Goal: Task Accomplishment & Management: Manage account settings

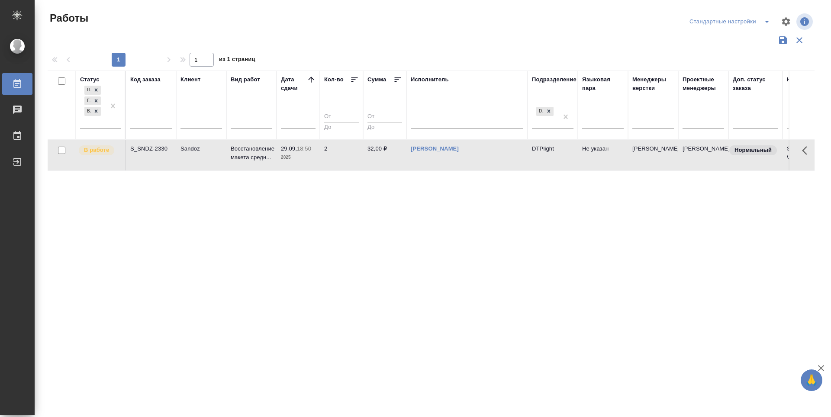
click at [410, 283] on div "Статус Подбор Готов к работе В работе Код заказа Клиент Вид работ Дата сдачи Ко…" at bounding box center [431, 227] width 767 height 312
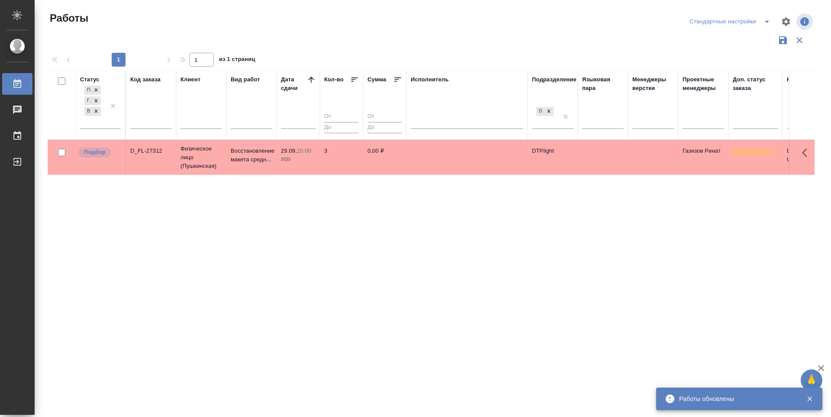
click at [95, 153] on p "Подбор" at bounding box center [95, 152] width 22 height 9
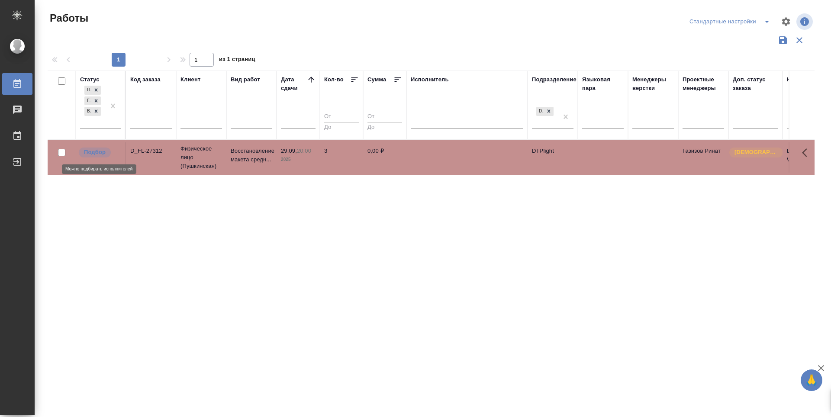
click at [95, 153] on p "Подбор" at bounding box center [95, 152] width 22 height 9
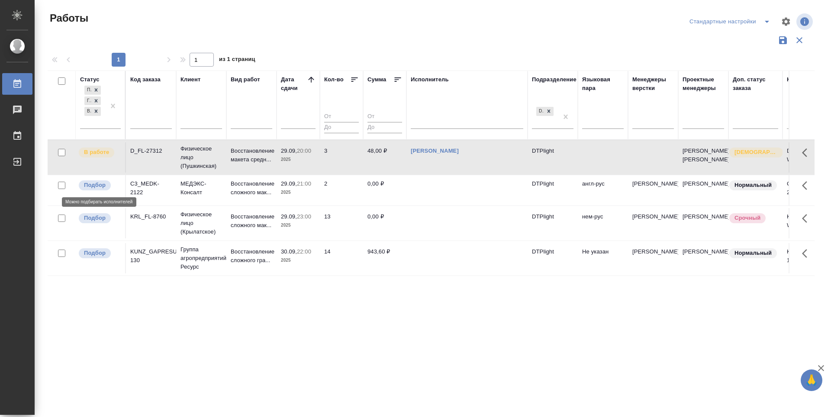
click at [106, 187] on p "Подбор" at bounding box center [95, 185] width 22 height 9
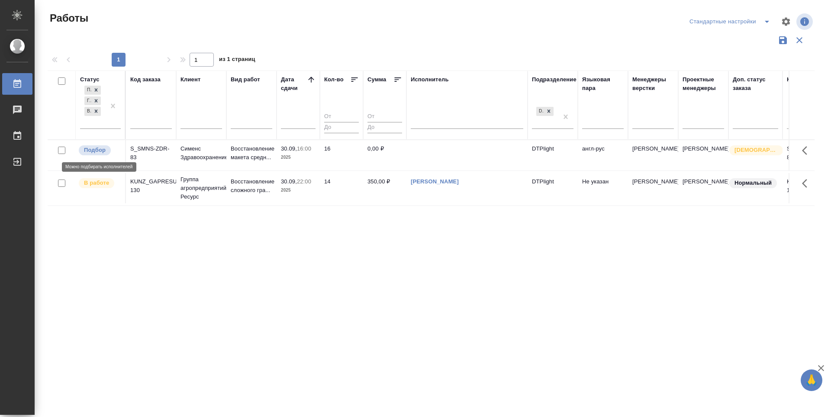
click at [95, 148] on p "Подбор" at bounding box center [95, 150] width 22 height 9
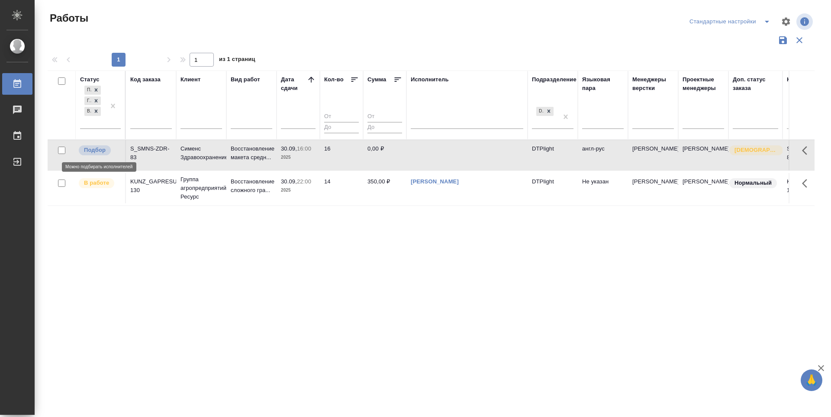
click at [95, 148] on p "Подбор" at bounding box center [95, 150] width 22 height 9
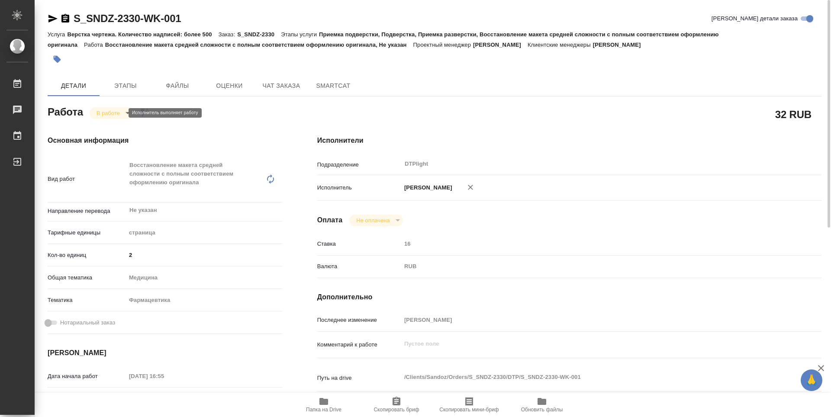
click at [101, 114] on body "🙏 .cls-1 fill:#fff; AWATERA Zubakova Viktoriya Работы 0 Чаты График Выйти S_SND…" at bounding box center [415, 208] width 831 height 417
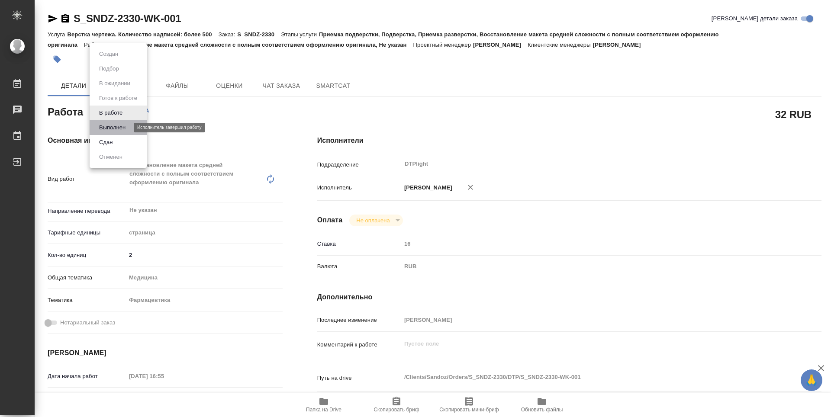
click at [119, 129] on button "Выполнен" at bounding box center [113, 128] width 32 height 10
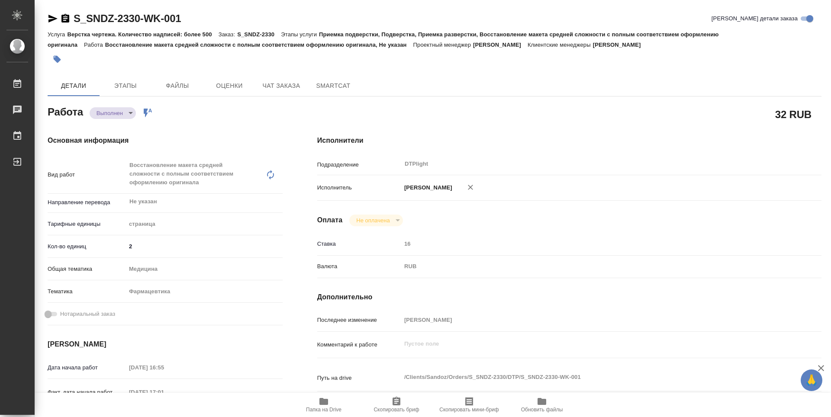
type textarea "x"
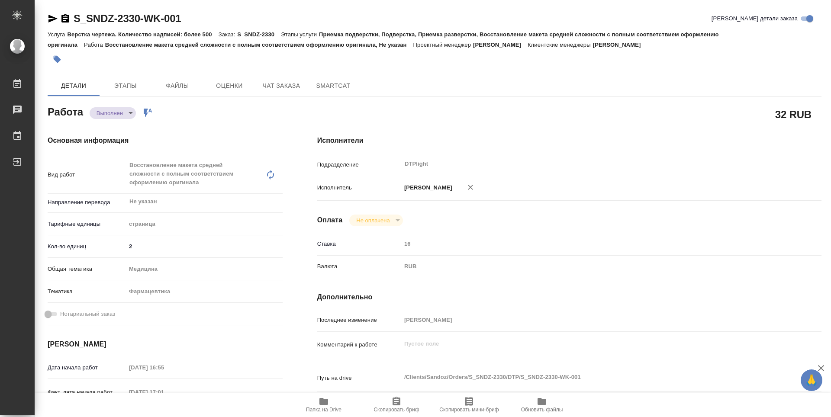
type textarea "x"
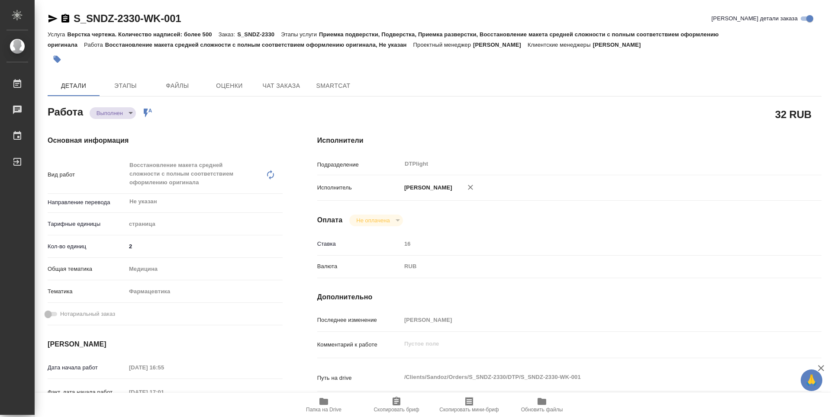
type textarea "x"
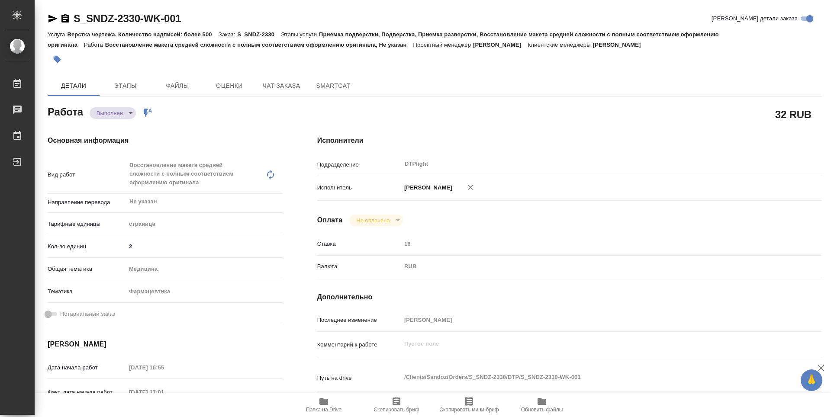
type textarea "x"
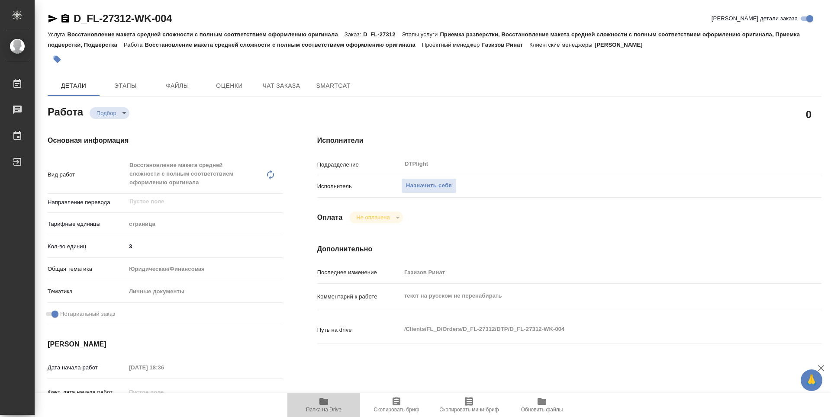
click at [325, 398] on icon "button" at bounding box center [324, 402] width 10 height 10
click at [425, 183] on span "Назначить себя" at bounding box center [429, 186] width 46 height 10
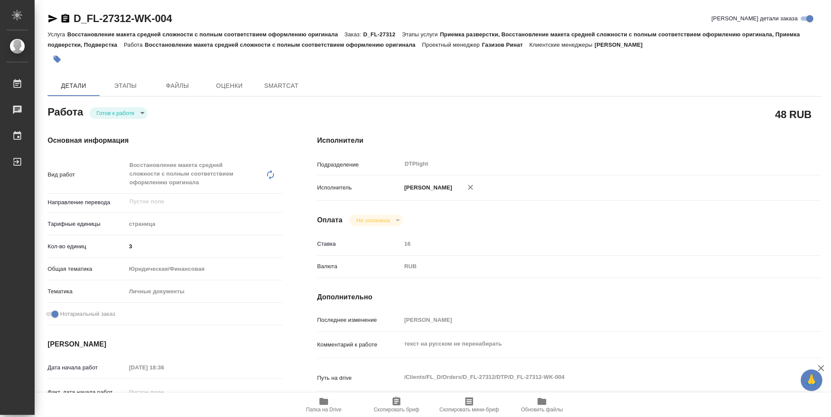
type textarea "x"
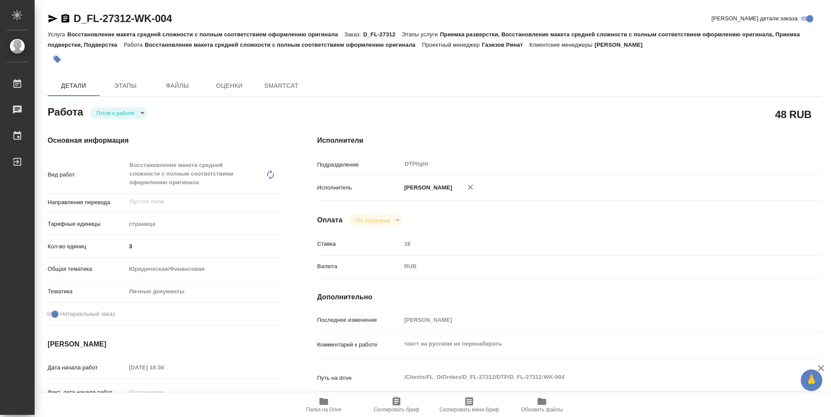
type textarea "x"
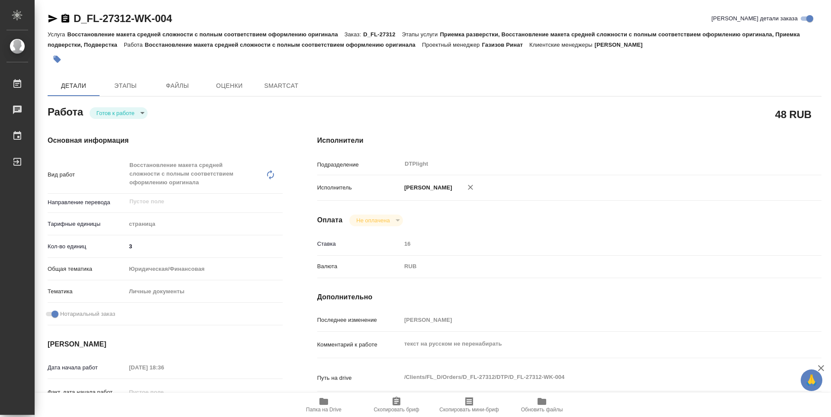
type textarea "x"
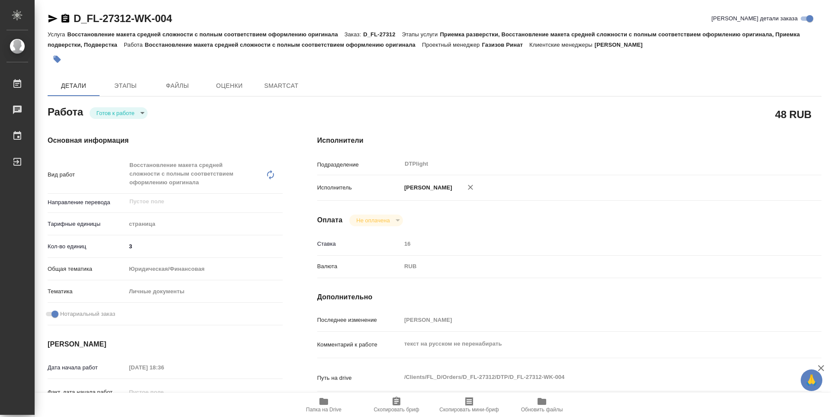
type textarea "x"
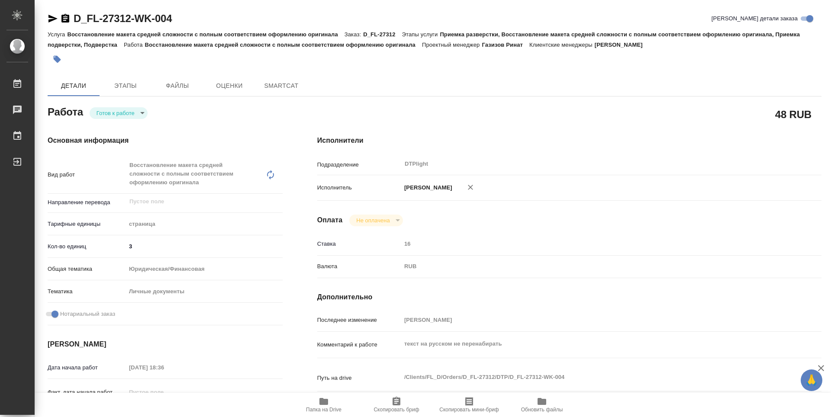
type textarea "x"
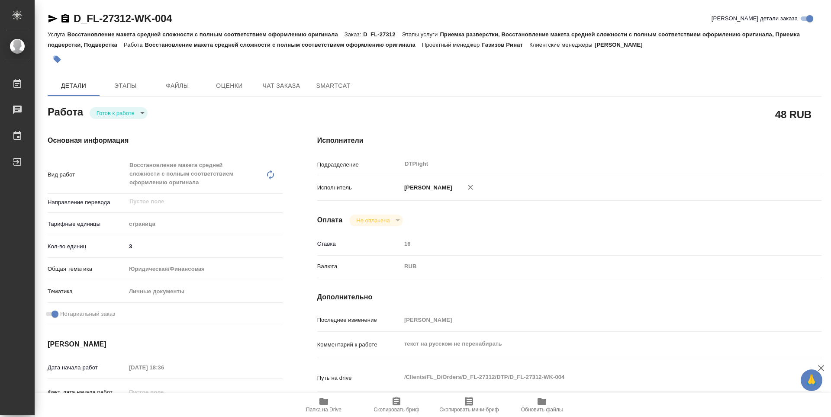
click at [129, 113] on body "🙏 .cls-1 fill:#fff; AWATERA Zubakova Viktoriya Работы Чаты График Выйти D_FL-27…" at bounding box center [415, 208] width 831 height 417
click at [128, 113] on li "В работе" at bounding box center [119, 113] width 58 height 15
type textarea "x"
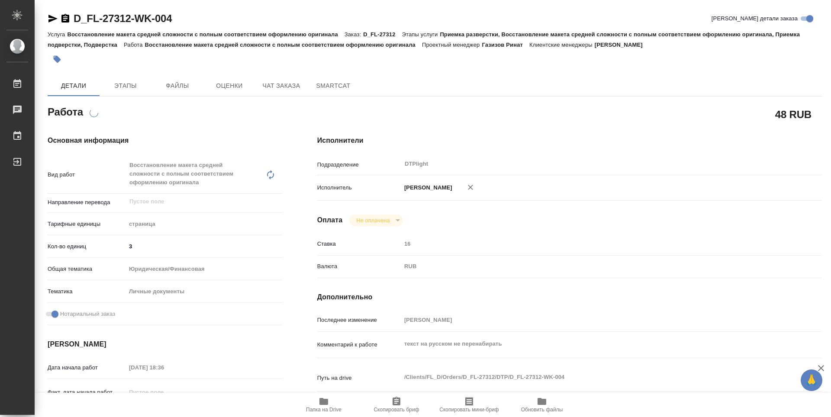
type textarea "x"
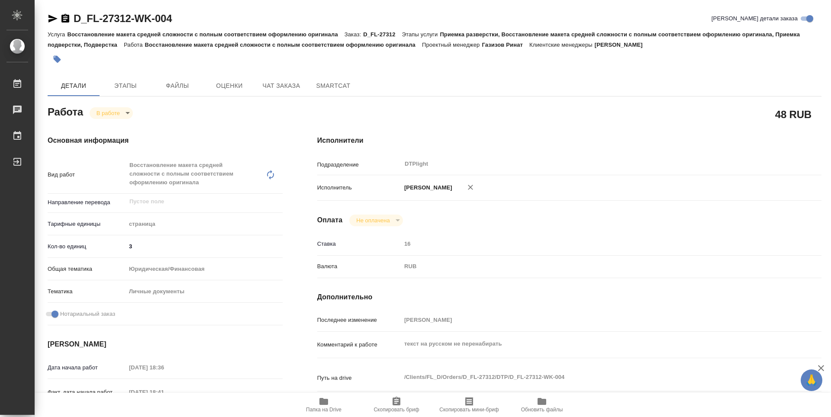
type textarea "x"
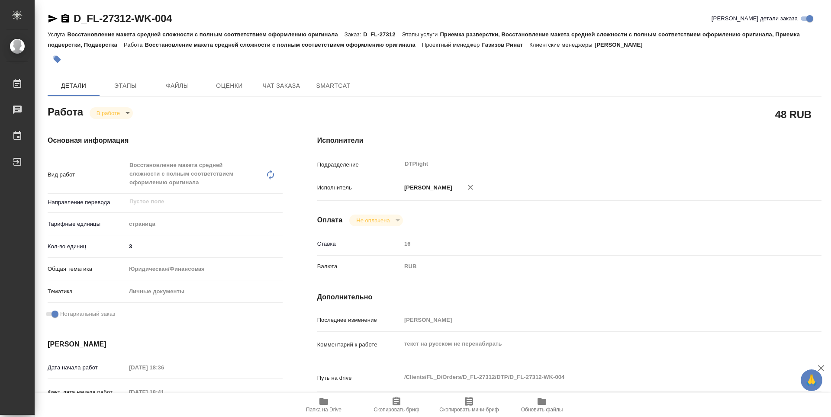
type textarea "x"
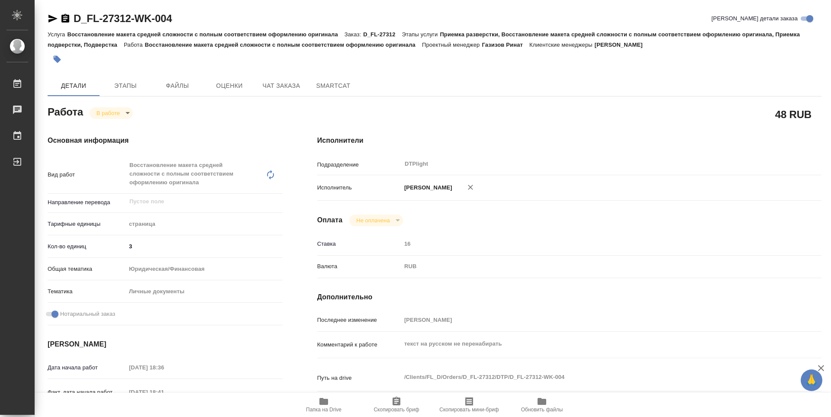
type textarea "x"
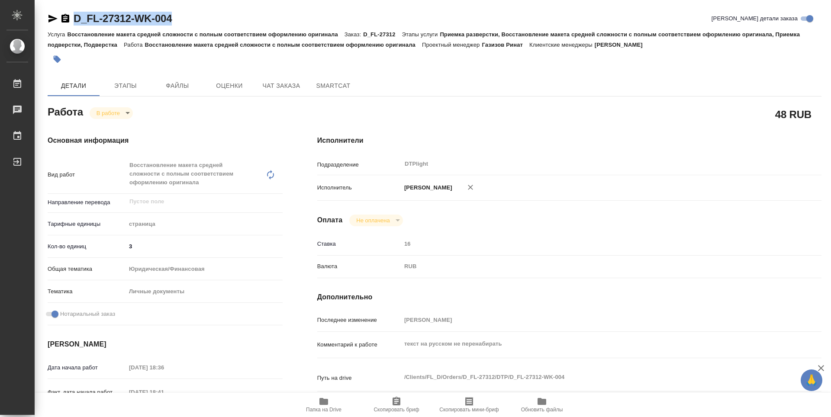
type textarea "x"
drag, startPoint x: 197, startPoint y: 16, endPoint x: 70, endPoint y: 21, distance: 126.9
click at [70, 21] on div "D_FL-27312-WK-004 Кратко детали заказа" at bounding box center [435, 19] width 774 height 14
copy link "D_FL-27312-WK-004"
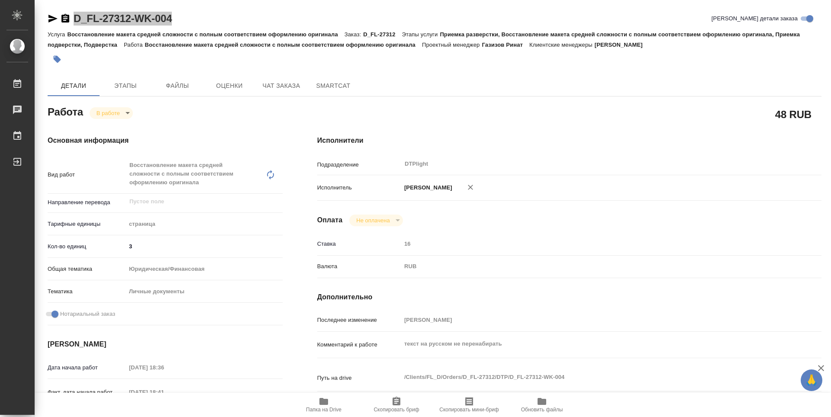
type textarea "x"
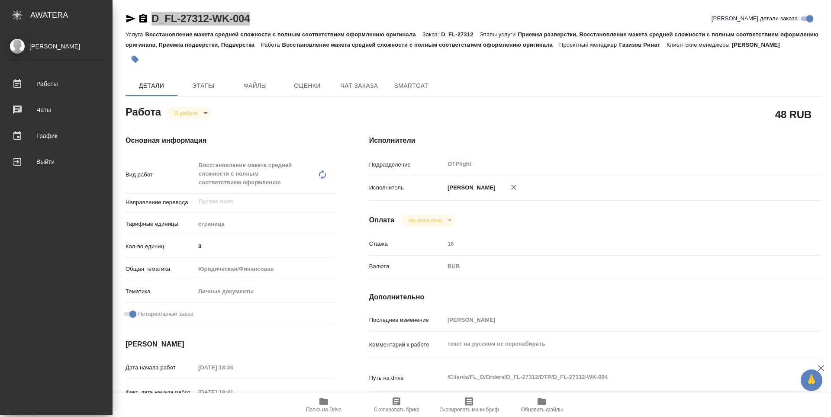
type textarea "x"
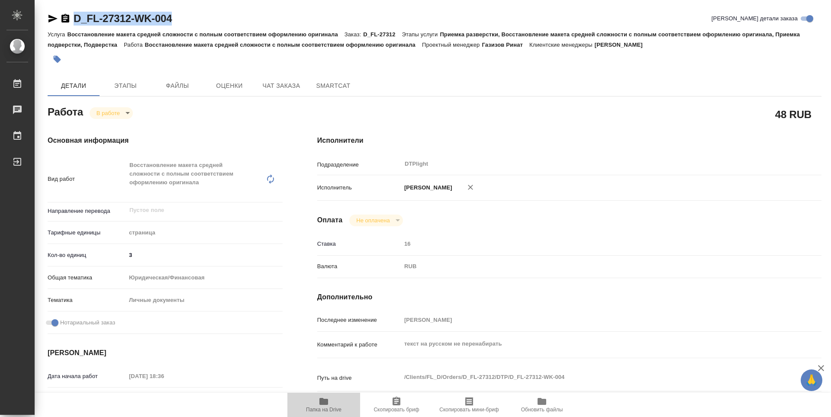
click at [329, 403] on icon "button" at bounding box center [324, 402] width 10 height 10
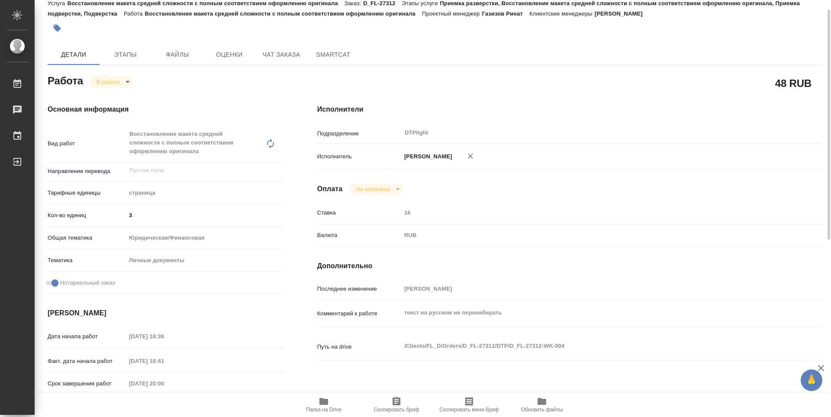
scroll to position [26, 0]
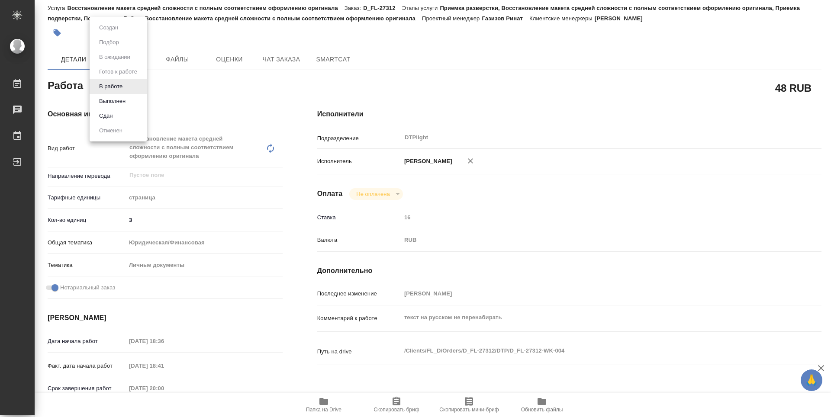
click at [121, 90] on body "🙏 .cls-1 fill:#fff; AWATERA Zubakova Viktoriya Работы 0 Чаты График Выйти D_FL-…" at bounding box center [415, 208] width 831 height 417
click at [120, 116] on li "Сдан" at bounding box center [118, 116] width 57 height 15
type textarea "x"
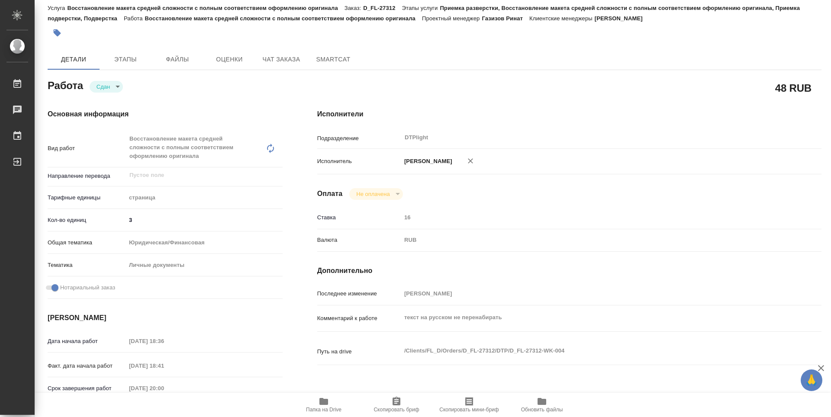
type textarea "x"
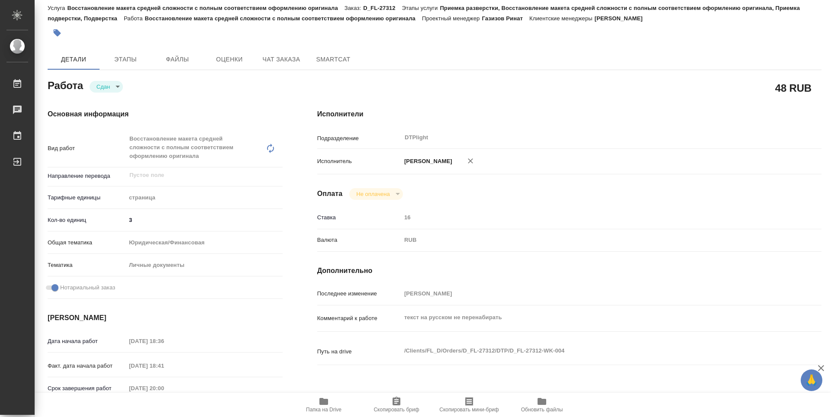
type textarea "x"
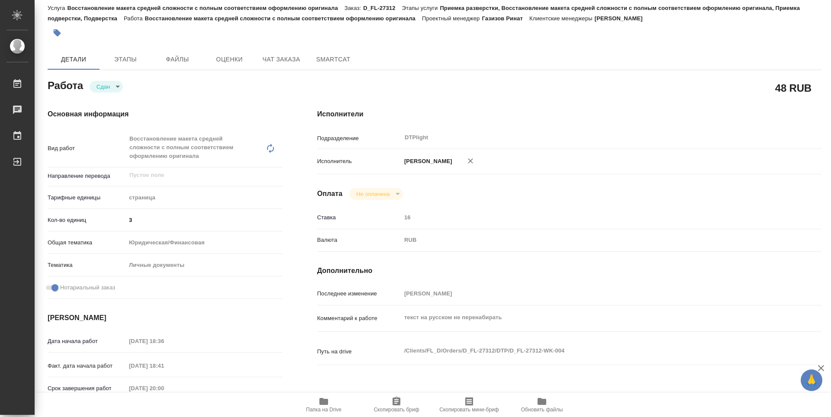
type textarea "x"
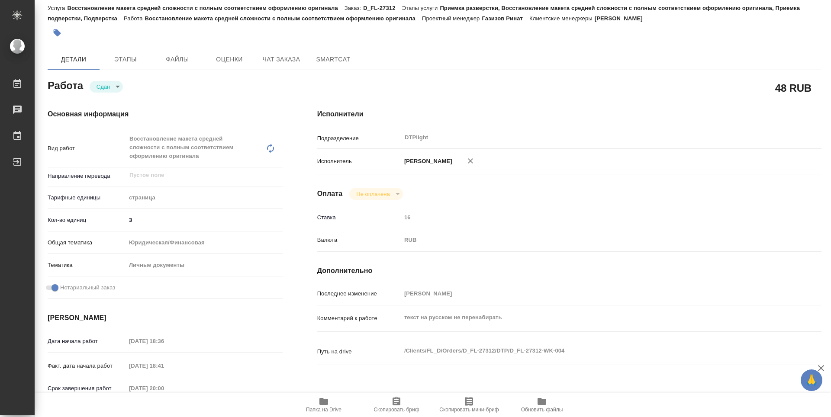
type textarea "x"
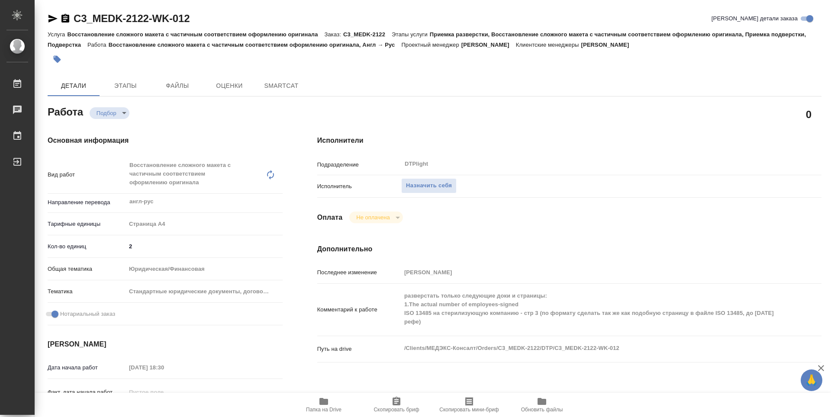
type textarea "x"
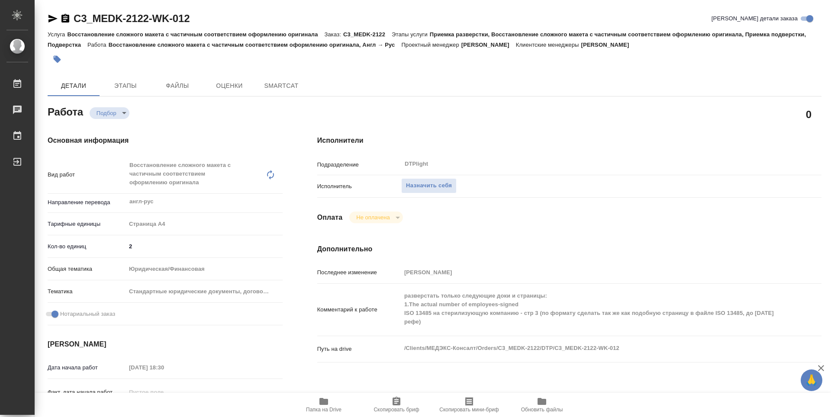
type textarea "x"
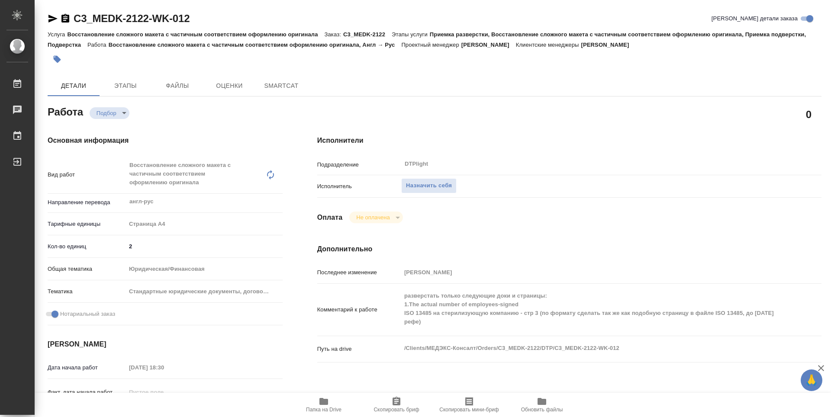
type textarea "x"
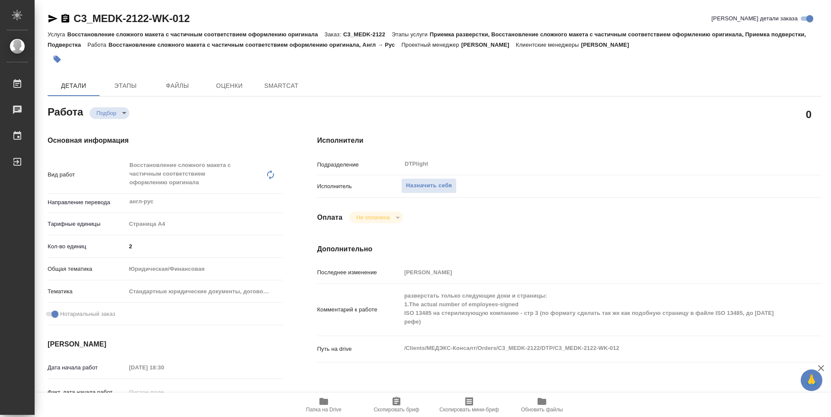
type textarea "x"
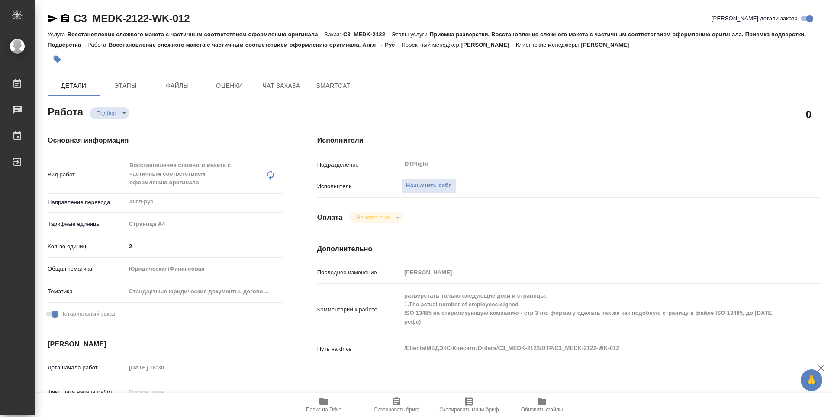
type textarea "x"
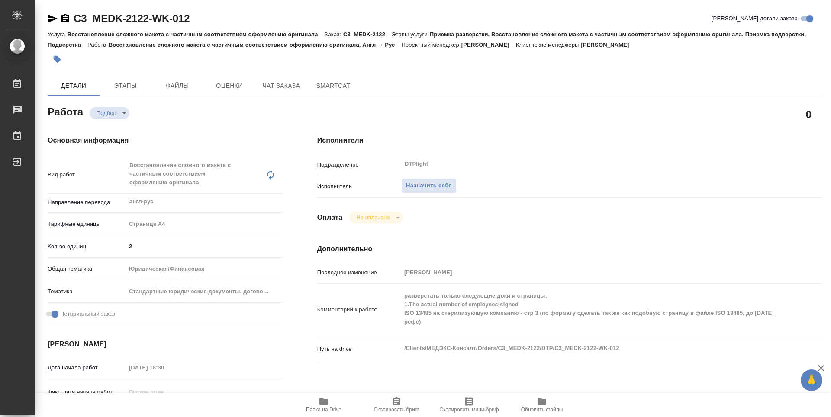
type textarea "x"
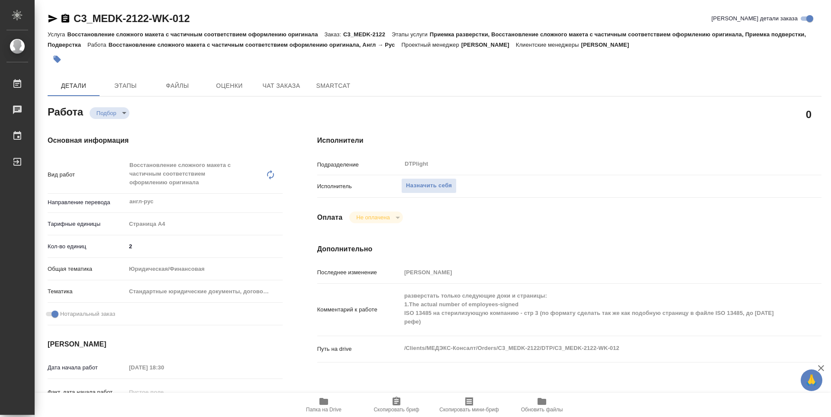
type textarea "x"
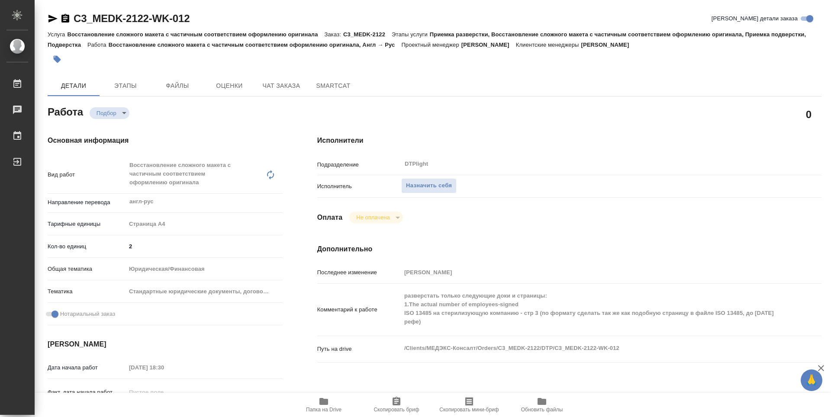
type textarea "x"
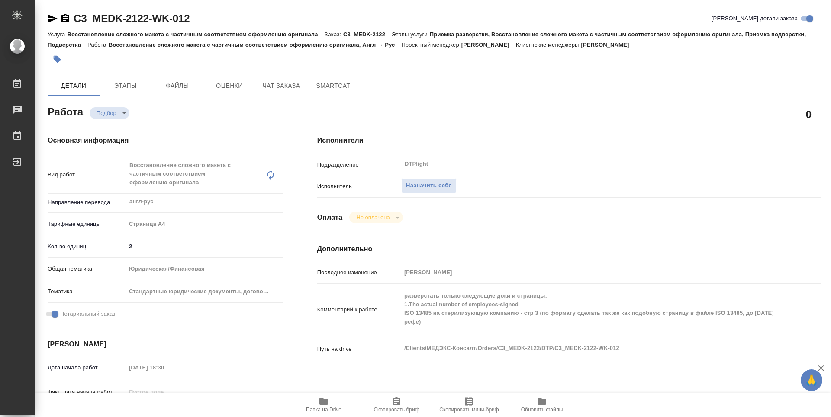
click at [331, 403] on span "Папка на Drive" at bounding box center [324, 405] width 62 height 16
type textarea "x"
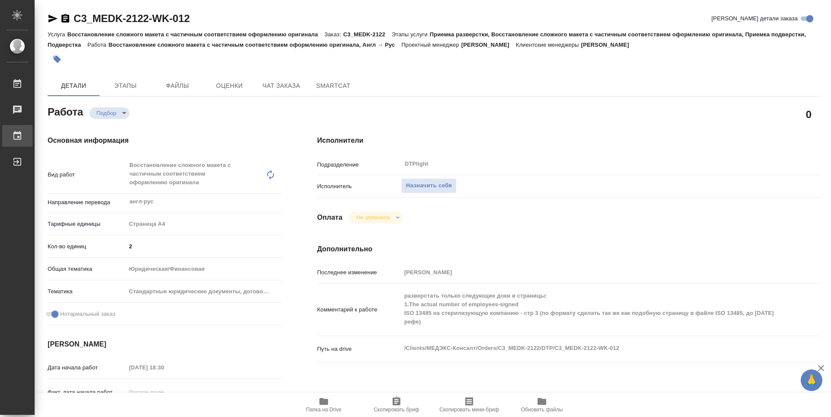
type textarea "x"
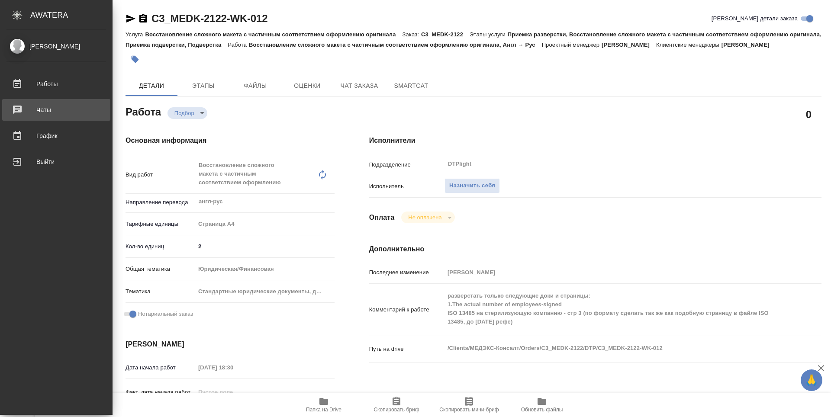
type textarea "x"
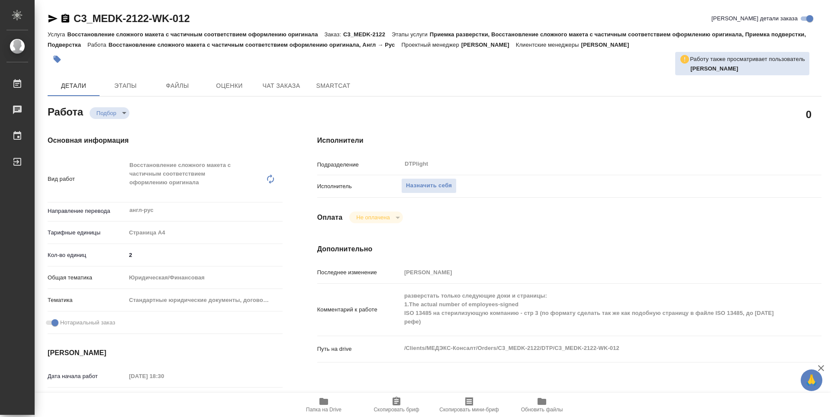
click at [507, 200] on div "Исполнитель Назначить себя" at bounding box center [569, 190] width 504 height 23
click at [443, 186] on span "Назначить себя" at bounding box center [429, 186] width 46 height 10
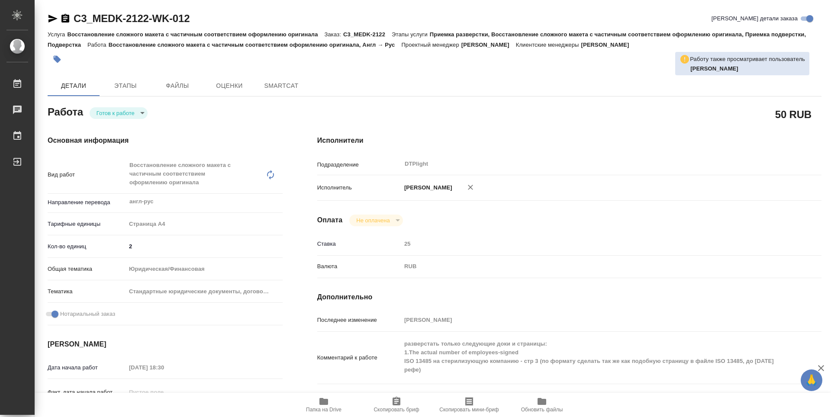
type textarea "x"
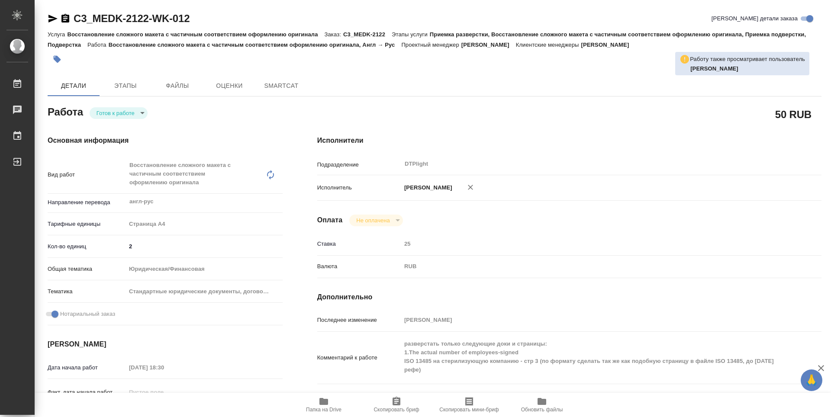
type textarea "x"
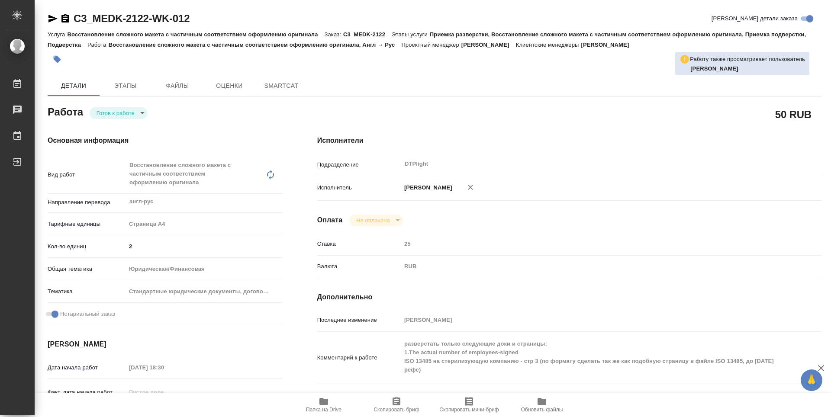
type textarea "x"
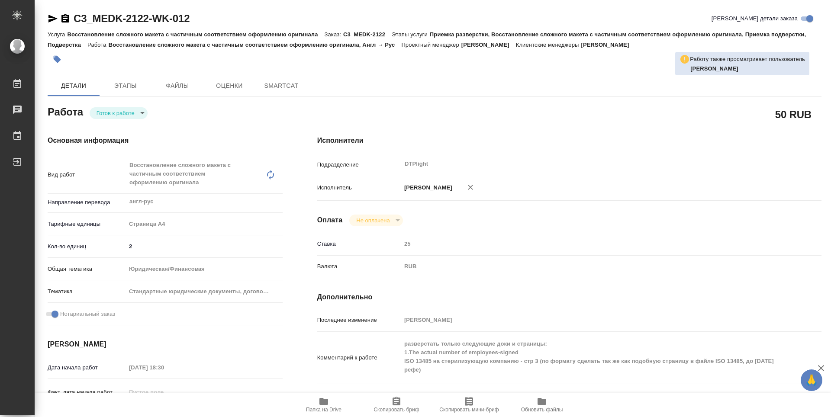
type textarea "x"
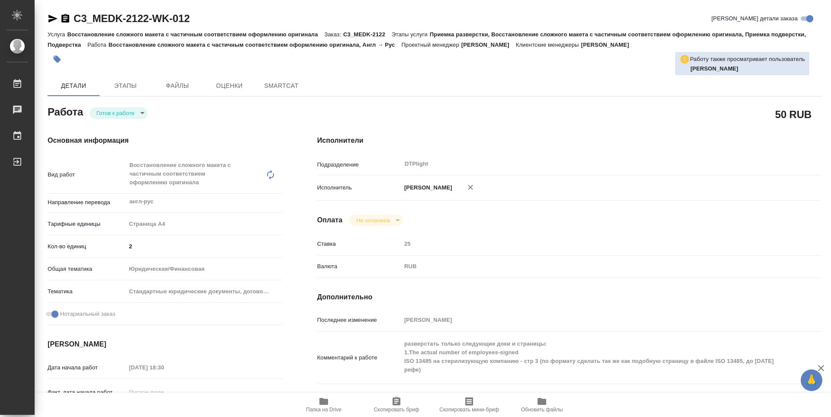
type textarea "x"
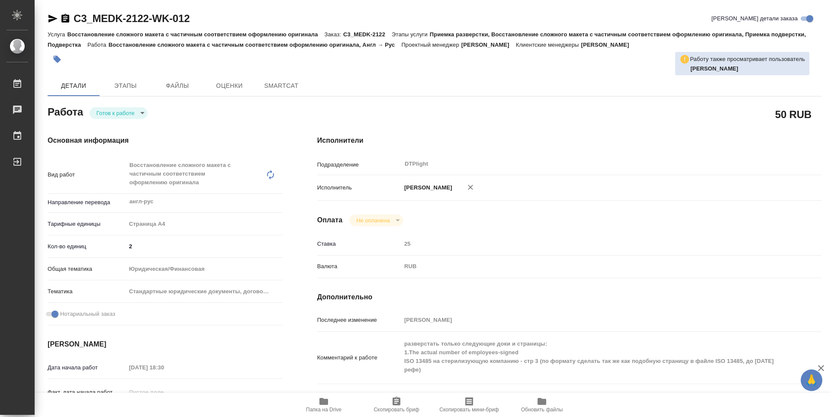
type textarea "x"
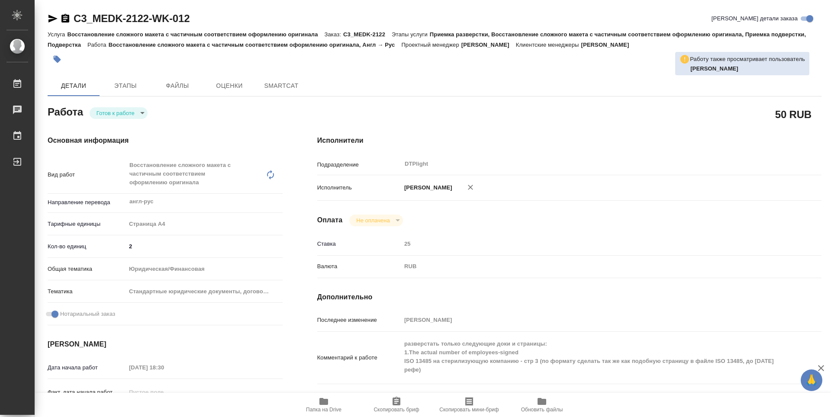
type textarea "x"
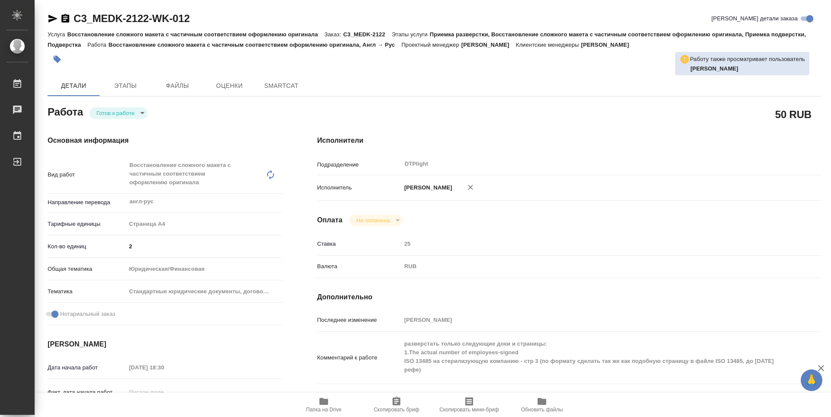
click at [125, 113] on body "🙏 .cls-1 fill:#fff; AWATERA Zubakova Viktoriya Работы Чаты График Выйти C3_MEDK…" at bounding box center [415, 208] width 831 height 417
type textarea "x"
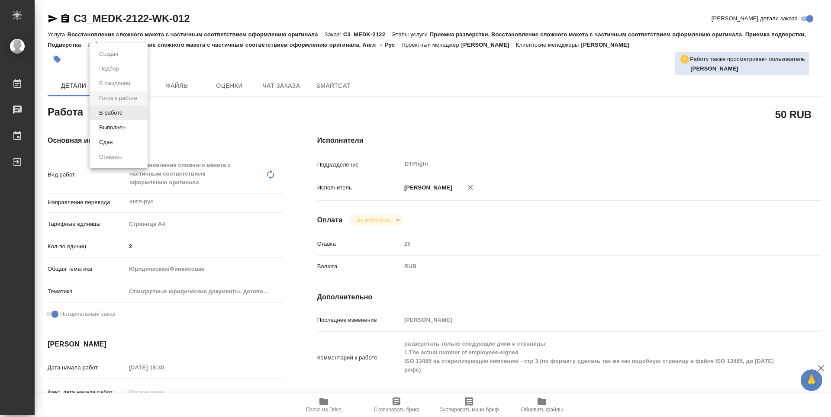
type textarea "x"
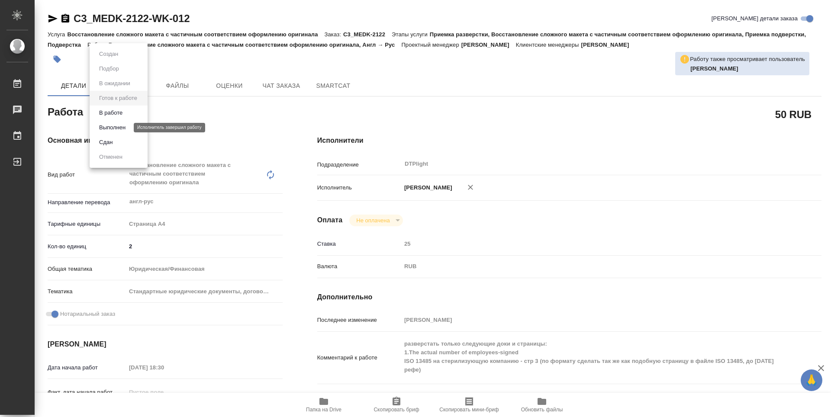
type textarea "x"
click at [130, 115] on li "В работе" at bounding box center [119, 113] width 58 height 15
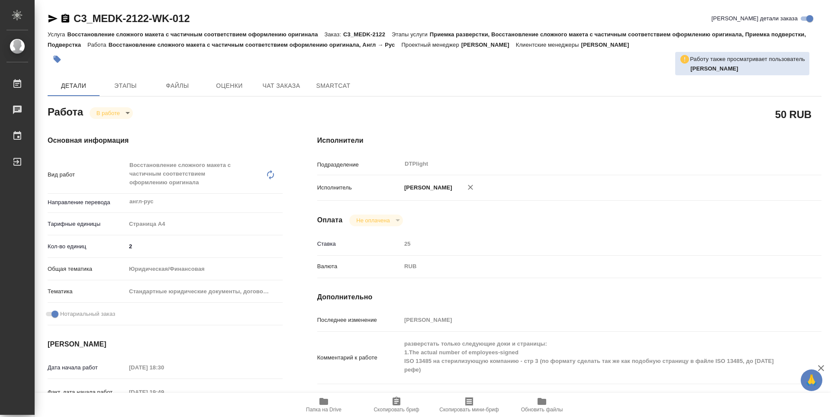
type textarea "x"
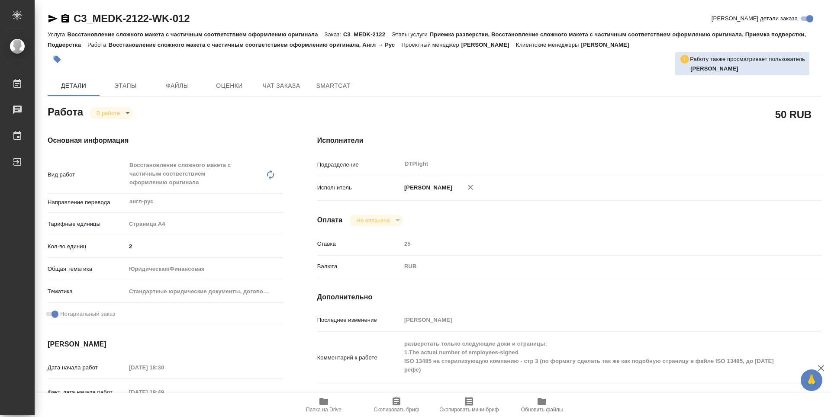
type textarea "x"
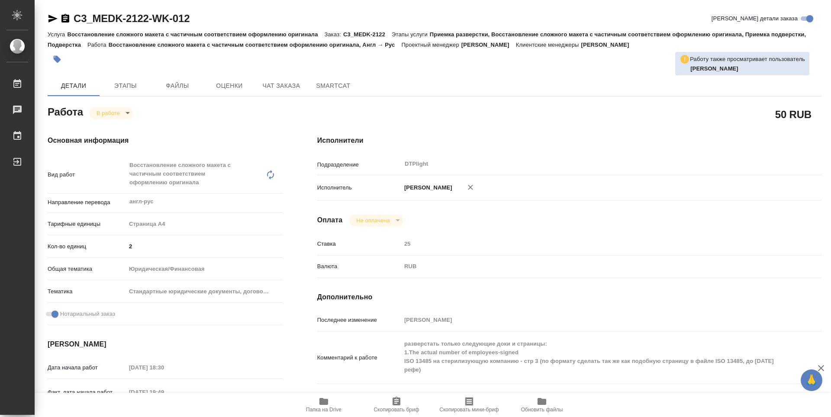
type textarea "x"
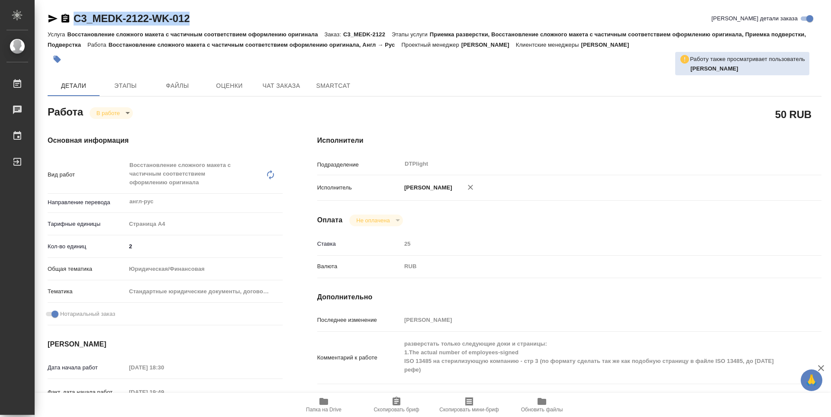
drag, startPoint x: 216, startPoint y: 21, endPoint x: 61, endPoint y: 17, distance: 154.2
click at [61, 17] on div "C3_MEDK-2122-WK-012 Кратко детали заказа" at bounding box center [435, 19] width 774 height 14
copy link "C3_MEDK-2122-WK-012"
type textarea "x"
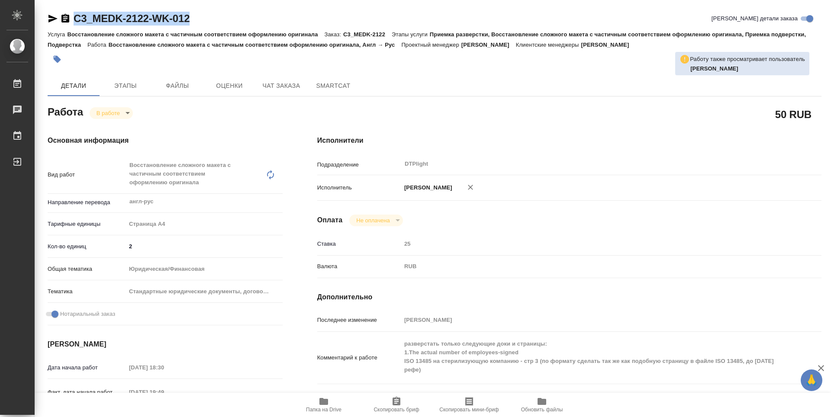
type textarea "x"
click at [413, 117] on div "50 RUB" at bounding box center [569, 114] width 504 height 22
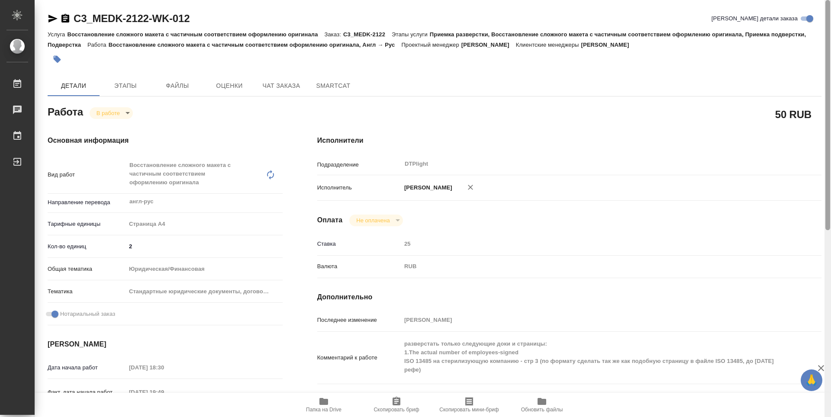
drag, startPoint x: 828, startPoint y: 178, endPoint x: 750, endPoint y: 5, distance: 190.3
click at [771, 18] on div "C3_MEDK-2122-WK-012 Кратко детали заказа Услуга Восстановление сложного макета …" at bounding box center [433, 208] width 797 height 417
drag, startPoint x: 50, startPoint y: 16, endPoint x: 108, endPoint y: 0, distance: 59.9
click at [57, 14] on icon "button" at bounding box center [53, 18] width 10 height 10
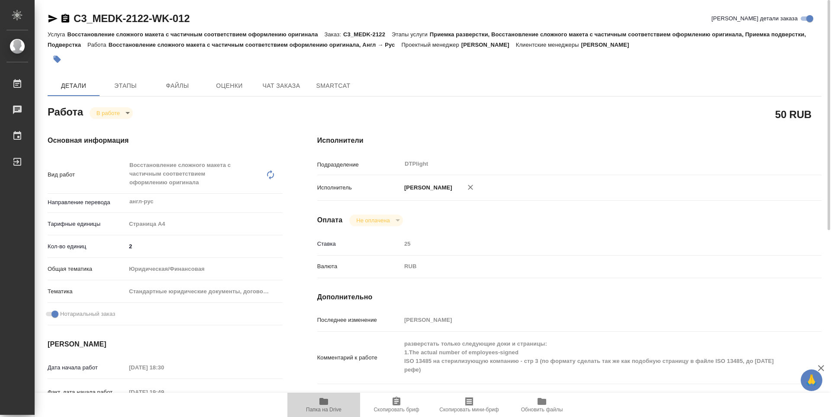
click at [319, 404] on icon "button" at bounding box center [324, 402] width 10 height 10
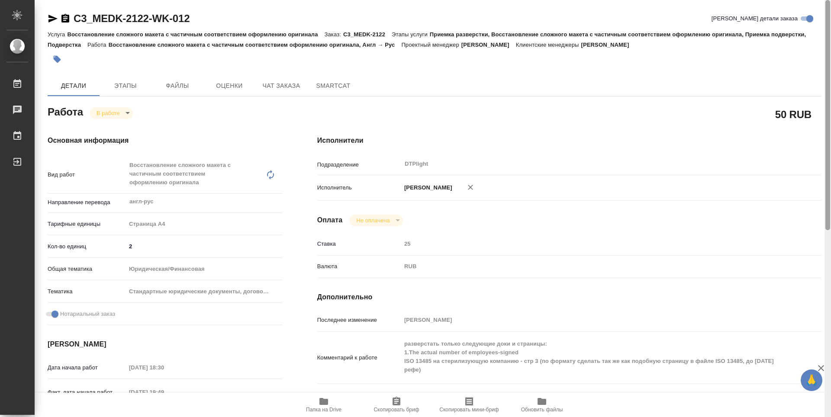
drag, startPoint x: 816, startPoint y: 258, endPoint x: 816, endPoint y: 71, distance: 187.0
click at [822, 77] on div "C3_MEDK-2122-WK-012 Кратко детали заказа Услуга Восстановление сложного макета …" at bounding box center [433, 208] width 797 height 417
click at [328, 416] on button "Папка на Drive" at bounding box center [323, 405] width 73 height 24
click at [327, 404] on icon "button" at bounding box center [323, 401] width 9 height 7
click at [103, 115] on body "🙏 .cls-1 fill:#fff; AWATERA Zubakova Viktoriya Работы 0 Чаты График Выйти C3_ME…" at bounding box center [415, 208] width 831 height 417
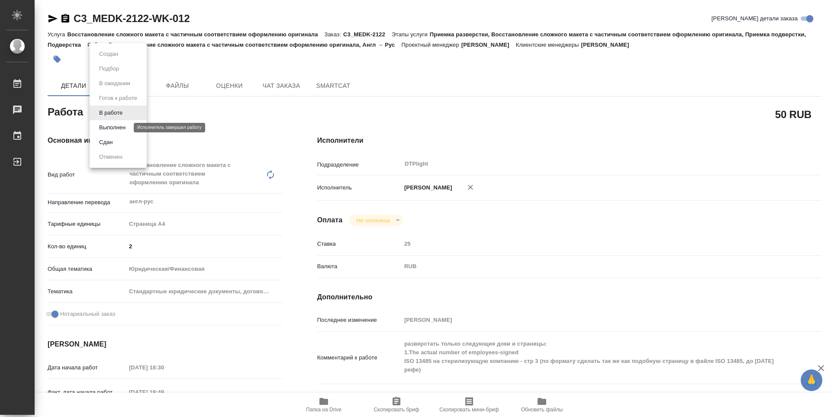
click at [113, 126] on button "Выполнен" at bounding box center [113, 128] width 32 height 10
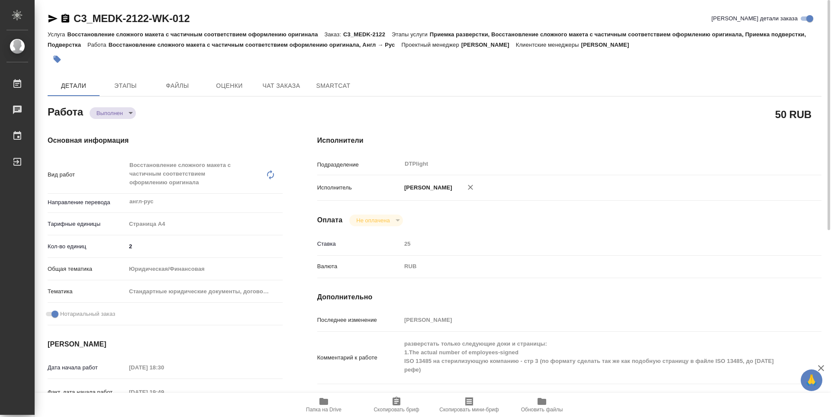
type textarea "x"
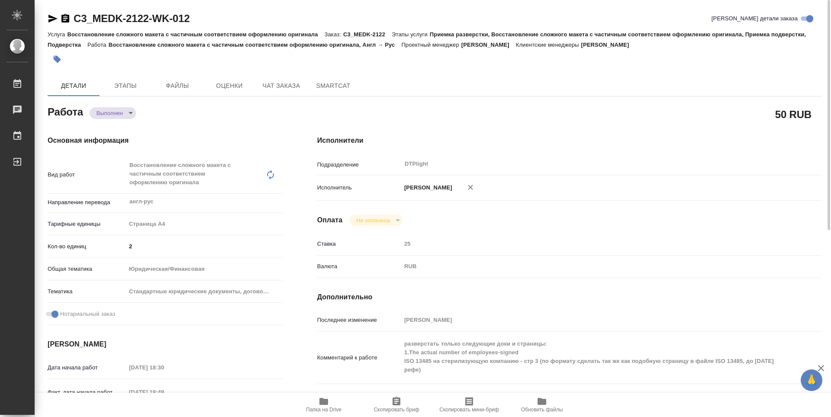
type textarea "x"
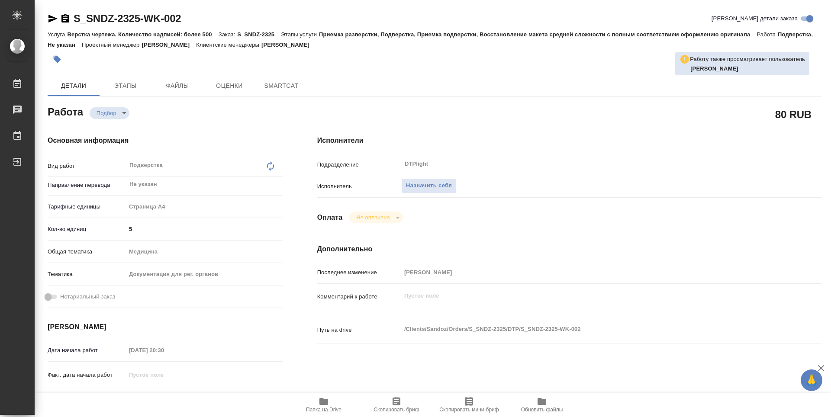
type textarea "x"
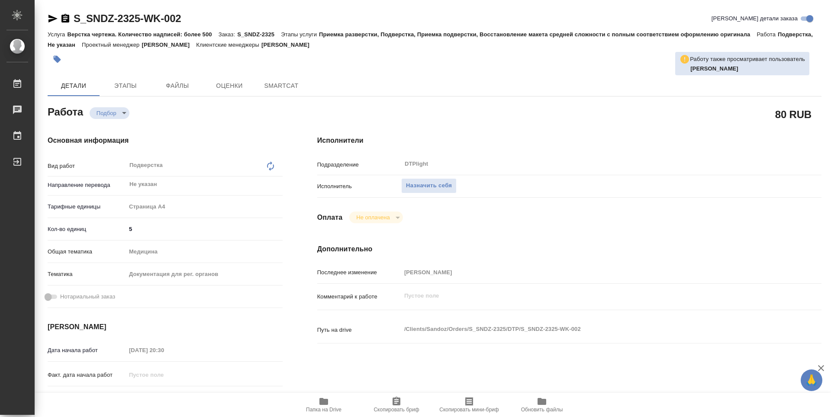
type textarea "x"
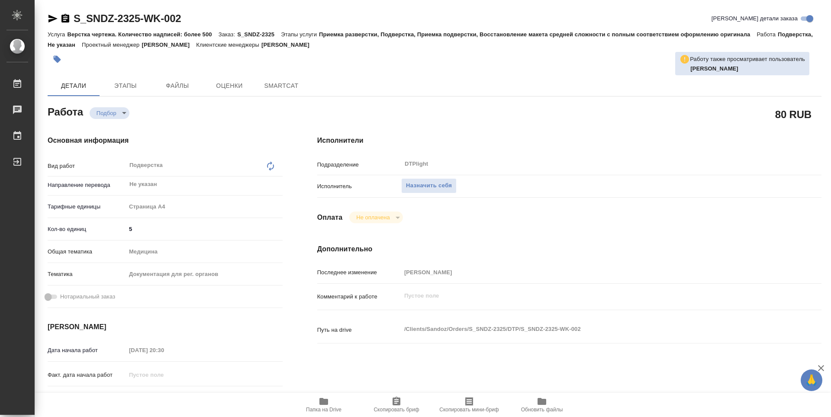
type textarea "x"
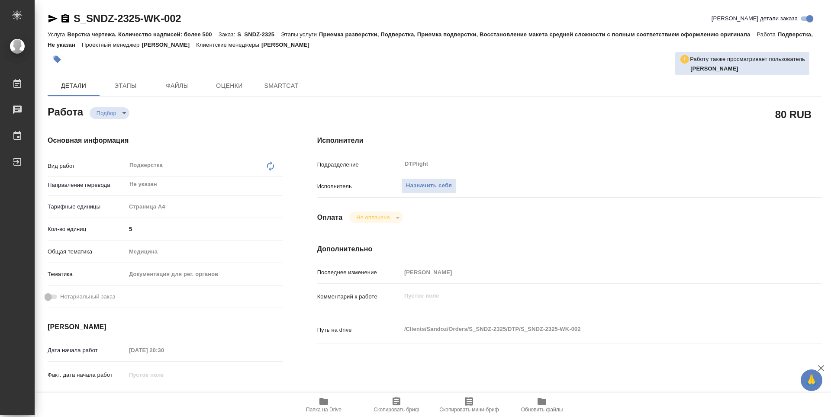
type textarea "x"
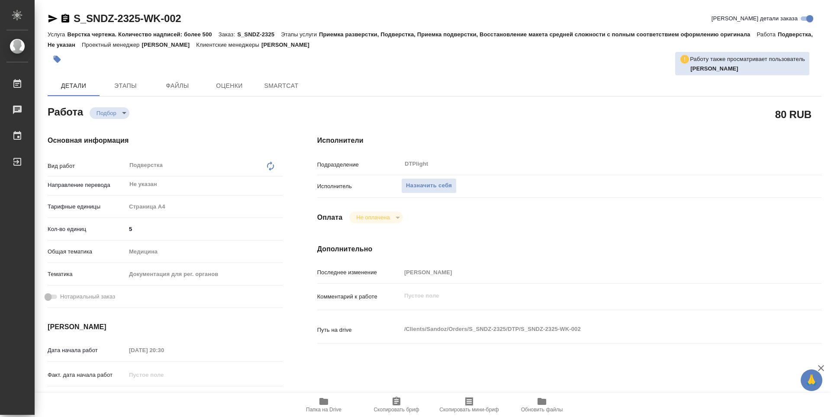
type textarea "x"
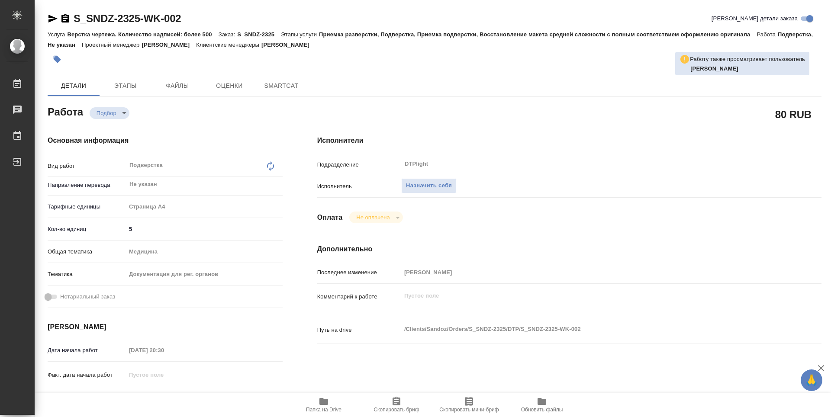
type textarea "x"
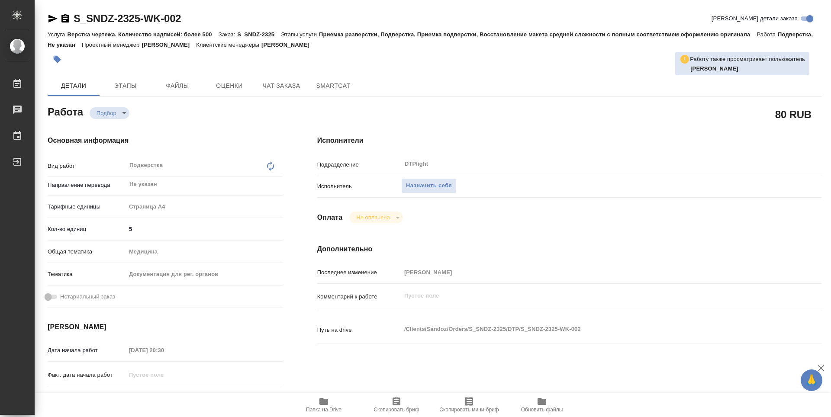
type textarea "x"
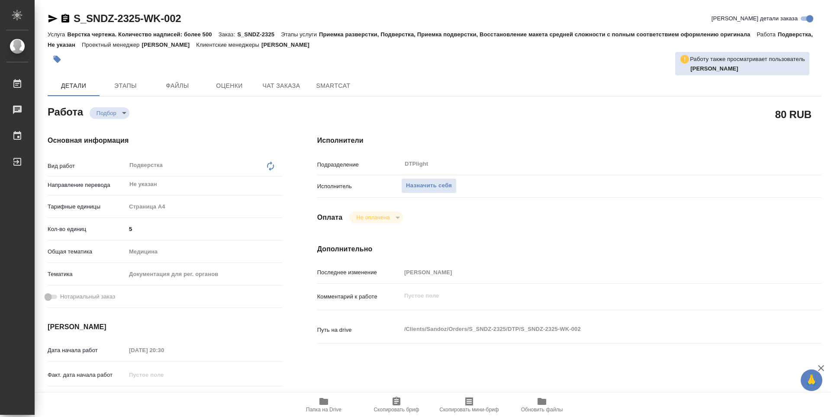
click at [327, 403] on icon "button" at bounding box center [323, 401] width 9 height 7
type textarea "x"
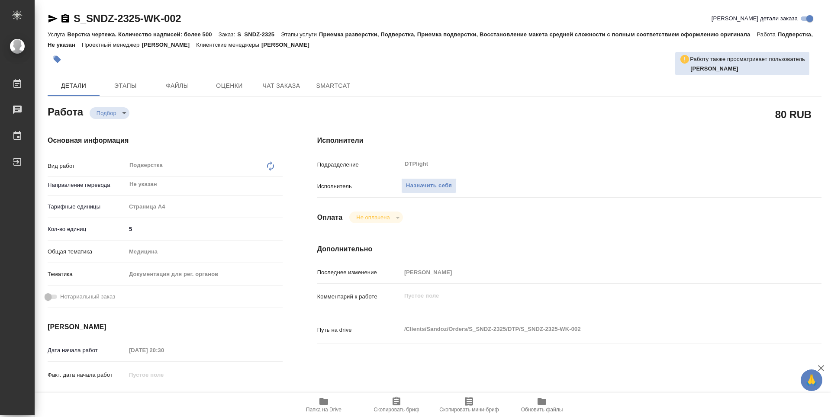
type textarea "x"
click at [426, 182] on span "Назначить себя" at bounding box center [429, 186] width 46 height 10
type textarea "x"
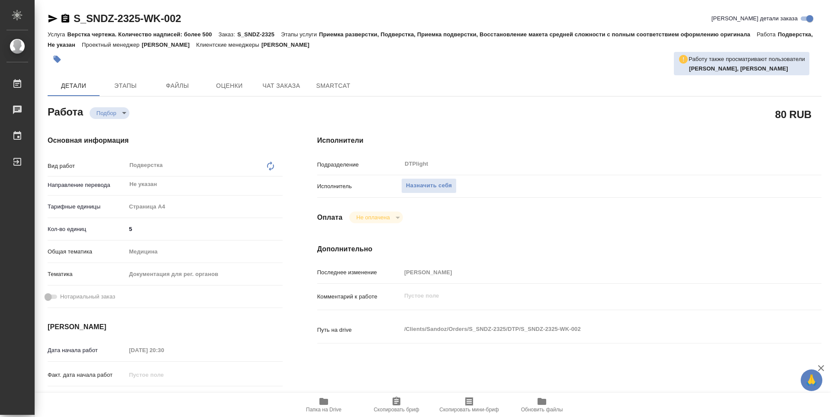
type textarea "x"
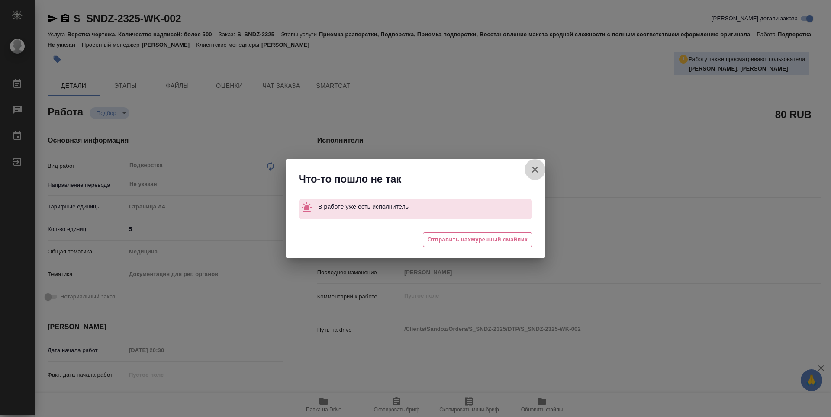
click at [535, 171] on icon "button" at bounding box center [535, 170] width 10 height 10
type textarea "x"
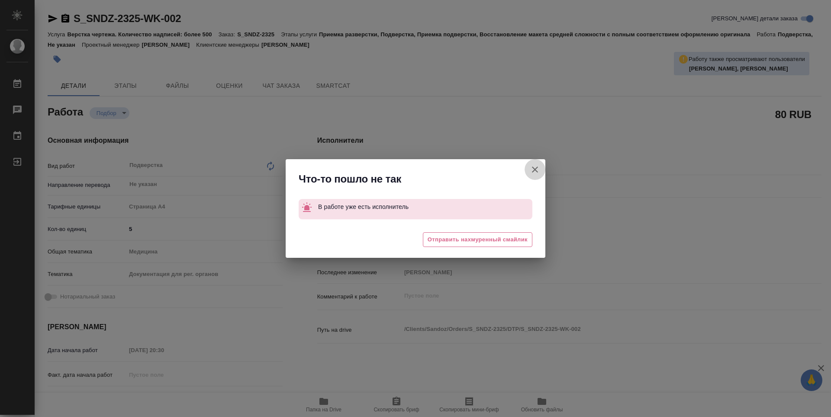
type textarea "x"
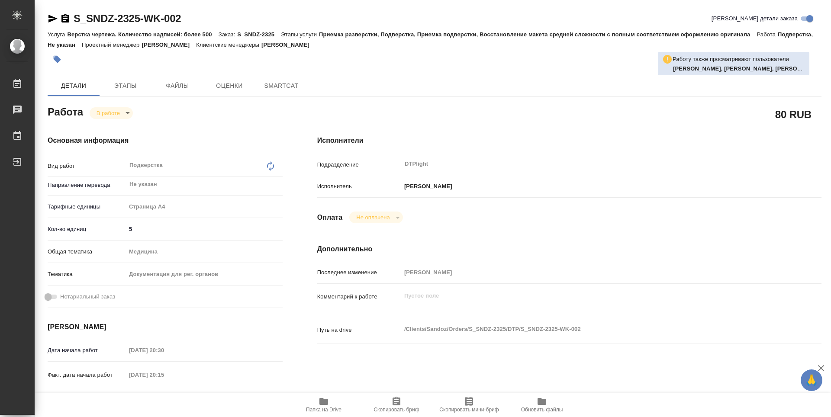
type textarea "x"
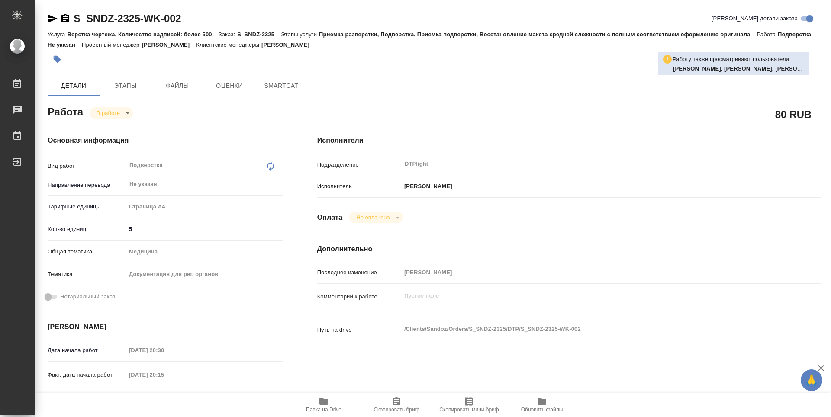
type textarea "x"
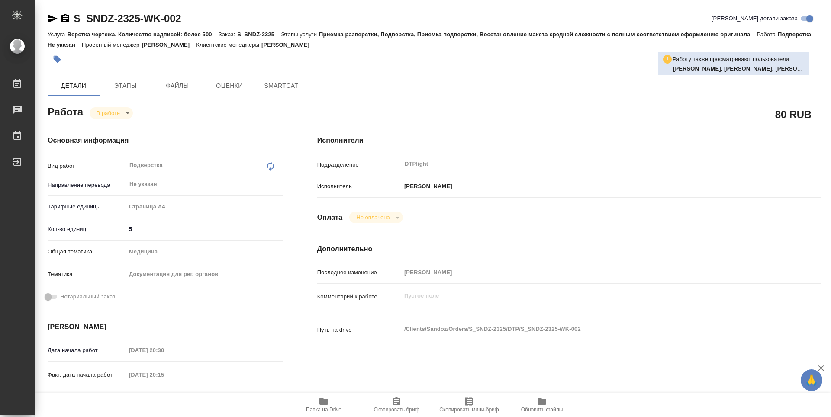
type textarea "x"
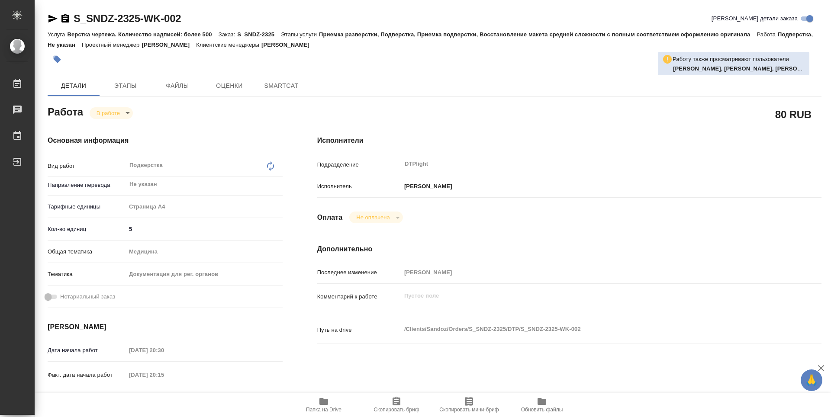
type textarea "x"
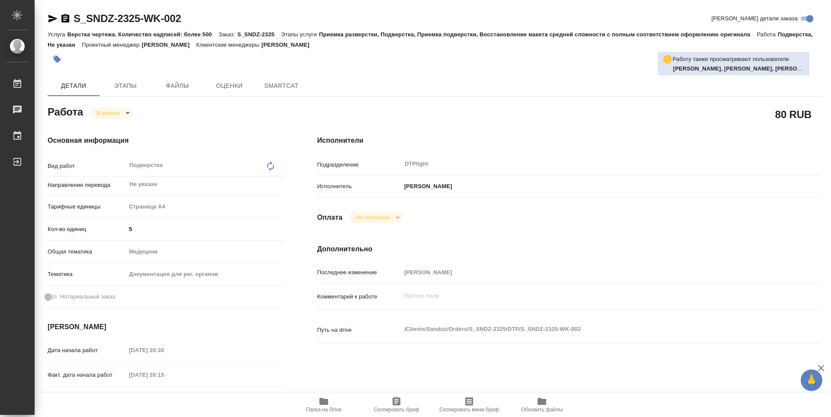
type textarea "x"
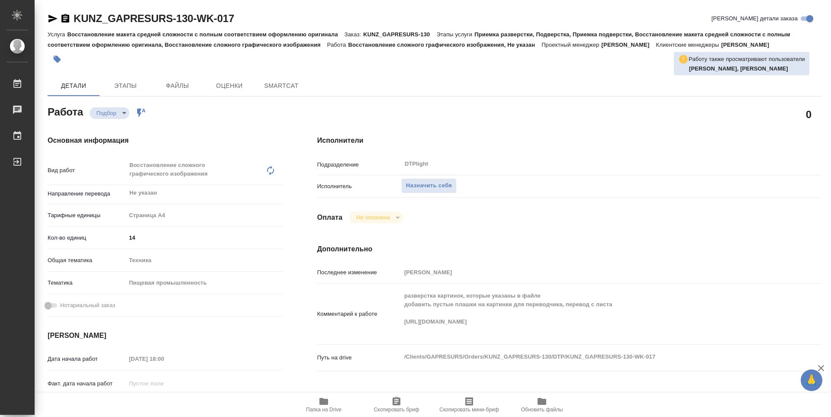
type textarea "x"
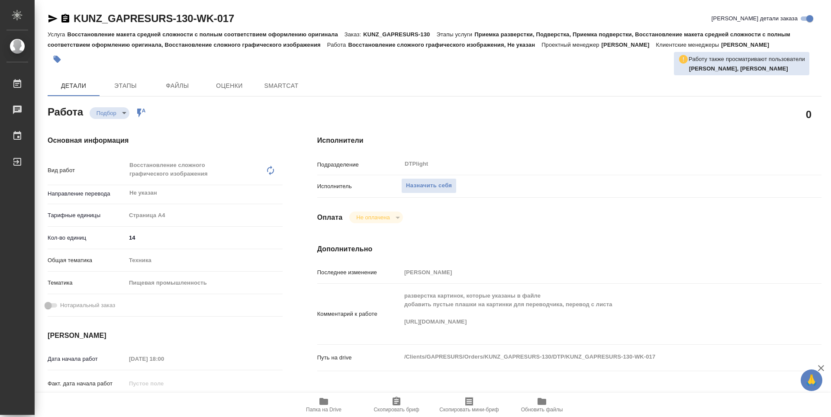
type textarea "x"
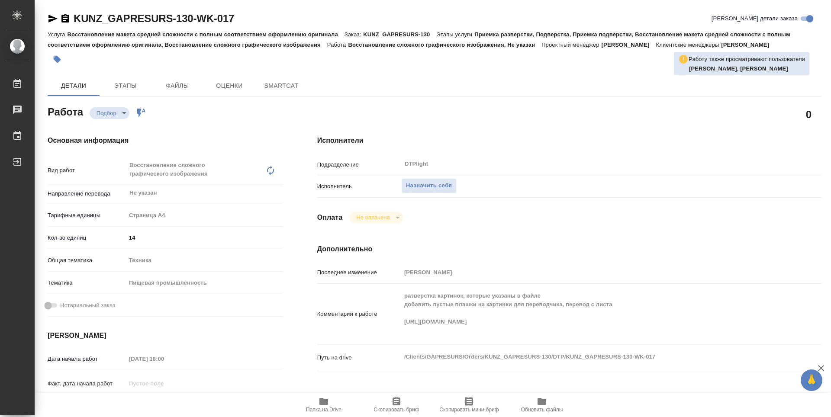
type textarea "x"
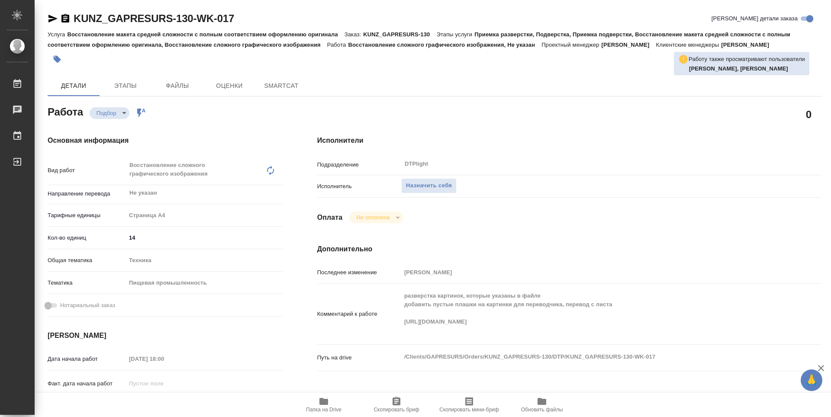
type textarea "x"
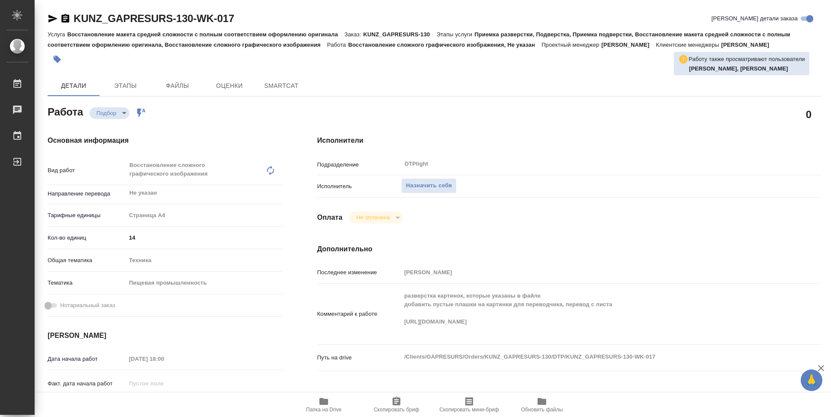
type textarea "x"
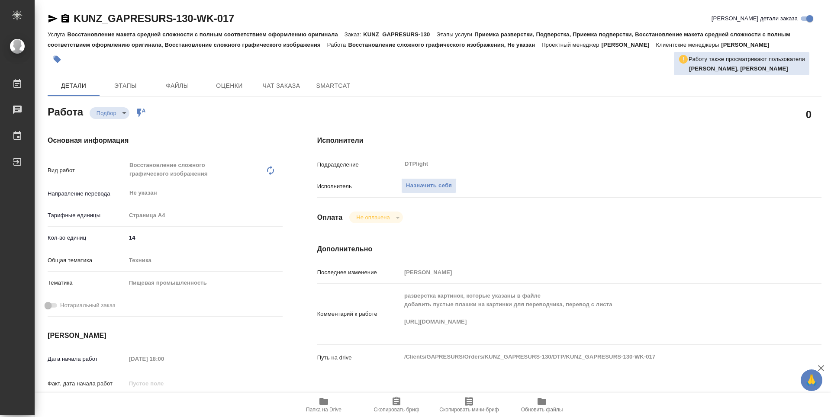
type textarea "x"
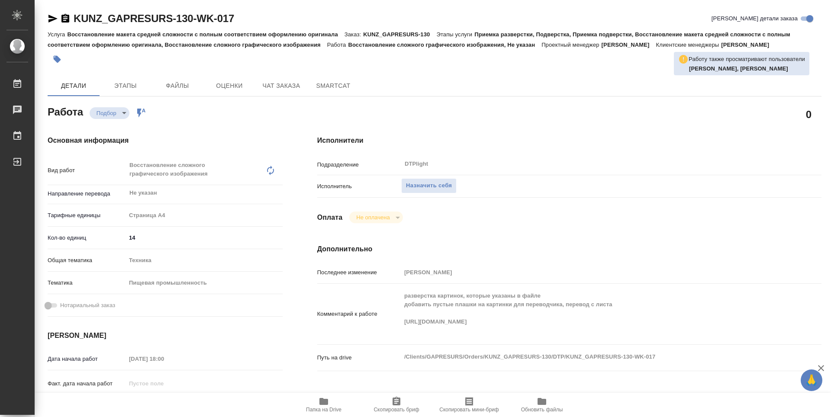
type textarea "x"
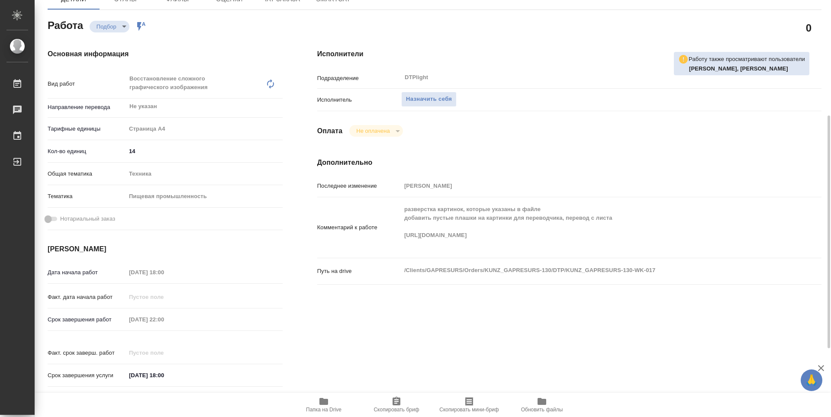
scroll to position [130, 0]
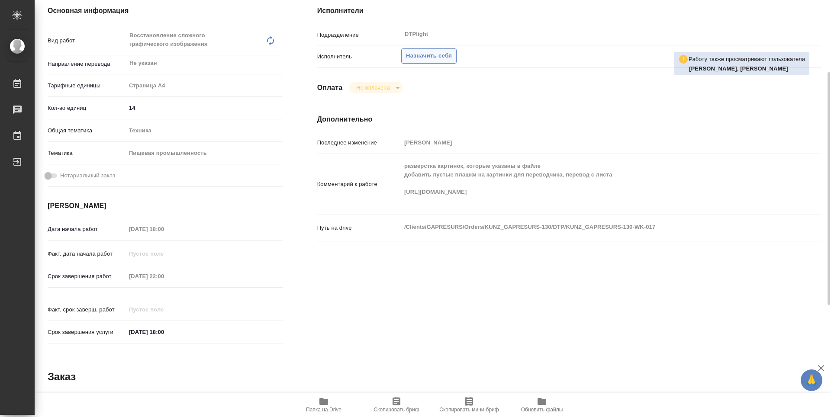
click at [437, 56] on span "Назначить себя" at bounding box center [429, 56] width 46 height 10
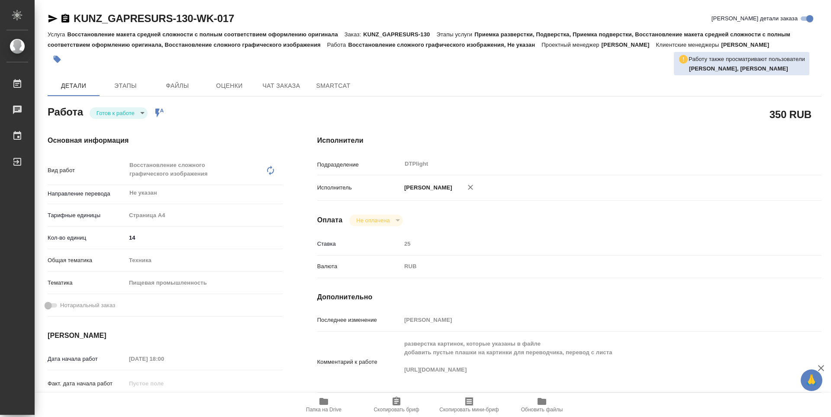
click at [115, 114] on body "🙏 .cls-1 fill:#fff; AWATERA Zubakova Viktoriya Работы 0 Чаты График Выйти KUNZ_…" at bounding box center [415, 208] width 831 height 417
click at [111, 113] on button "В работе" at bounding box center [111, 113] width 29 height 10
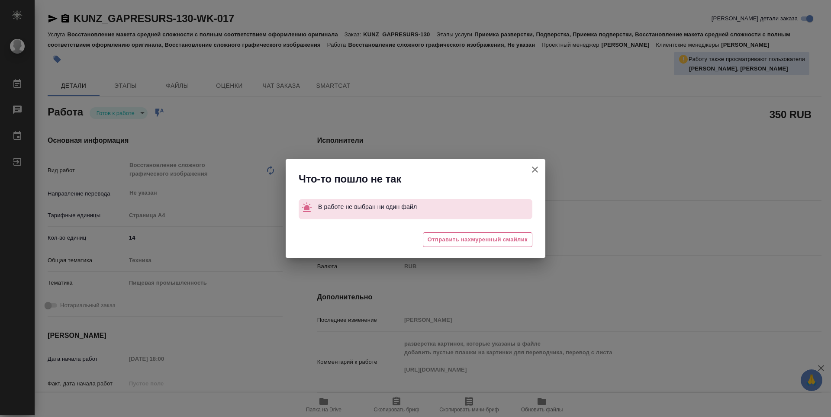
type textarea "x"
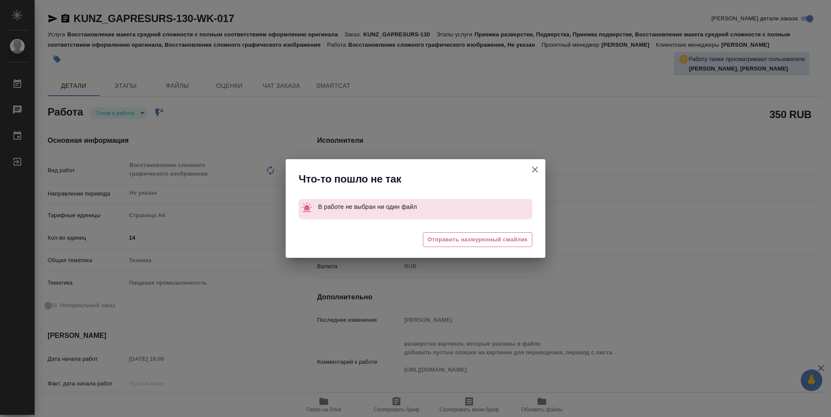
type textarea "x"
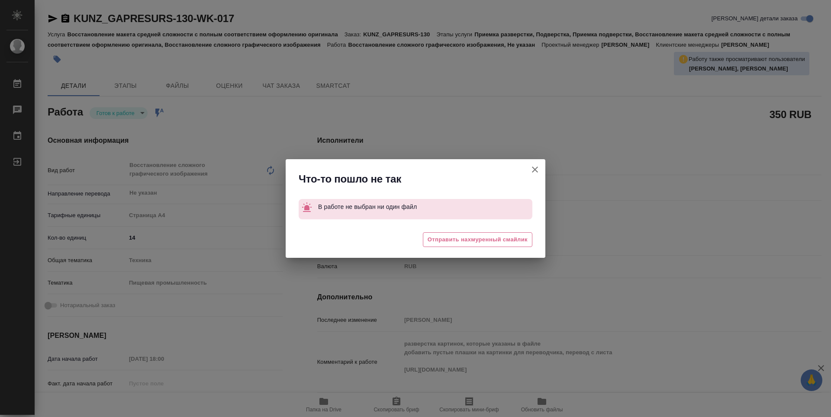
type textarea "x"
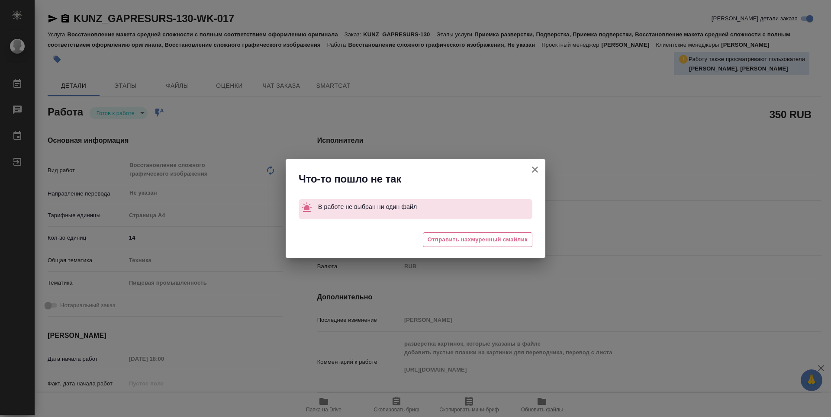
type textarea "x"
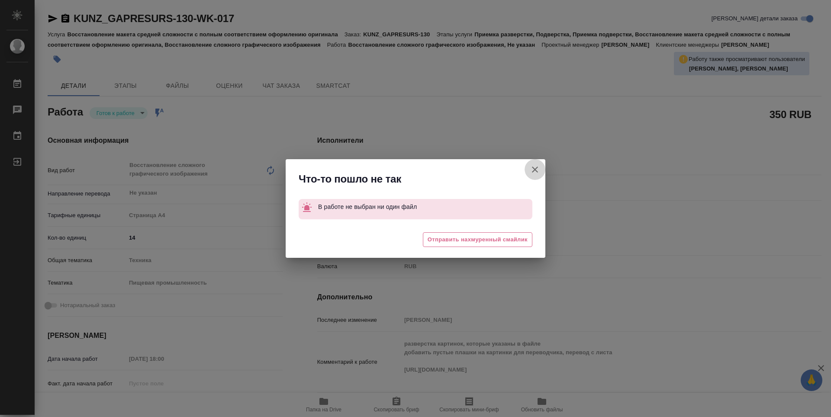
click at [534, 167] on icon "button" at bounding box center [535, 170] width 10 height 10
type textarea "x"
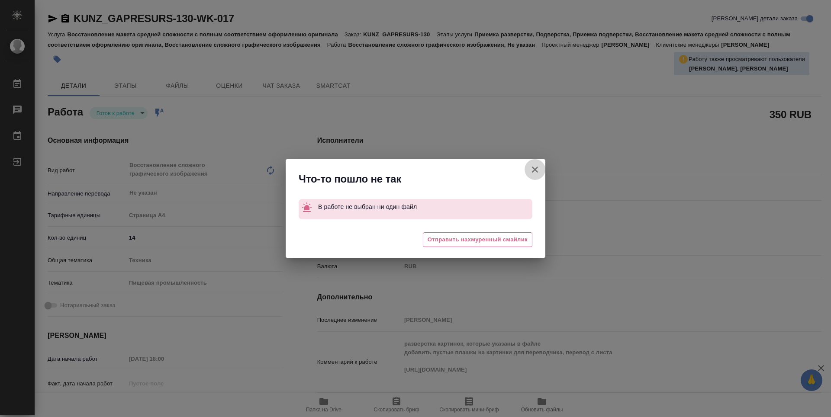
type textarea "x"
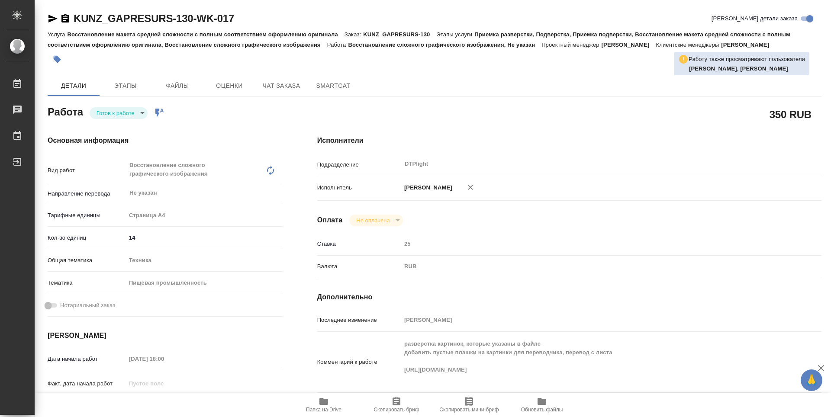
click at [55, 18] on icon "button" at bounding box center [52, 19] width 9 height 8
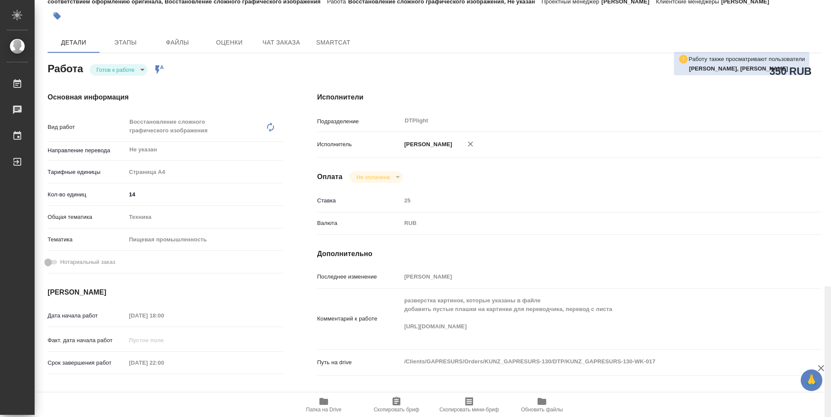
scroll to position [330, 0]
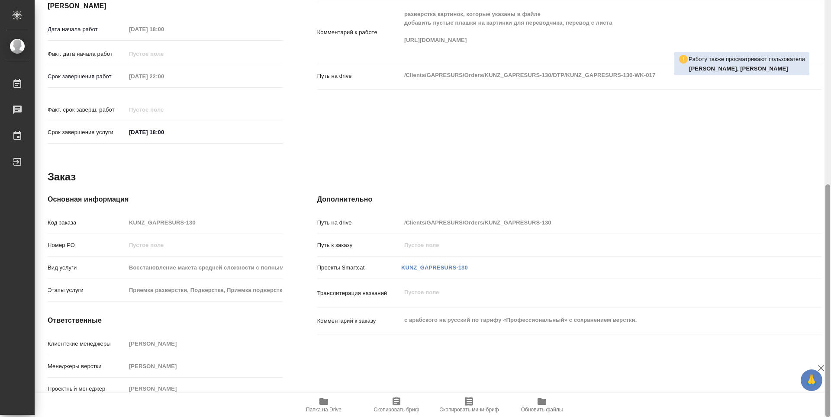
drag, startPoint x: 830, startPoint y: 202, endPoint x: 825, endPoint y: 316, distance: 114.4
click at [826, 316] on div at bounding box center [828, 208] width 6 height 417
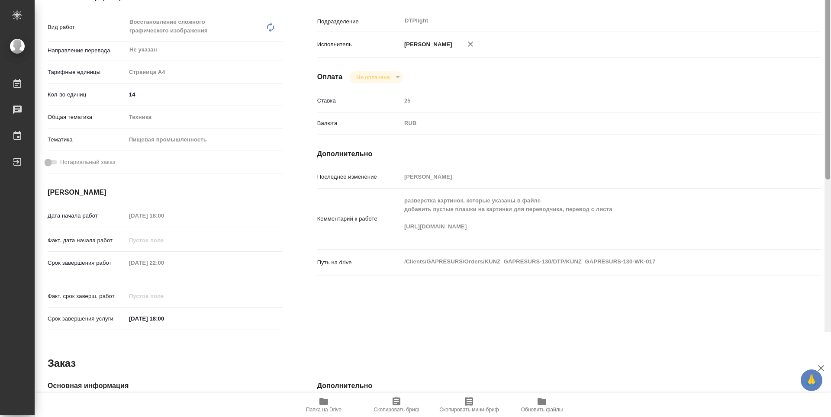
scroll to position [12, 0]
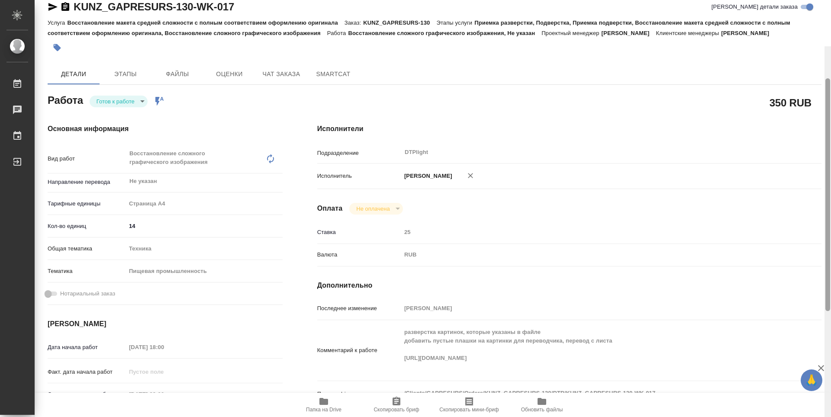
drag, startPoint x: 829, startPoint y: 243, endPoint x: 417, endPoint y: 45, distance: 457.5
click at [822, 33] on div "KUNZ_GAPRESURS-130-WK-017 Кратко детали заказа Услуга Восстановление макета сре…" at bounding box center [433, 208] width 797 height 417
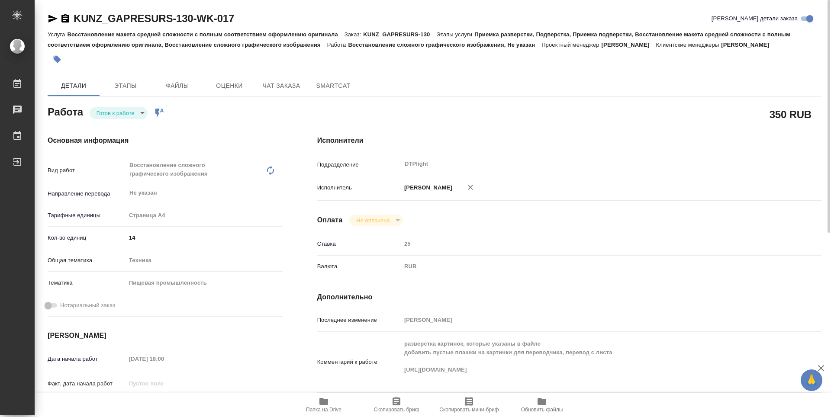
click at [117, 116] on body "🙏 .cls-1 fill:#fff; AWATERA Zubakova Viktoriya Работы 0 Чаты График Выйти KUNZ_…" at bounding box center [415, 208] width 831 height 417
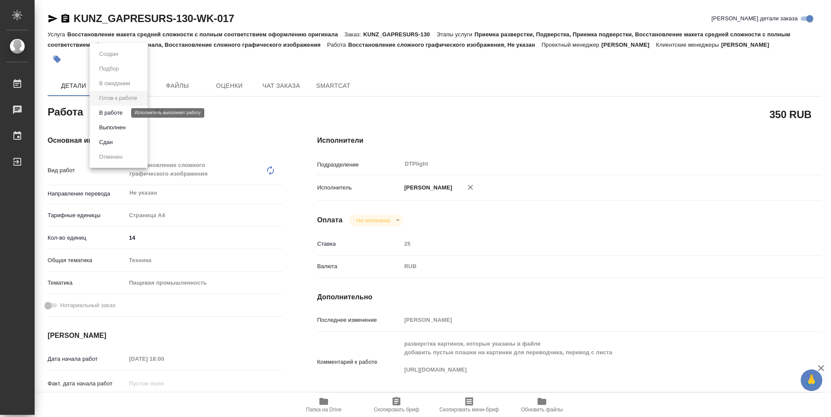
click at [117, 113] on button "В работе" at bounding box center [111, 113] width 29 height 10
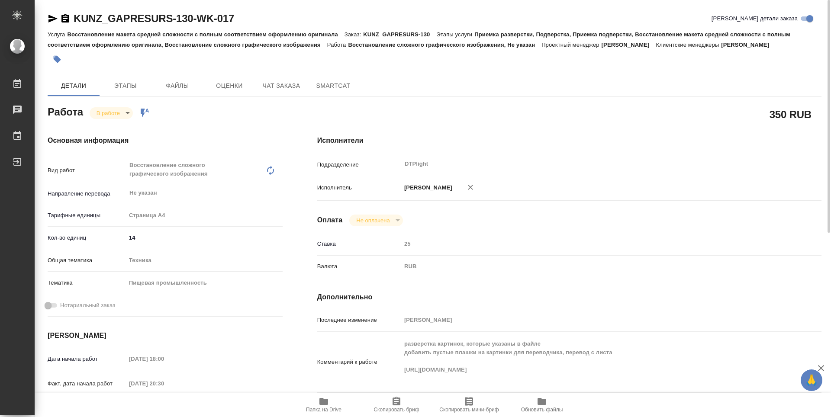
type textarea "x"
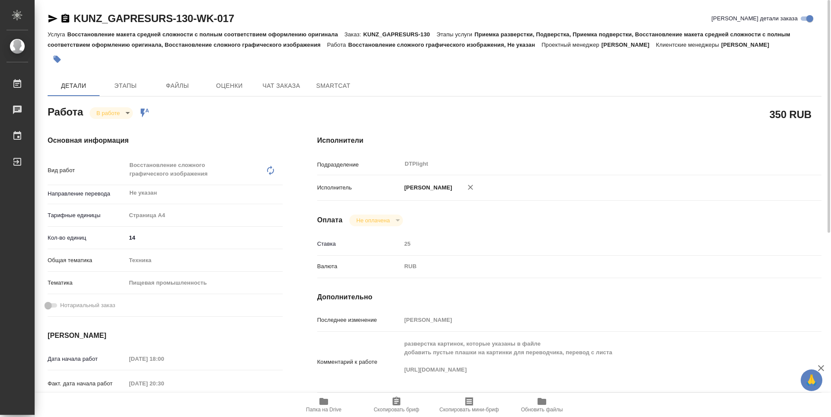
type textarea "x"
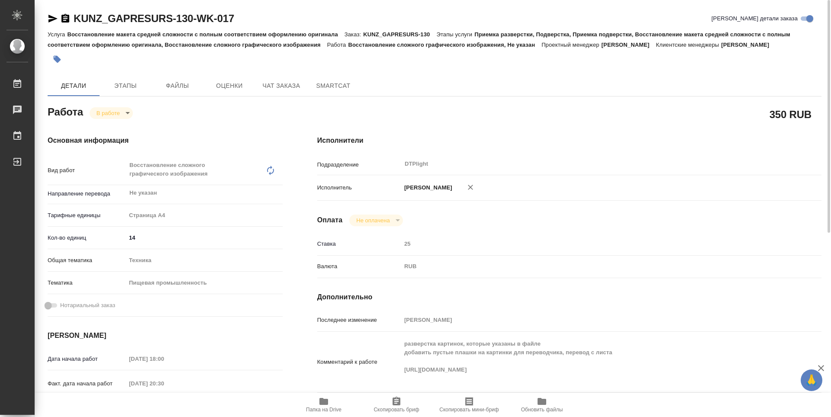
type textarea "x"
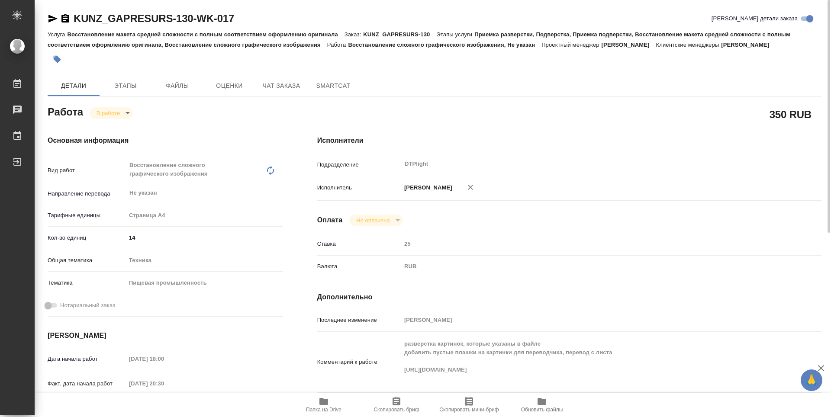
type textarea "x"
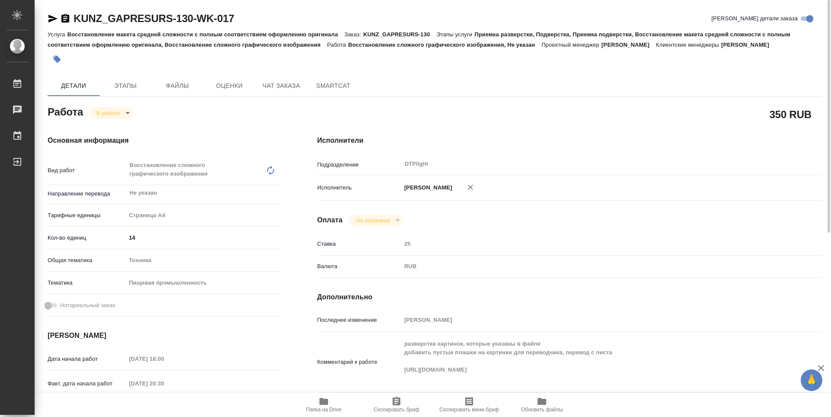
click at [440, 334] on div "Последнее изменение Зубакова Виктория Комментарий к работе разверстка картинок,…" at bounding box center [569, 371] width 504 height 117
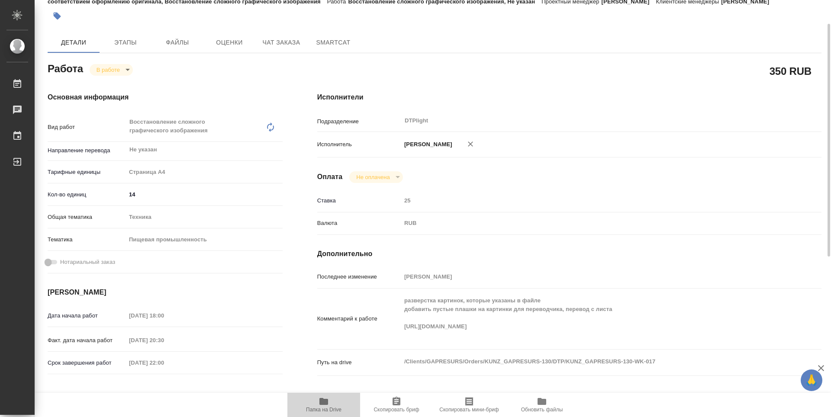
click at [326, 403] on icon "button" at bounding box center [323, 401] width 9 height 7
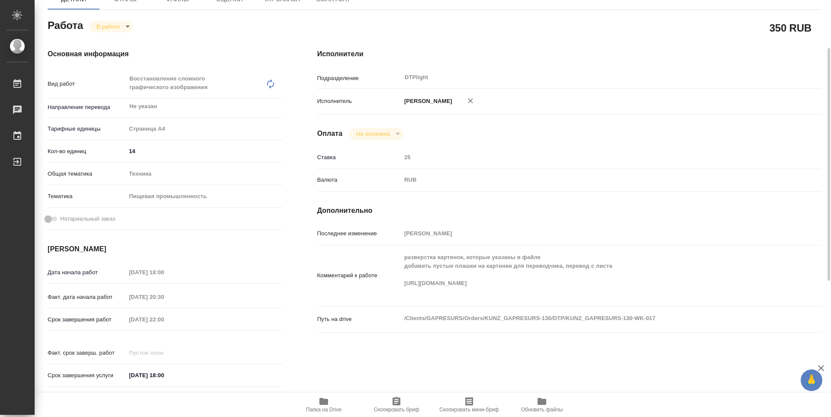
click at [520, 181] on div "RUB" at bounding box center [590, 180] width 378 height 15
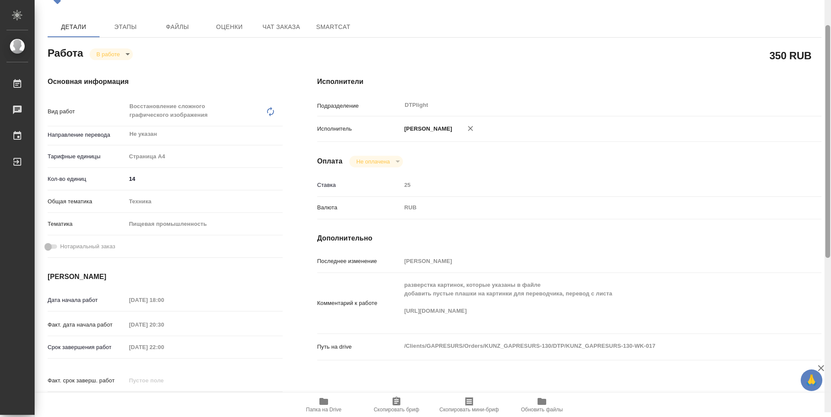
scroll to position [0, 0]
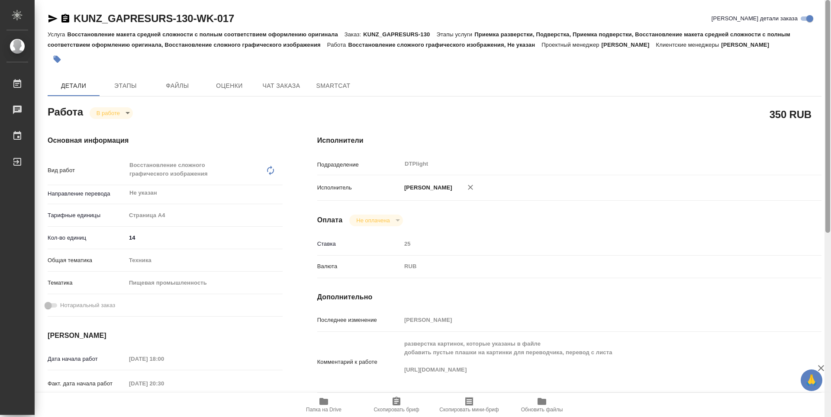
drag, startPoint x: 829, startPoint y: 261, endPoint x: 829, endPoint y: 165, distance: 96.1
click at [829, 165] on div at bounding box center [828, 116] width 5 height 233
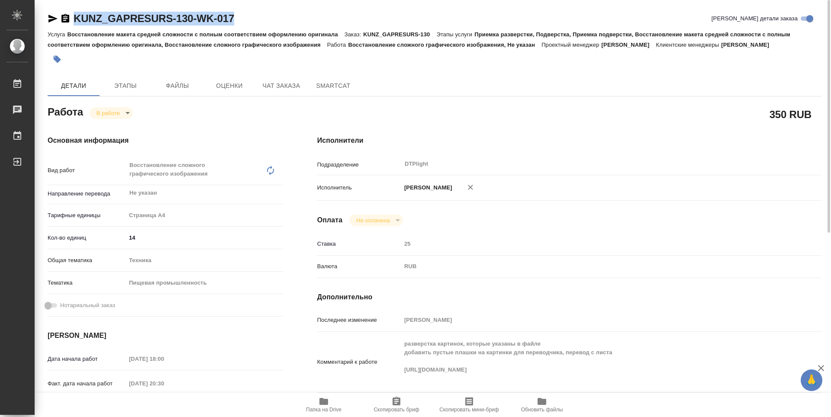
drag, startPoint x: 234, startPoint y: 16, endPoint x: 77, endPoint y: 23, distance: 157.7
click at [77, 23] on div "KUNZ_GAPRESURS-130-WK-017 Кратко детали заказа" at bounding box center [435, 19] width 774 height 14
copy link "KUNZ_GAPRESURS-130-WK-017"
click at [493, 111] on div "350 RUB" at bounding box center [569, 114] width 504 height 22
click at [497, 113] on div "350 RUB" at bounding box center [569, 114] width 504 height 22
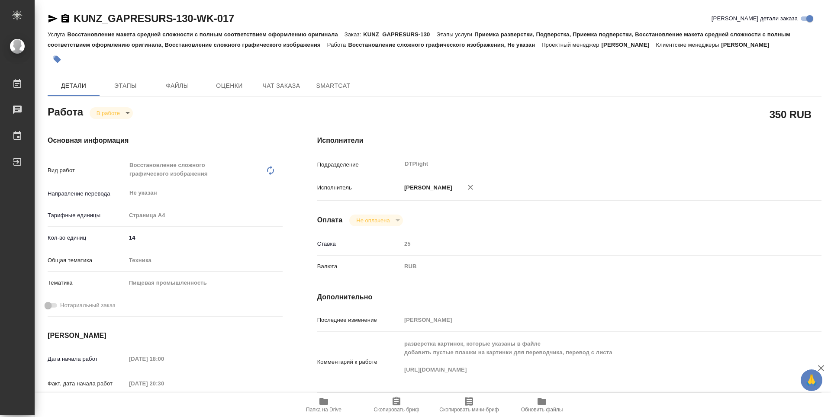
type textarea "x"
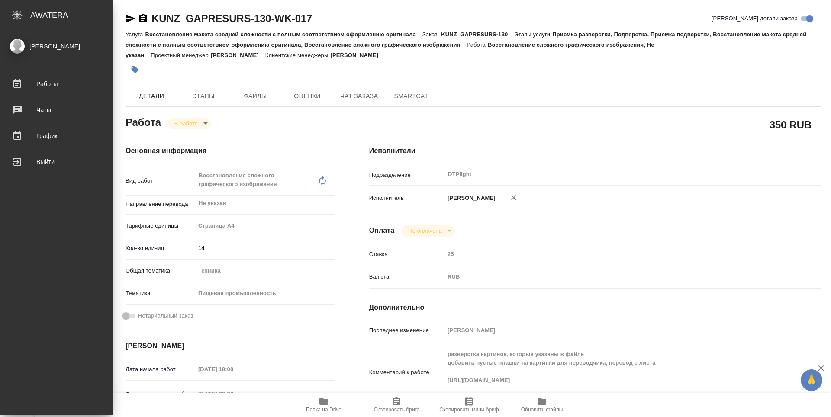
type textarea "x"
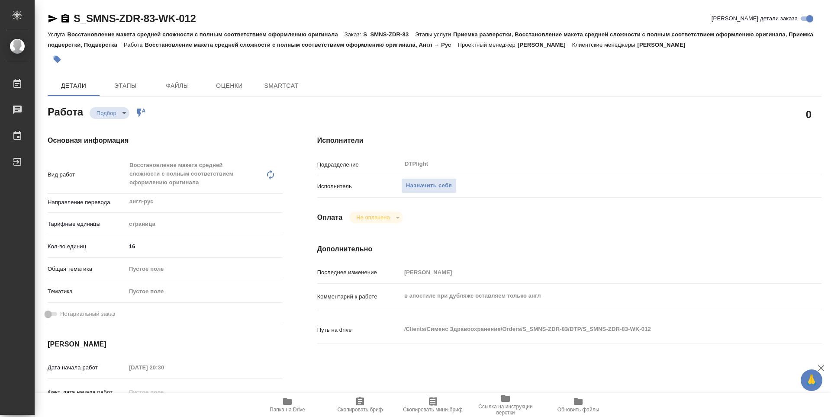
type textarea "x"
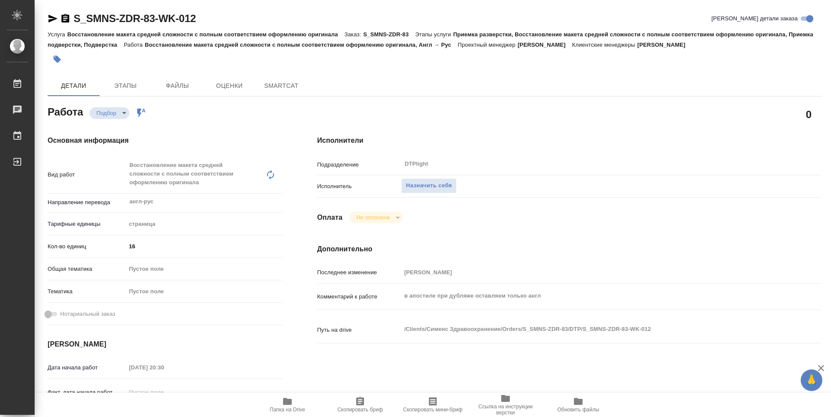
type textarea "x"
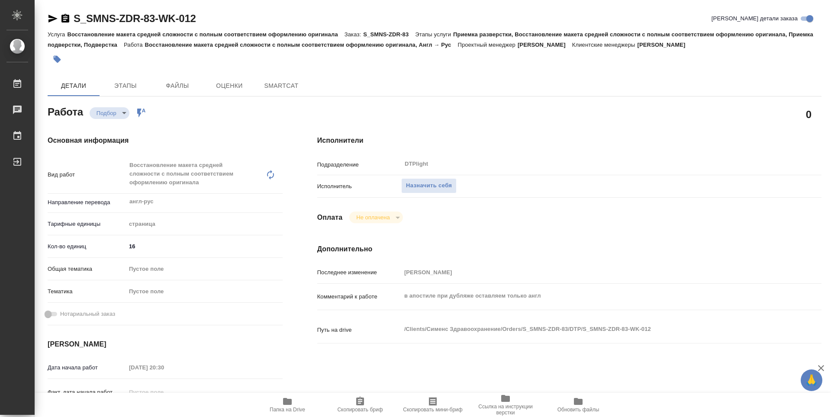
type textarea "x"
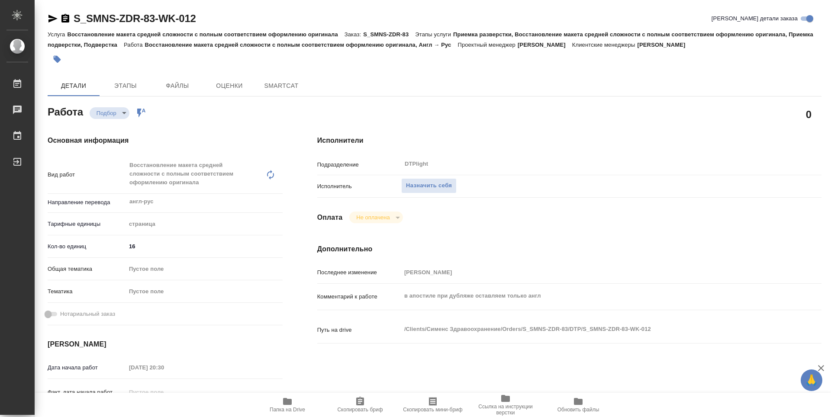
type textarea "x"
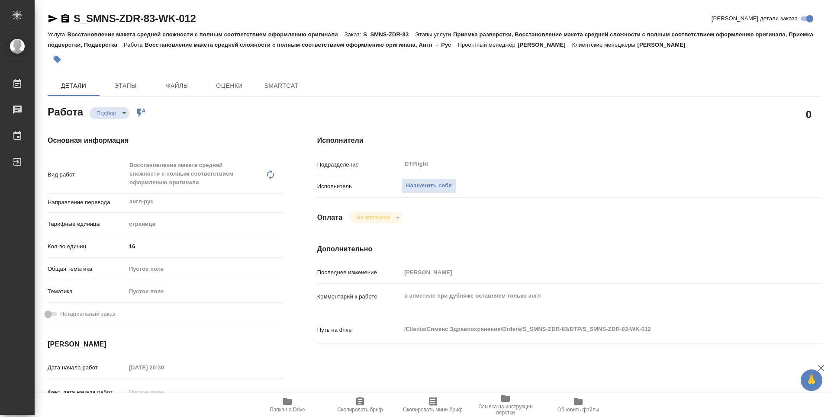
type textarea "x"
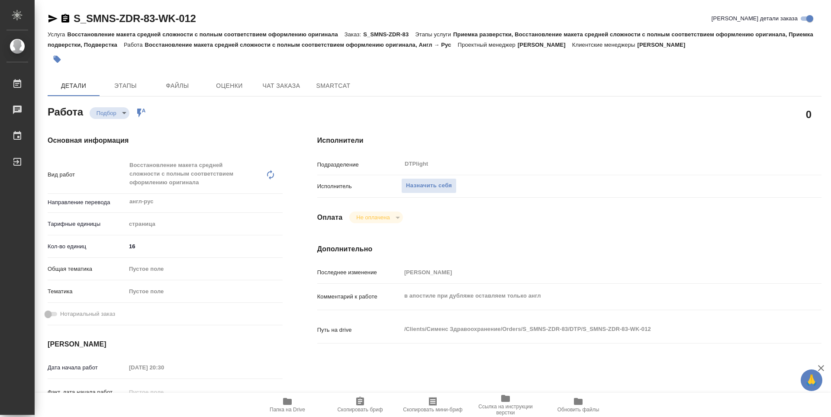
type textarea "x"
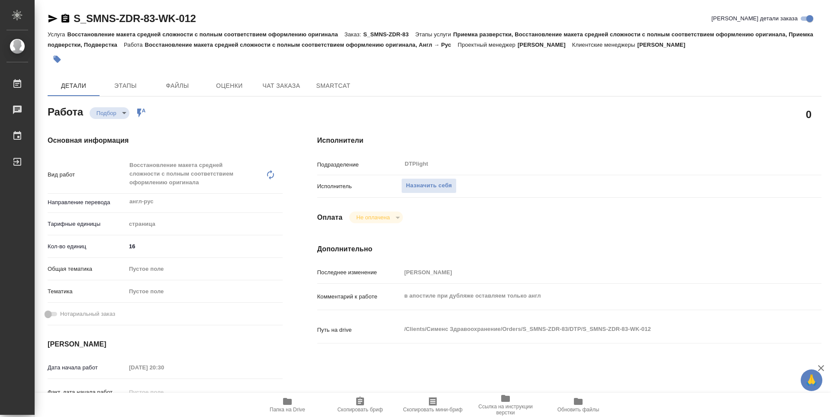
type textarea "x"
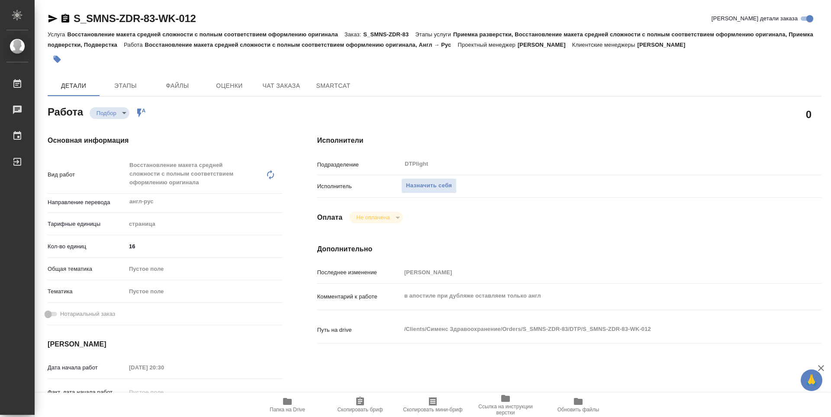
click at [287, 400] on icon "button" at bounding box center [287, 401] width 9 height 7
click at [446, 187] on span "Назначить себя" at bounding box center [429, 186] width 46 height 10
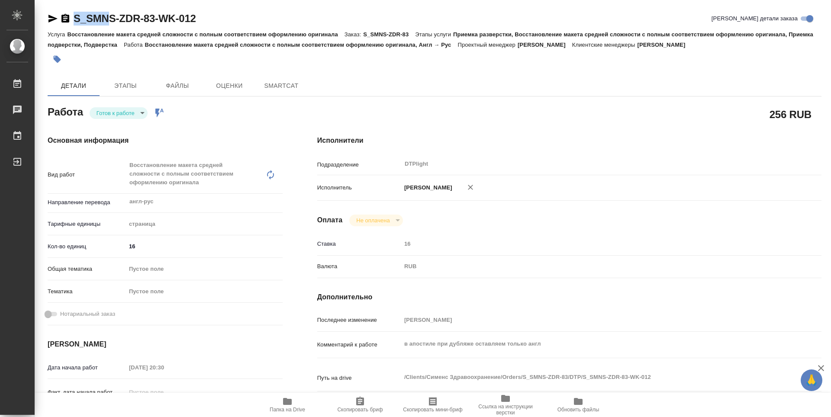
type textarea "x"
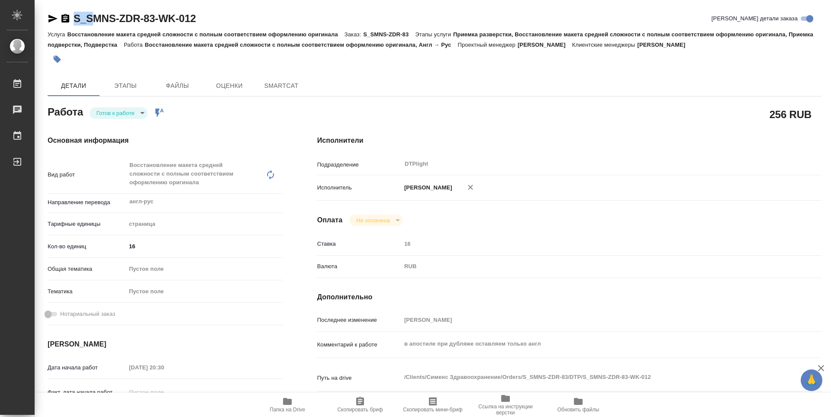
type textarea "x"
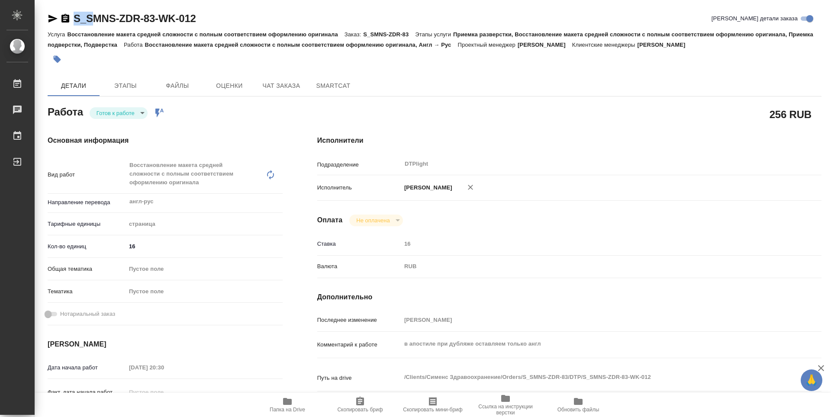
type textarea "x"
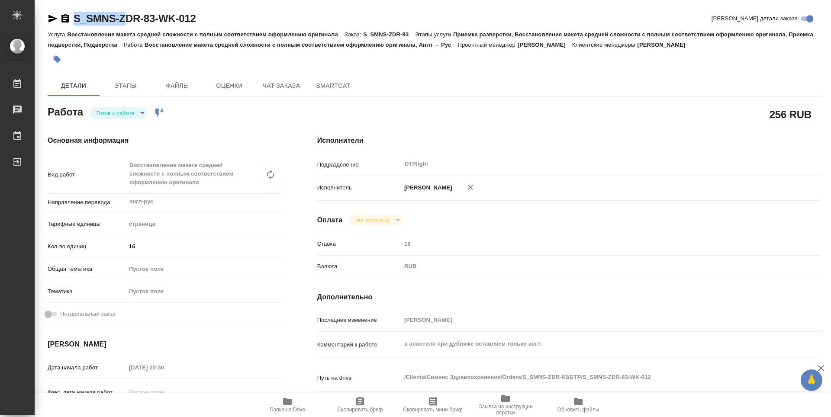
drag, startPoint x: 217, startPoint y: 22, endPoint x: 152, endPoint y: 17, distance: 65.1
click at [132, 15] on div "S_SMNS-ZDR-83-WK-012 Кратко детали заказа" at bounding box center [435, 19] width 774 height 14
click at [236, 24] on div "S_SMNS-ZDR-83-WK-012 Кратко детали заказа" at bounding box center [435, 19] width 774 height 14
type textarea "x"
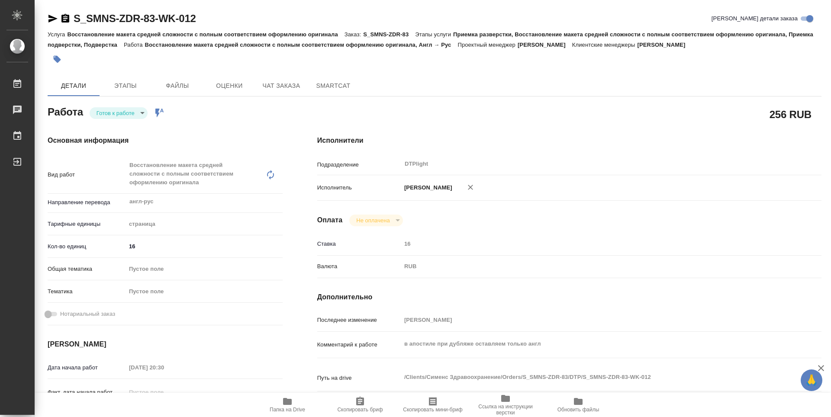
type textarea "x"
drag, startPoint x: 199, startPoint y: 16, endPoint x: 68, endPoint y: 24, distance: 131.4
click at [68, 24] on div "S_SMNS-ZDR-83-WK-012 Кратко детали заказа" at bounding box center [435, 19] width 774 height 14
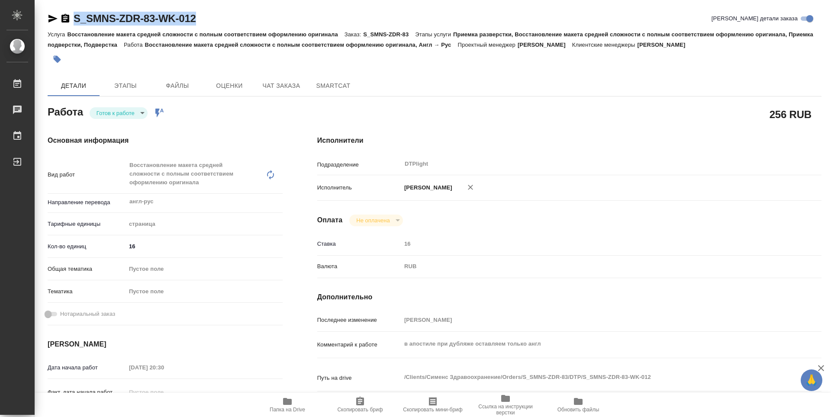
copy link "S_SMNS-ZDR-83-WK-012"
type textarea "x"
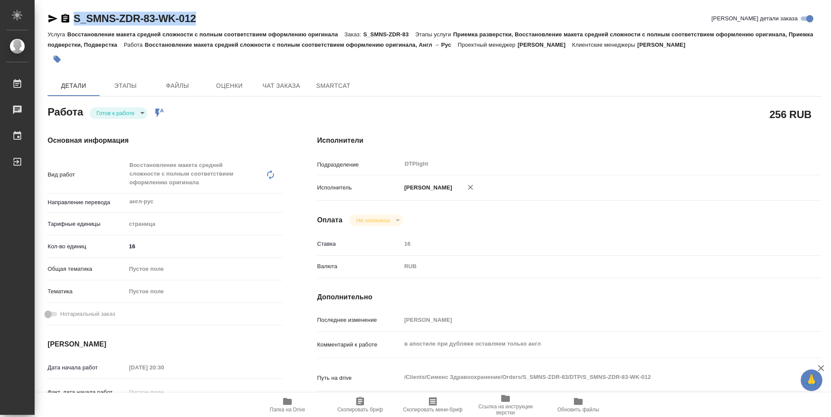
type textarea "x"
click at [126, 113] on body "🙏 .cls-1 fill:#fff; AWATERA Zubakova Viktoriya Работы Чаты График Выйти S_SMNS-…" at bounding box center [415, 208] width 831 height 417
click at [122, 112] on button "В работе" at bounding box center [111, 113] width 29 height 10
type textarea "x"
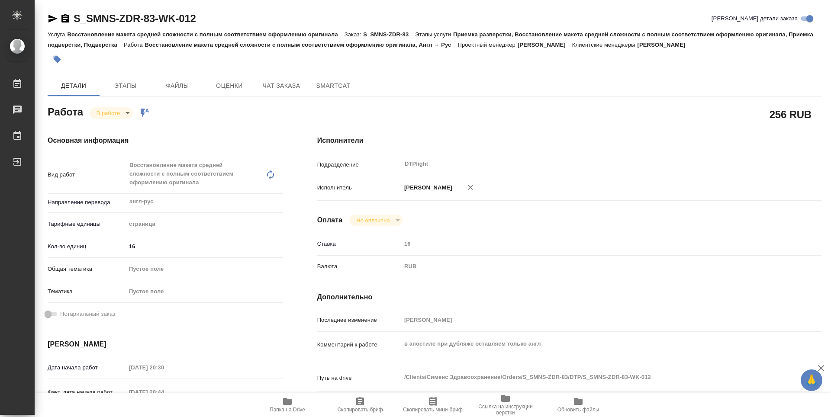
type textarea "x"
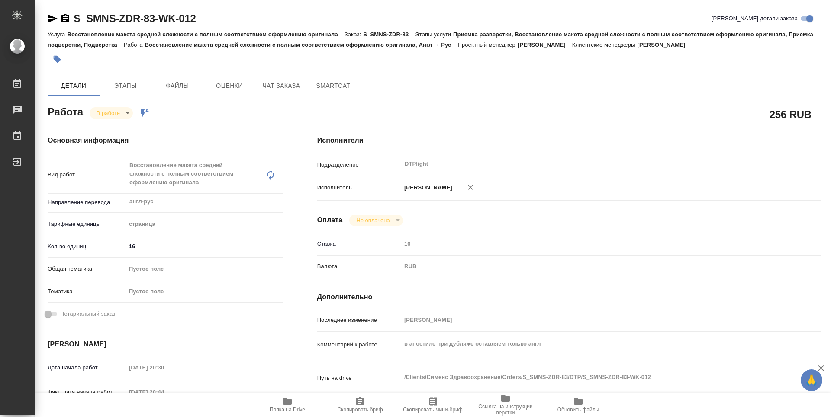
type textarea "x"
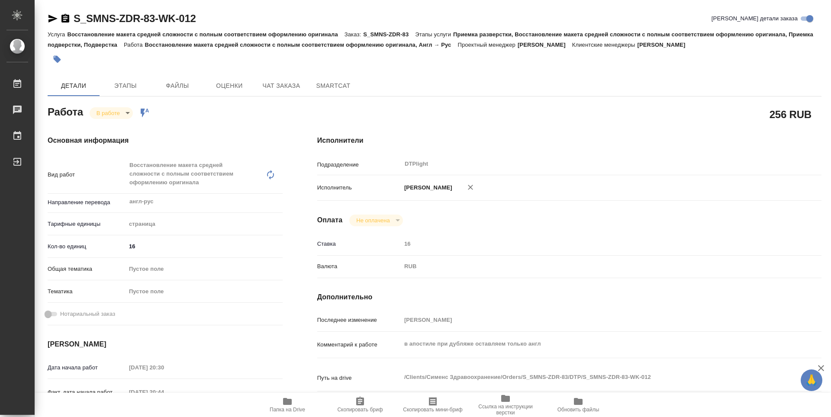
type textarea "x"
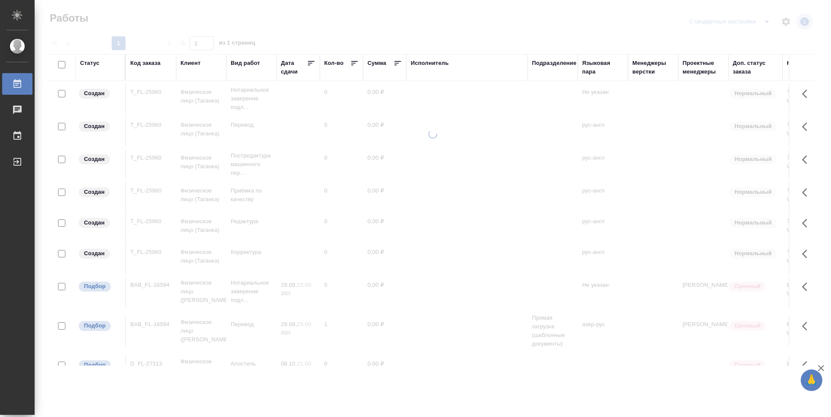
click at [562, 67] on div "Подразделение" at bounding box center [554, 63] width 45 height 9
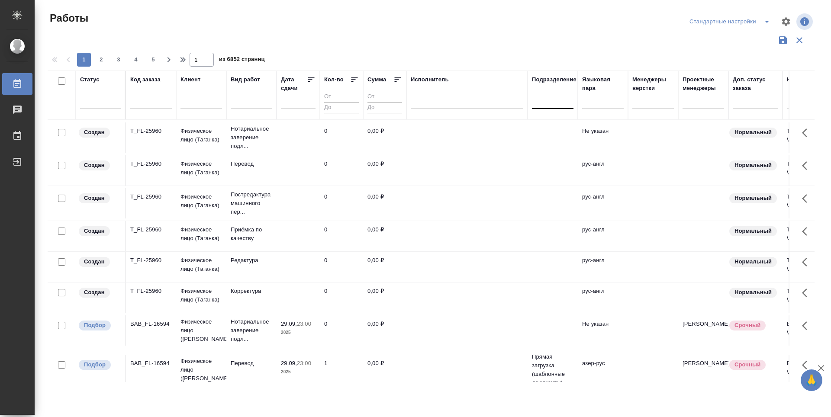
click at [561, 107] on div at bounding box center [553, 101] width 42 height 16
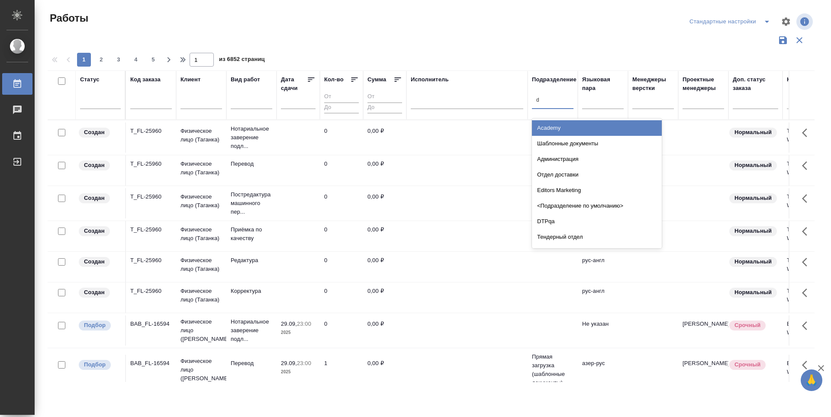
type input "dt"
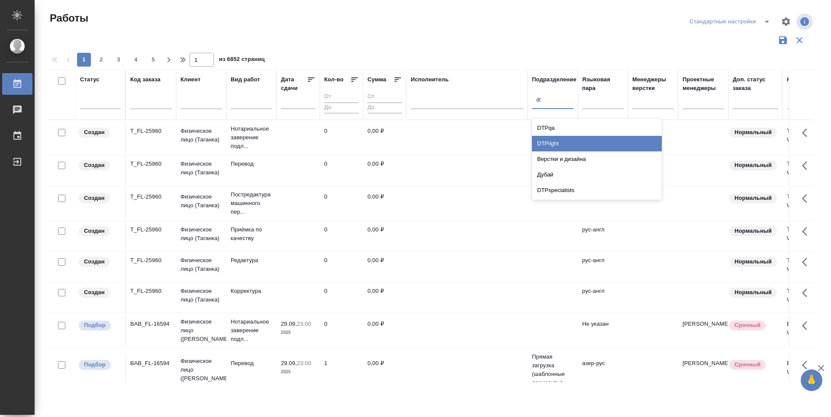
click at [564, 142] on div "DTPlight" at bounding box center [597, 144] width 130 height 16
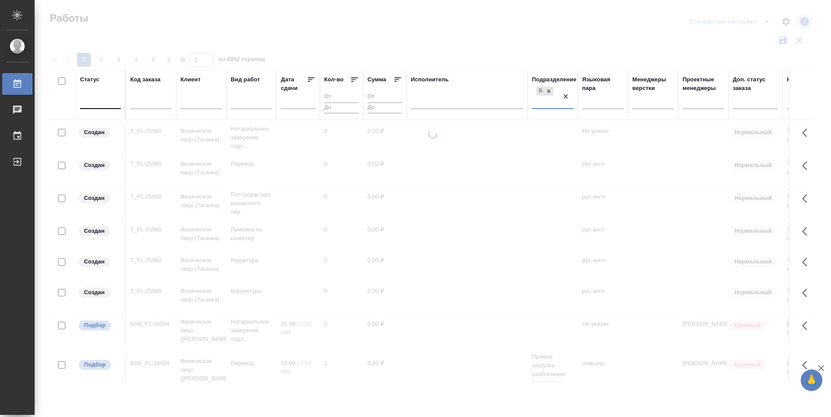
click at [106, 106] on div at bounding box center [100, 100] width 41 height 13
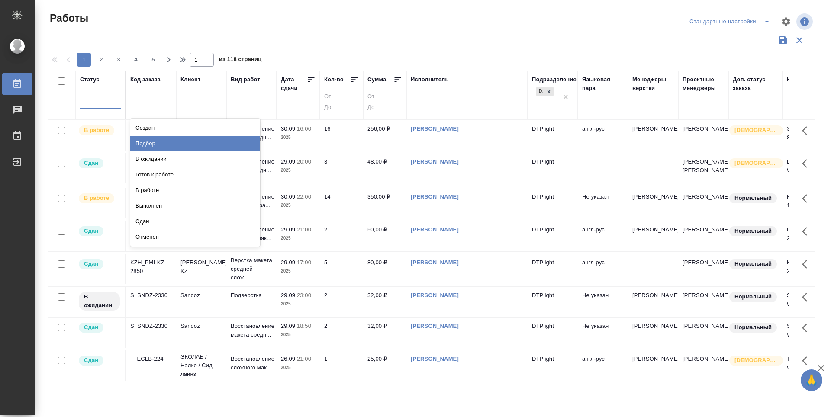
click at [229, 145] on div "Подбор" at bounding box center [195, 144] width 130 height 16
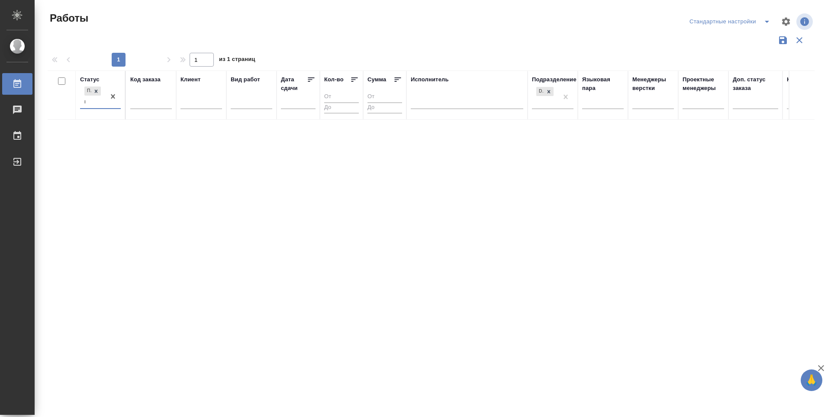
type input "го"
click at [148, 128] on div "Готов к работе" at bounding box center [195, 128] width 130 height 16
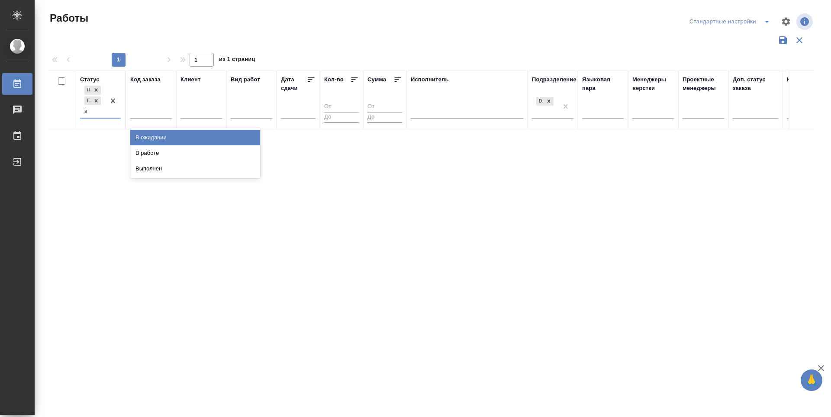
type input "в р"
click at [158, 132] on div "В работе" at bounding box center [195, 138] width 130 height 16
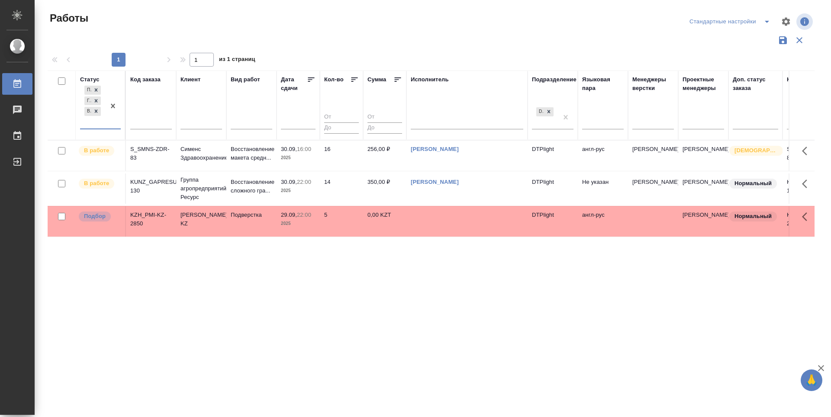
click at [316, 75] on th "Дата сдачи" at bounding box center [298, 106] width 43 height 70
click at [308, 82] on icon at bounding box center [311, 79] width 9 height 9
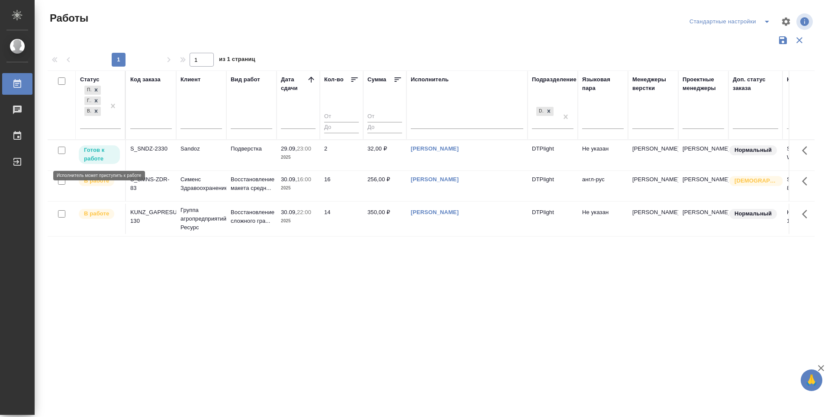
click at [103, 157] on p "Готов к работе" at bounding box center [99, 154] width 31 height 17
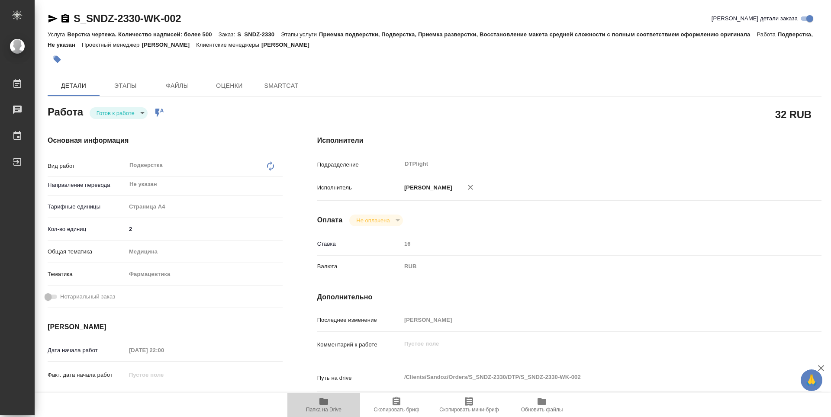
click at [321, 404] on icon "button" at bounding box center [323, 401] width 9 height 7
type textarea "x"
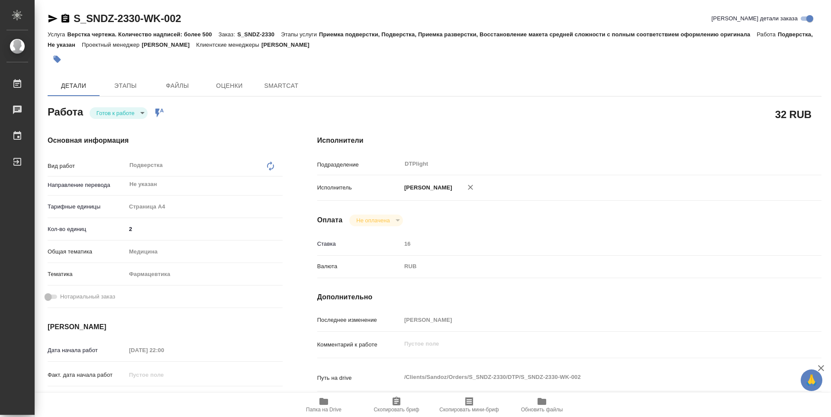
type textarea "x"
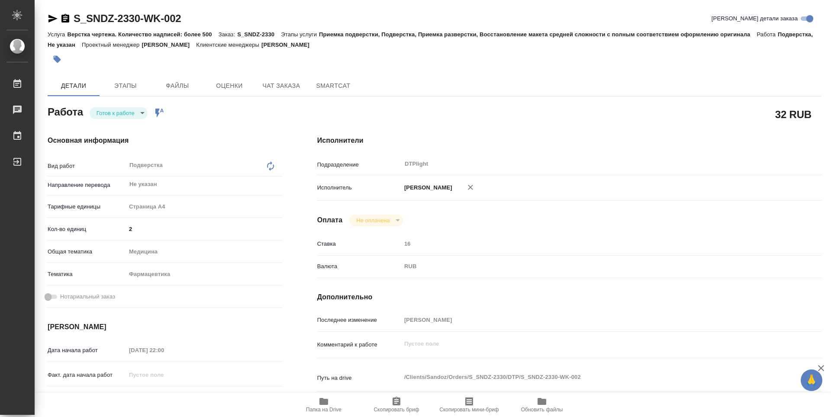
type textarea "x"
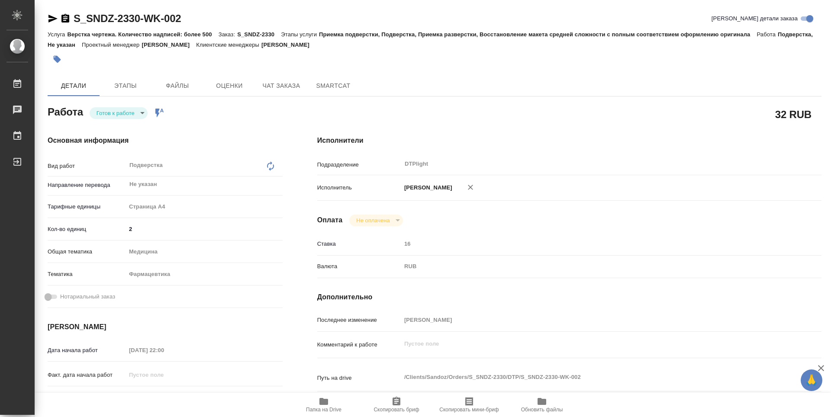
type textarea "x"
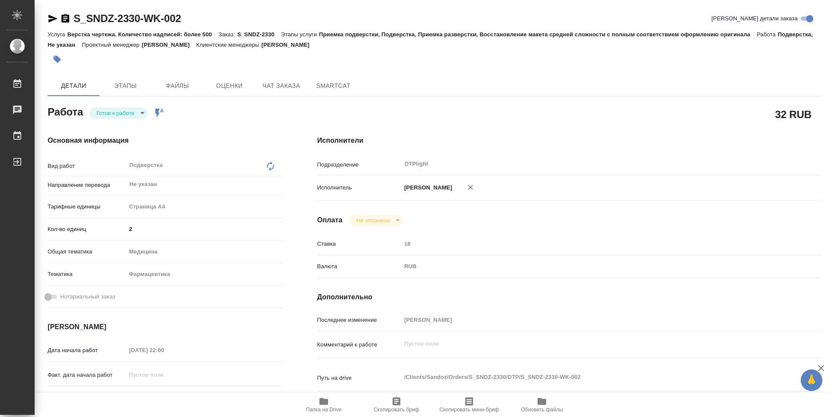
type textarea "x"
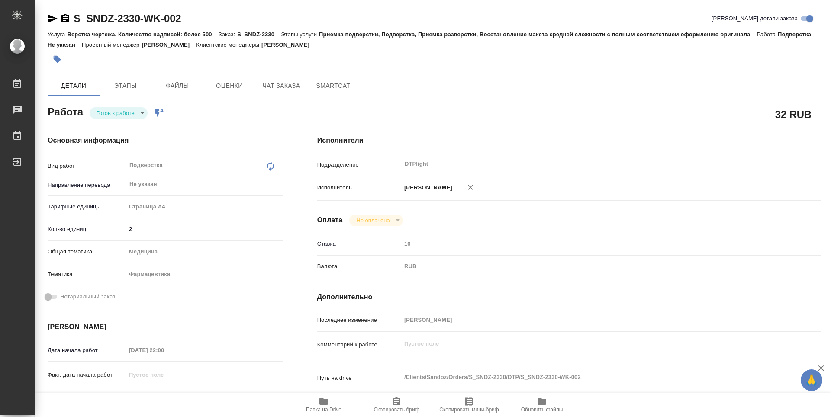
type textarea "x"
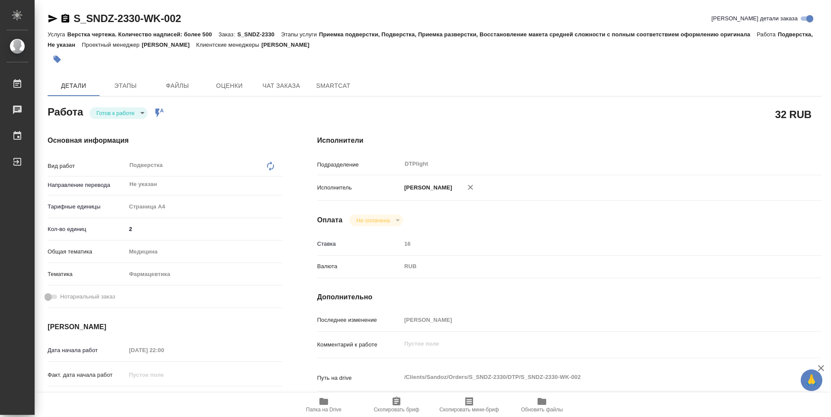
type textarea "x"
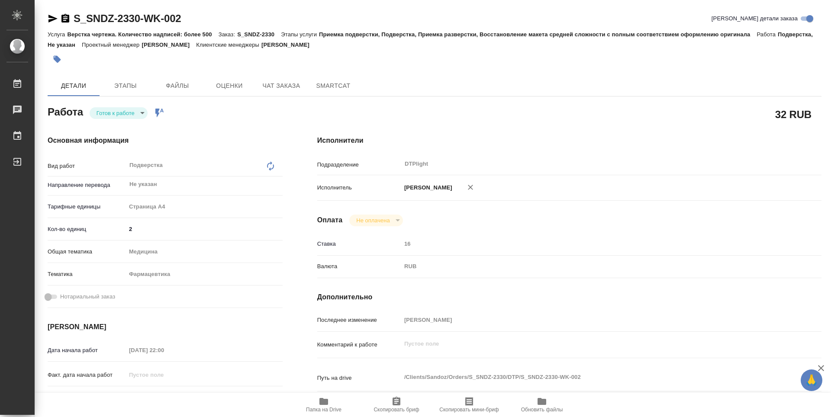
type textarea "x"
click at [125, 112] on body "🙏 .cls-1 fill:#fff; AWATERA Zubakova Viktoriya Работы 0 Чаты График Выйти S_SND…" at bounding box center [415, 208] width 831 height 417
click at [120, 110] on button "В работе" at bounding box center [111, 113] width 29 height 10
type textarea "x"
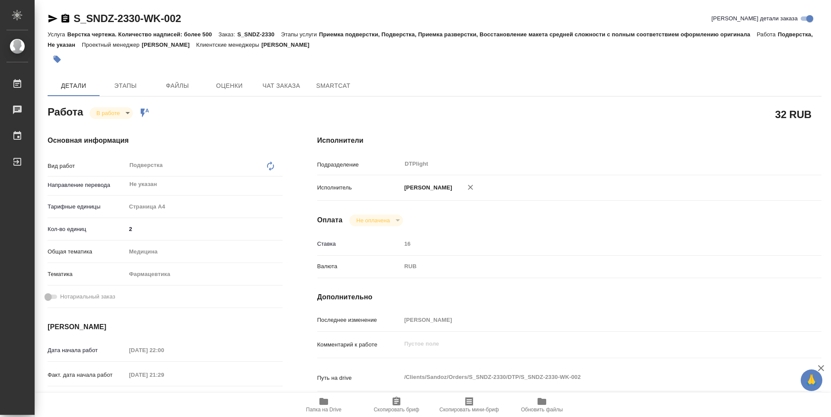
type textarea "x"
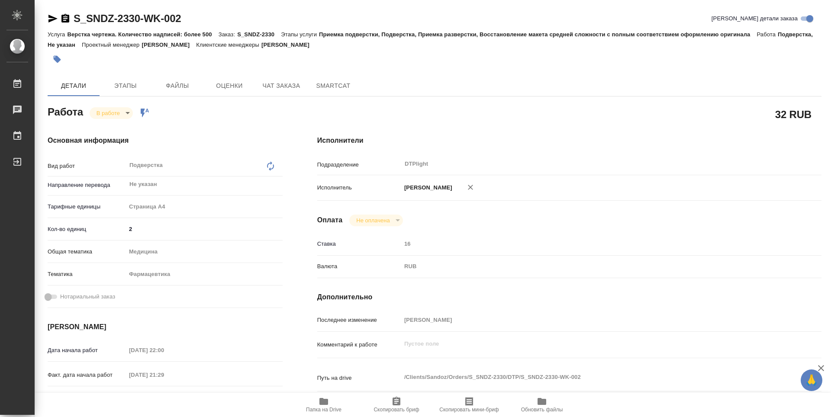
type textarea "x"
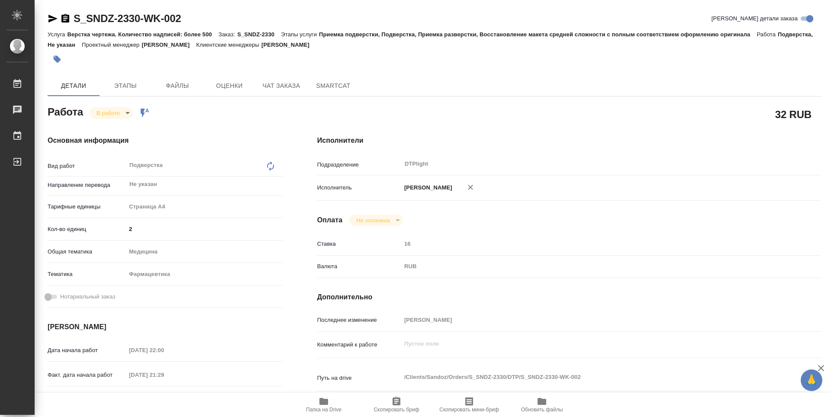
type textarea "x"
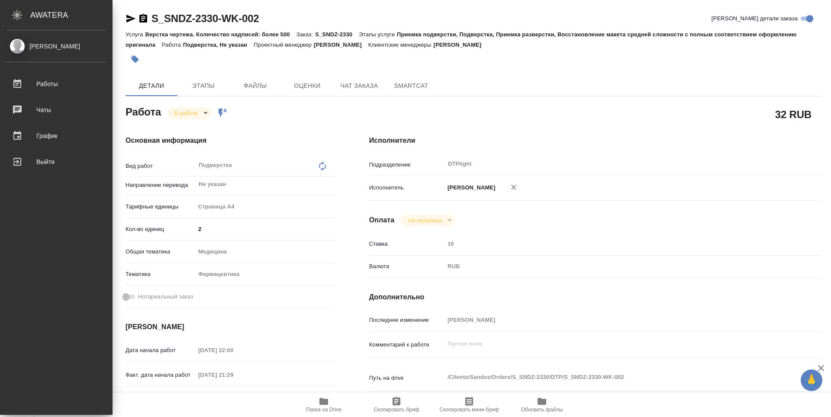
type textarea "x"
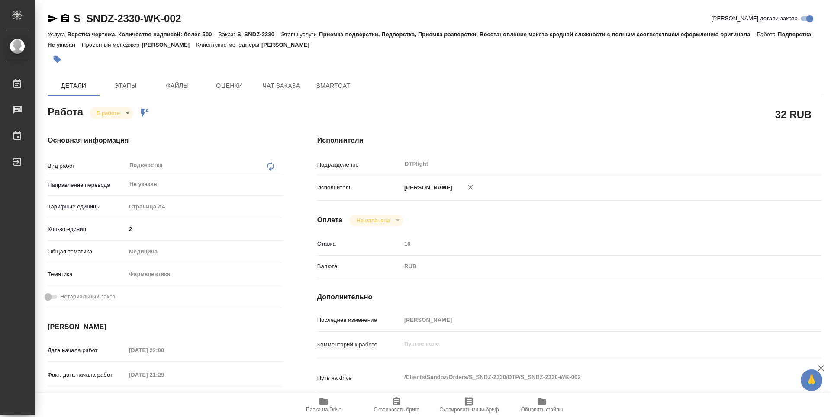
type textarea "x"
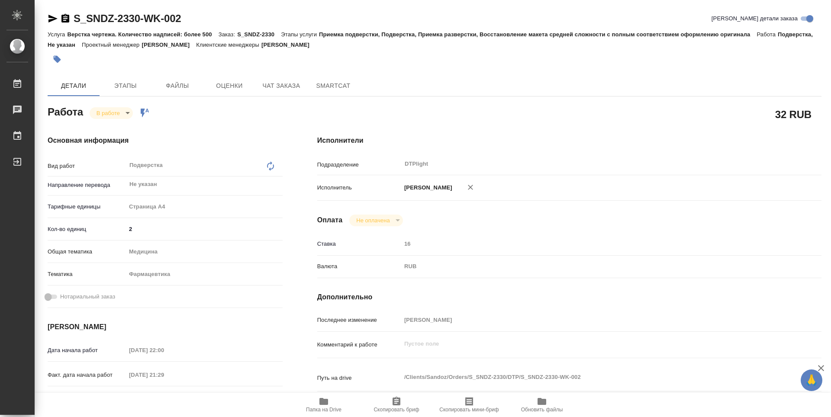
type textarea "x"
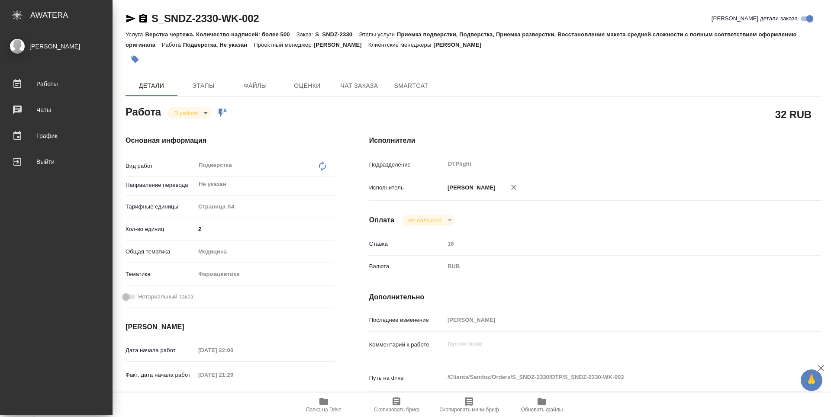
type textarea "x"
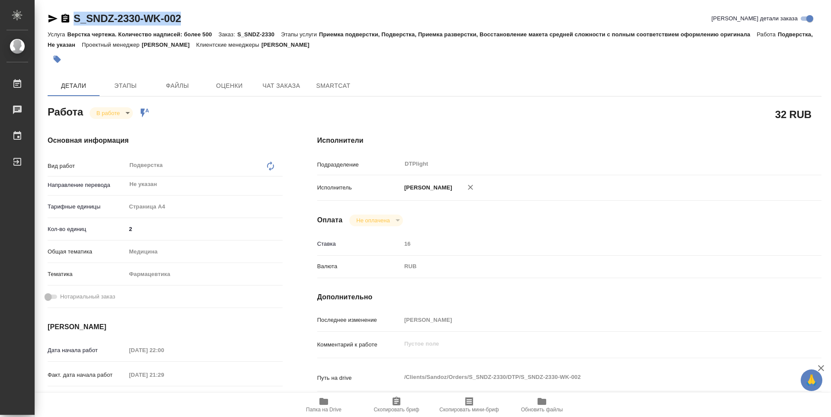
drag, startPoint x: 184, startPoint y: 23, endPoint x: 71, endPoint y: 22, distance: 112.1
click at [71, 22] on div "S_SNDZ-2330-WK-002 Кратко детали заказа" at bounding box center [435, 19] width 774 height 14
copy link "S_SNDZ-2330-WK-002"
click at [485, 54] on div at bounding box center [306, 59] width 516 height 19
click at [329, 409] on span "Папка на Drive" at bounding box center [323, 410] width 35 height 6
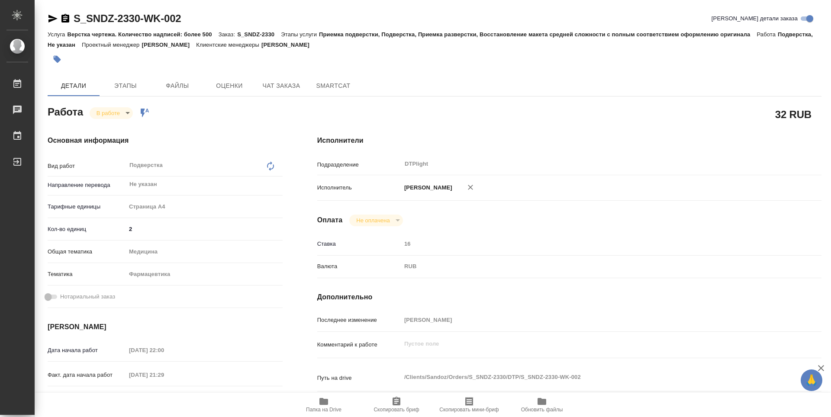
click at [127, 114] on body "🙏 .cls-1 fill:#fff; AWATERA Zubakova Viktoriya Работы 0 Чаты График Выйти S_SND…" at bounding box center [415, 208] width 831 height 417
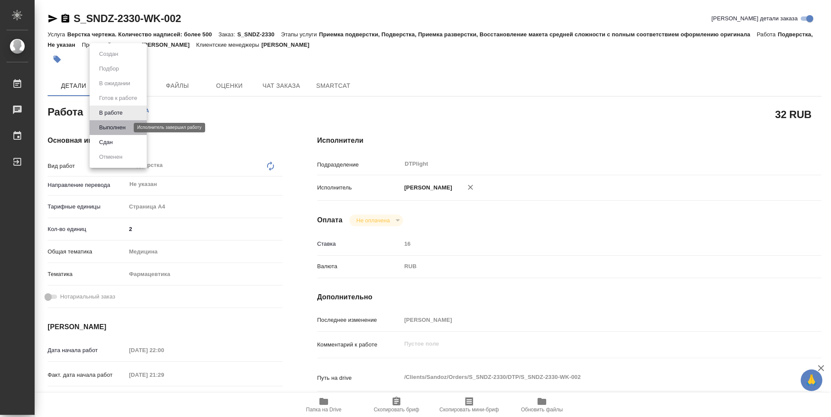
click at [127, 129] on button "Выполнен" at bounding box center [113, 128] width 32 height 10
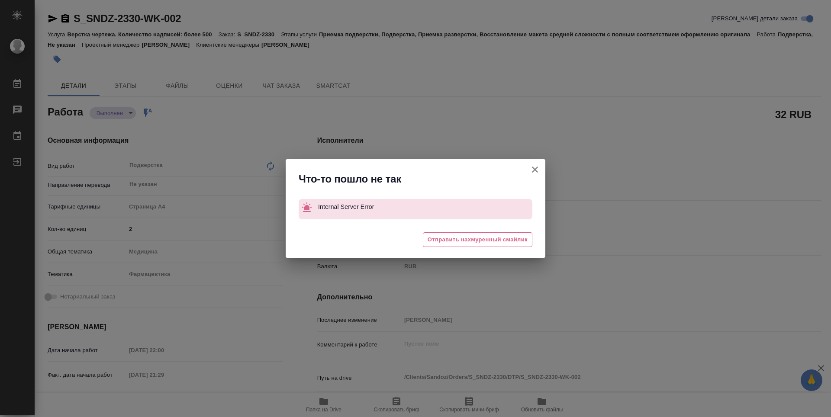
type textarea "x"
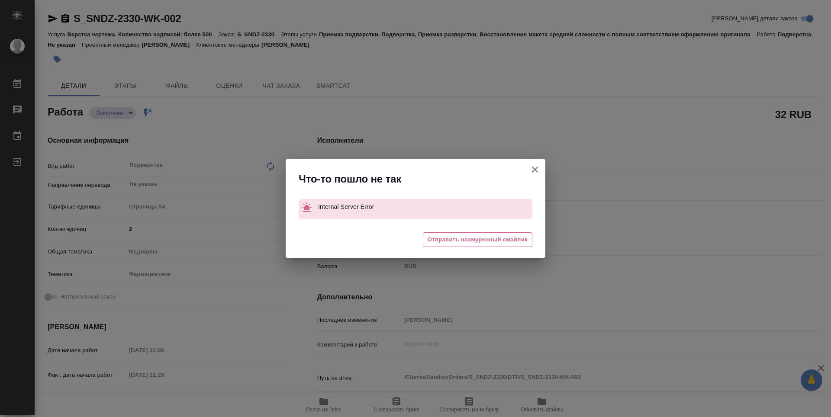
type textarea "x"
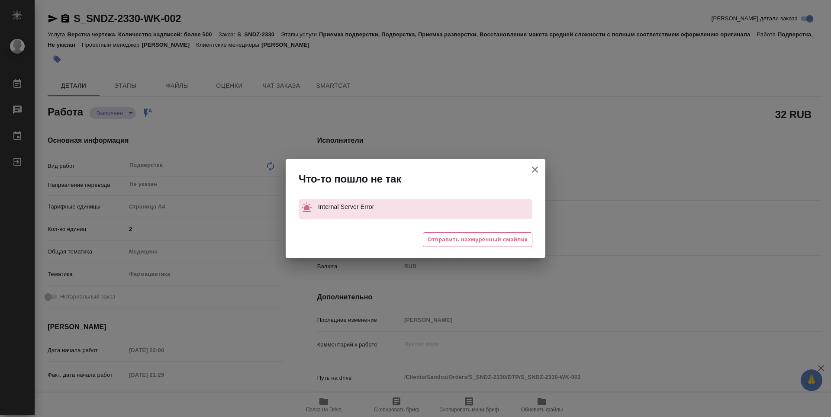
click at [534, 169] on icon "button" at bounding box center [535, 170] width 10 height 10
type textarea "x"
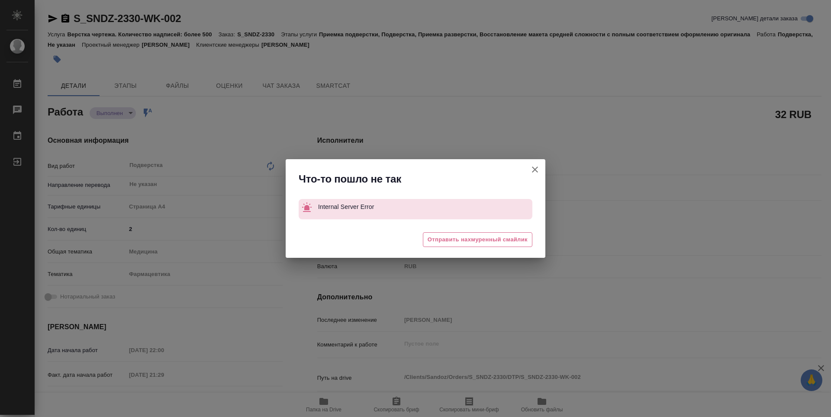
type textarea "x"
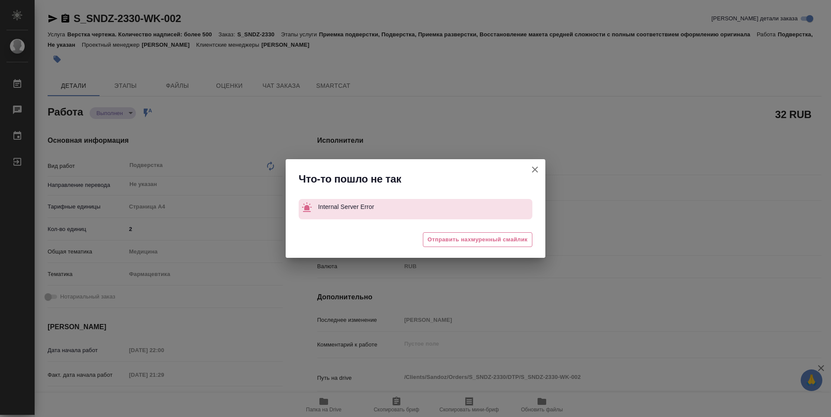
type textarea "x"
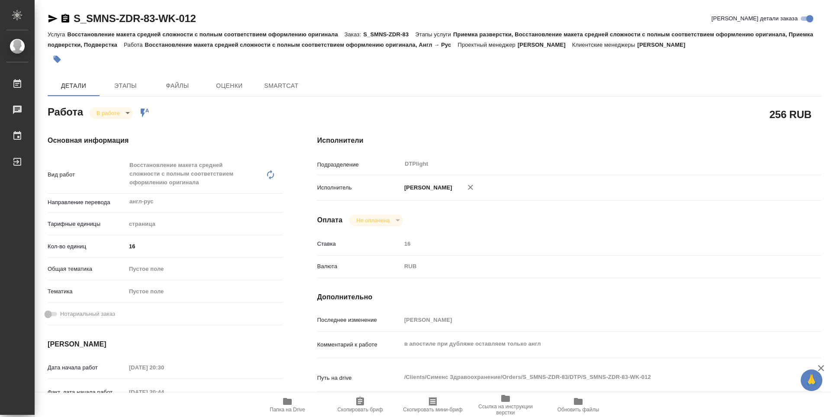
type textarea "x"
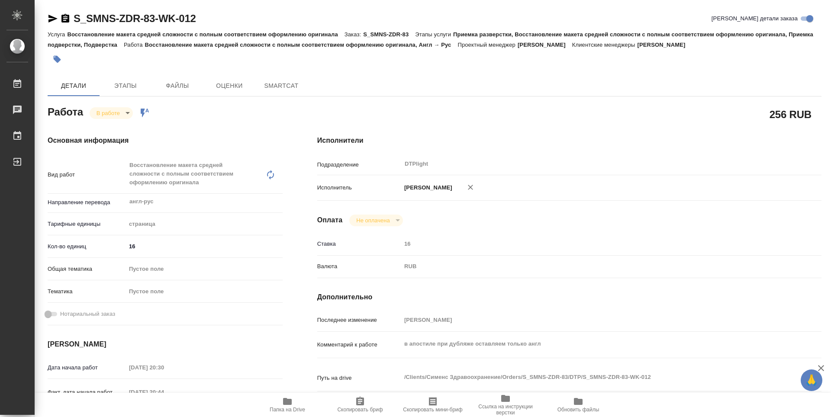
type textarea "x"
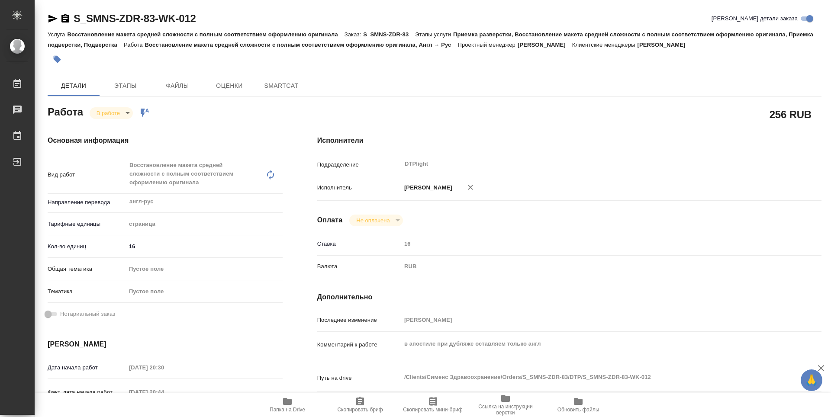
type textarea "x"
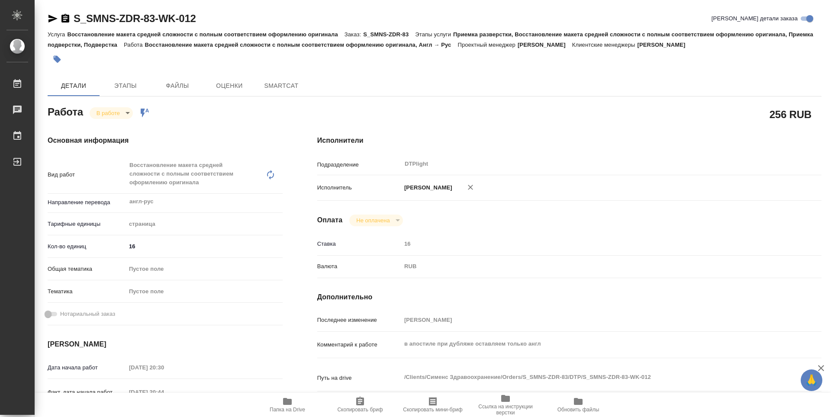
type textarea "x"
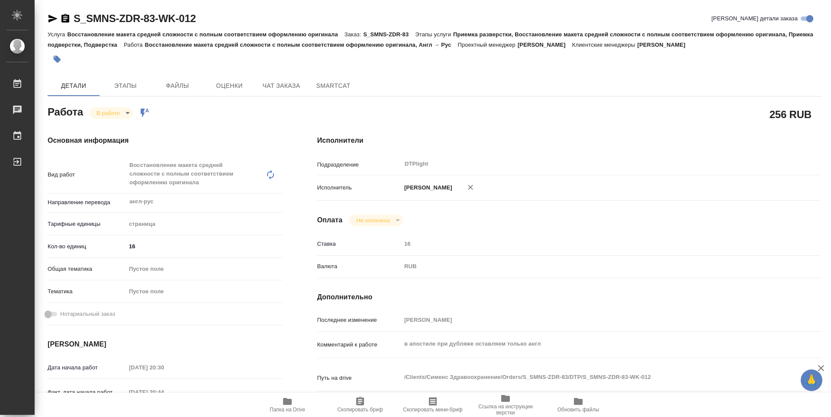
type textarea "x"
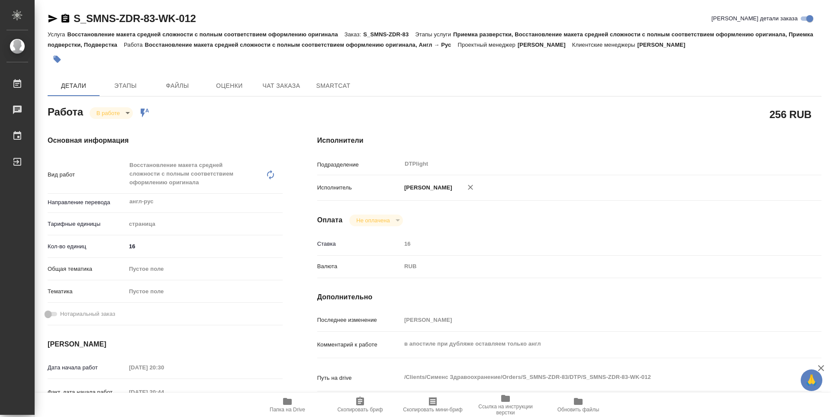
type textarea "x"
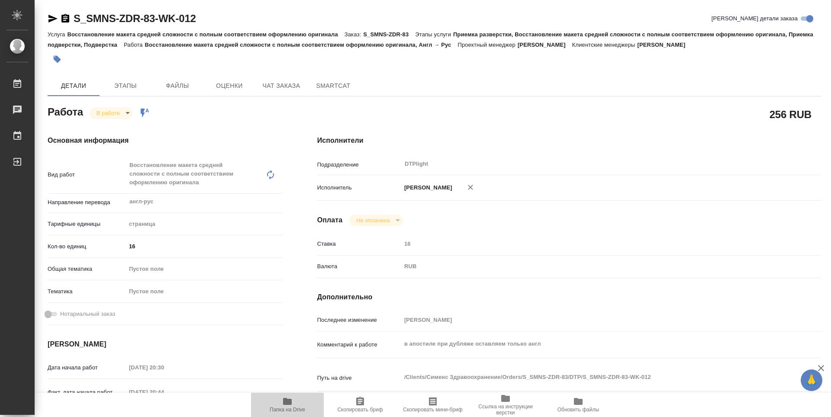
click at [291, 399] on icon "button" at bounding box center [287, 401] width 9 height 7
drag, startPoint x: 829, startPoint y: 172, endPoint x: 824, endPoint y: 82, distance: 90.6
click at [824, 82] on div "S_SMNS-ZDR-83-WK-012 Кратко детали заказа Услуга Восстановление макета средней …" at bounding box center [433, 208] width 797 height 417
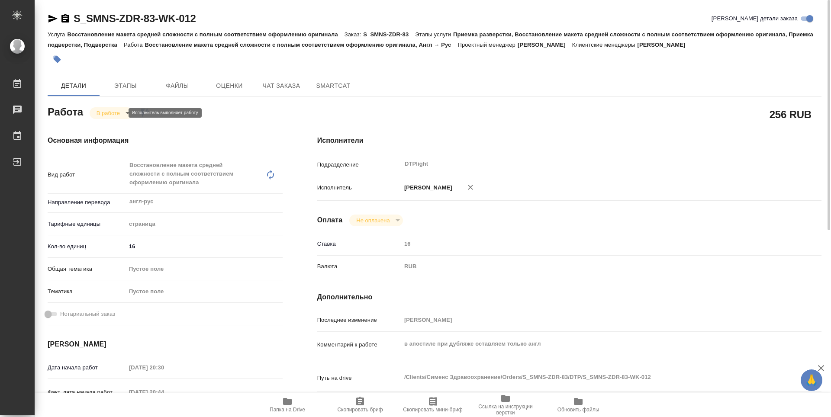
click at [108, 114] on body "🙏 .cls-1 fill:#fff; AWATERA Zubakova Viktoriya Работы 0 Чаты График Выйти S_SMN…" at bounding box center [415, 208] width 831 height 417
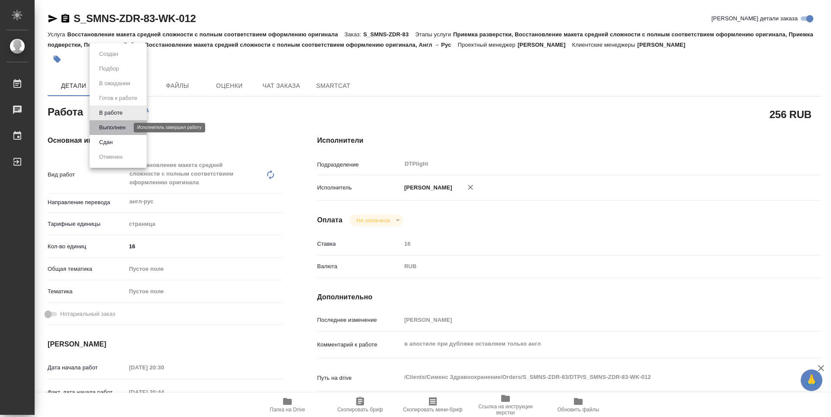
click at [110, 126] on button "Выполнен" at bounding box center [113, 128] width 32 height 10
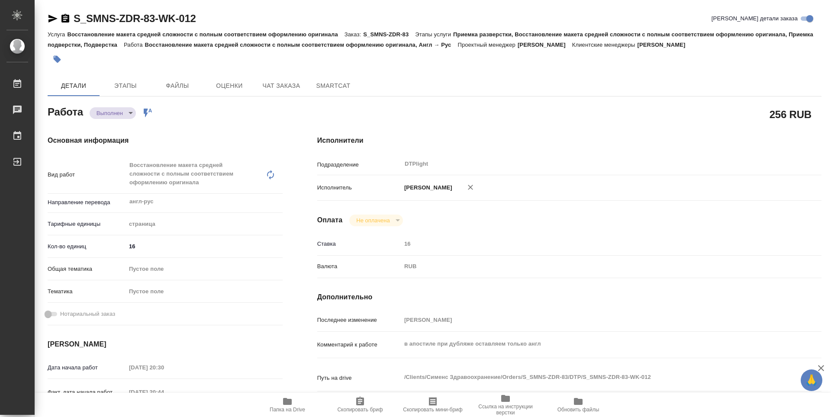
type textarea "x"
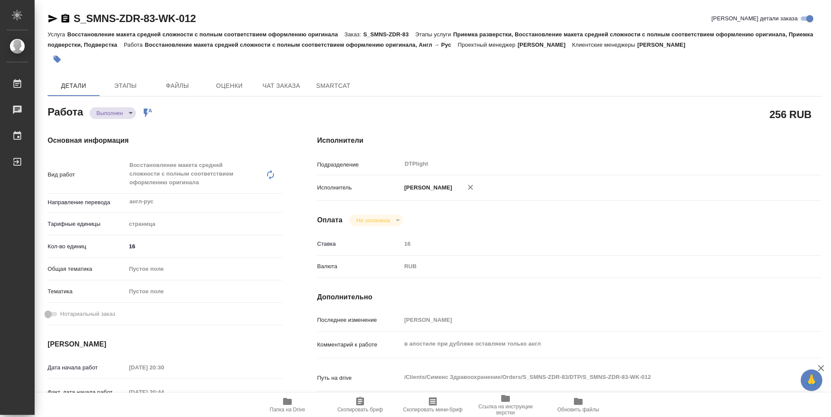
type textarea "x"
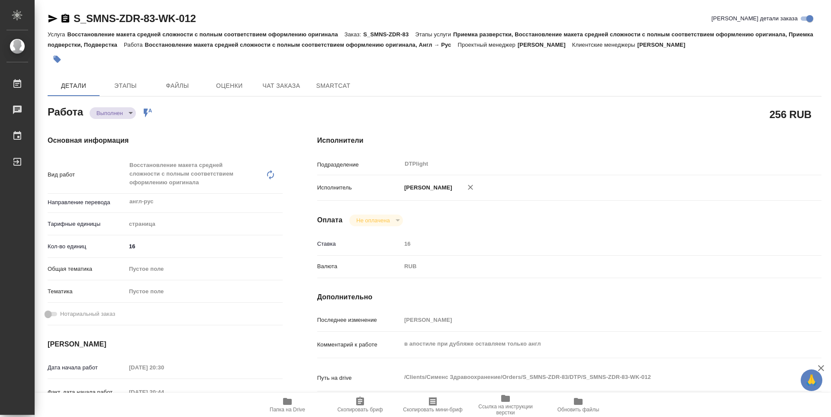
type textarea "x"
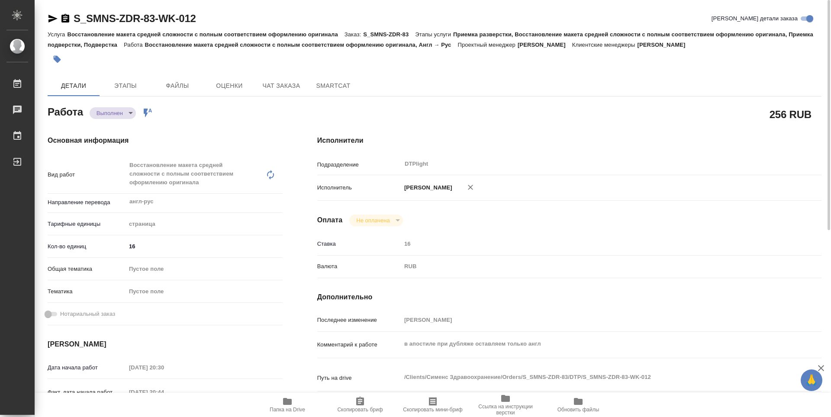
type textarea "x"
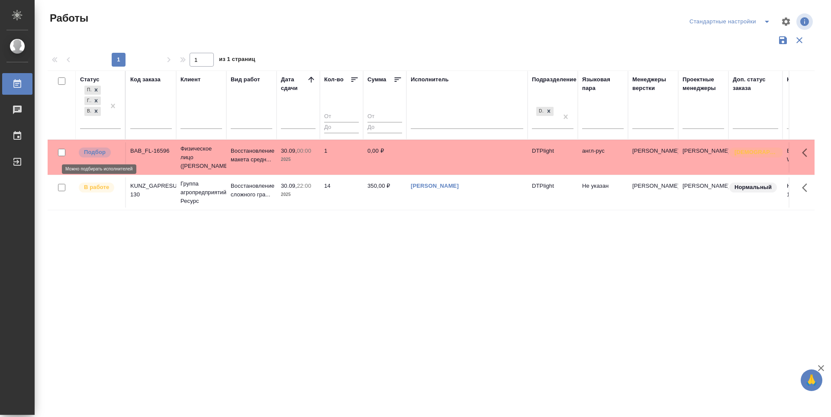
click at [105, 153] on p "Подбор" at bounding box center [95, 152] width 22 height 9
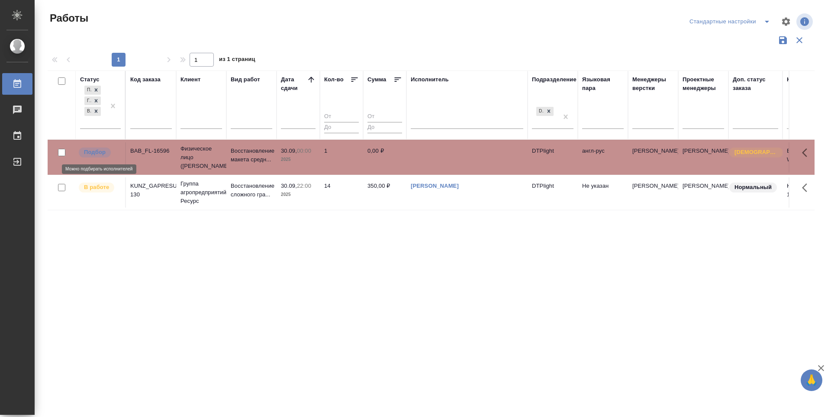
click at [105, 153] on p "Подбор" at bounding box center [95, 152] width 22 height 9
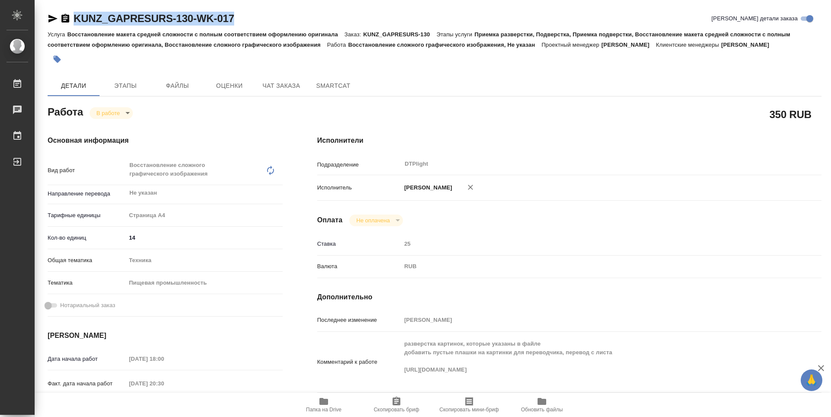
drag, startPoint x: 243, startPoint y: 16, endPoint x: 73, endPoint y: 27, distance: 170.5
click at [73, 27] on div "KUNZ_GAPRESURS-130-WK-017 Кратко детали заказа" at bounding box center [435, 20] width 774 height 17
copy link "KUNZ_GAPRESURS-130-WK-017"
click at [319, 406] on icon "button" at bounding box center [324, 402] width 10 height 10
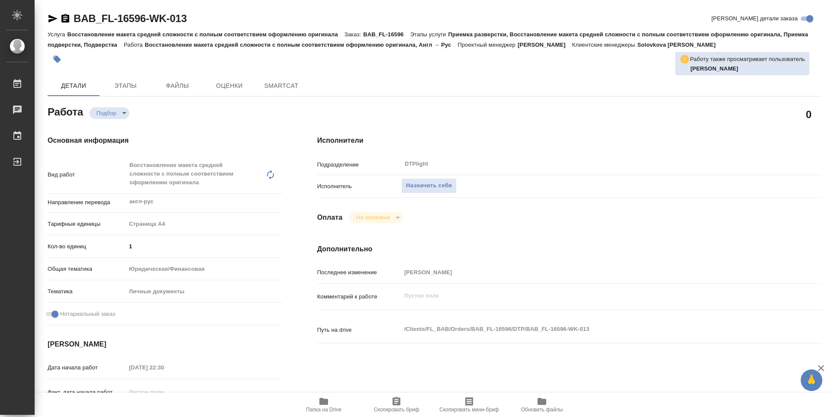
type textarea "x"
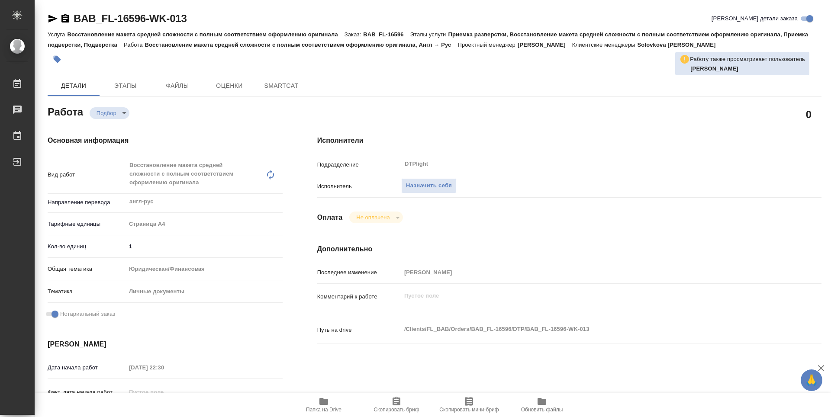
type textarea "x"
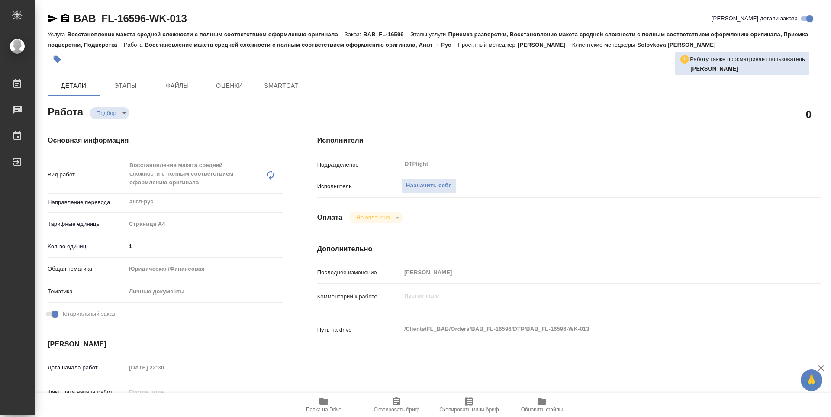
type textarea "x"
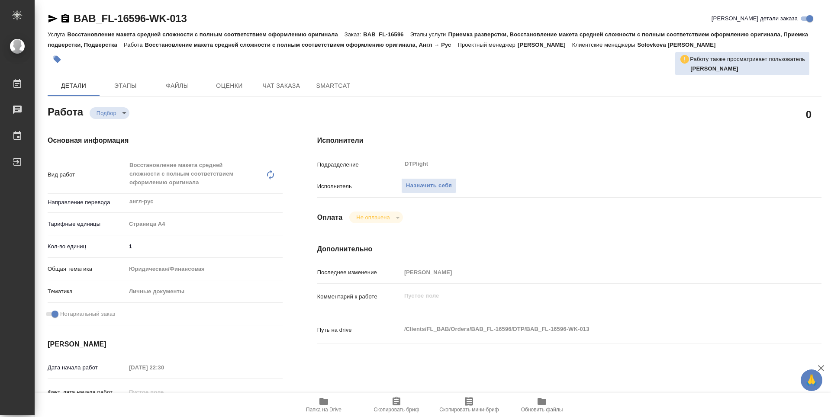
type textarea "x"
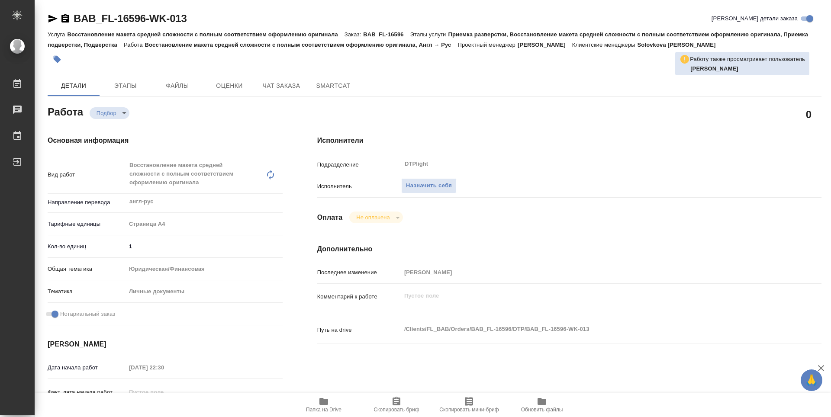
type textarea "x"
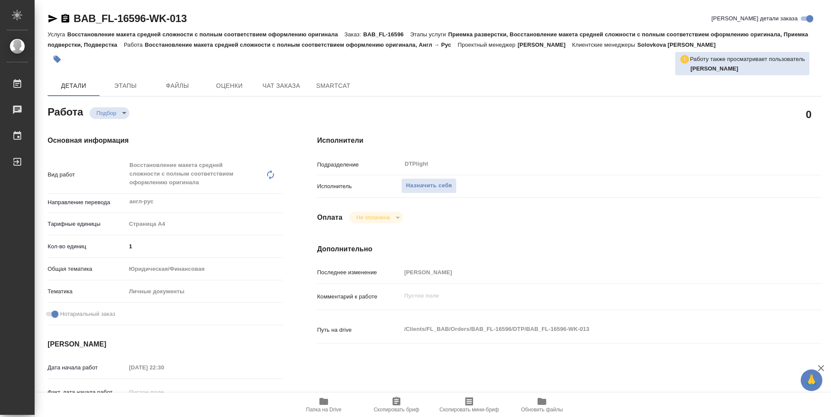
type textarea "x"
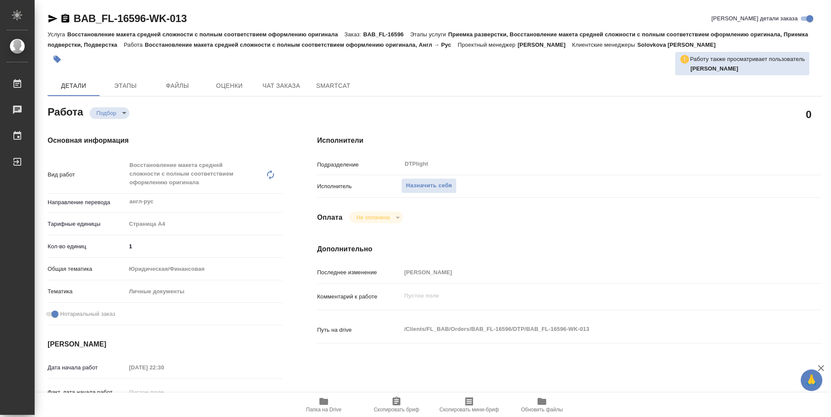
type textarea "x"
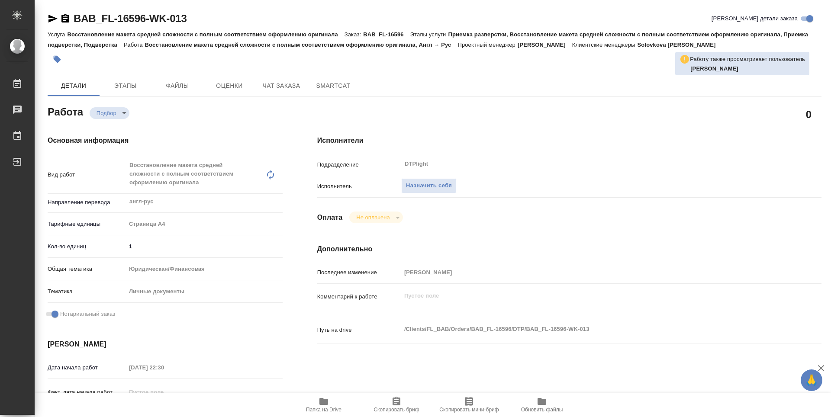
click at [324, 403] on icon "button" at bounding box center [323, 401] width 9 height 7
